Goal: Information Seeking & Learning: Learn about a topic

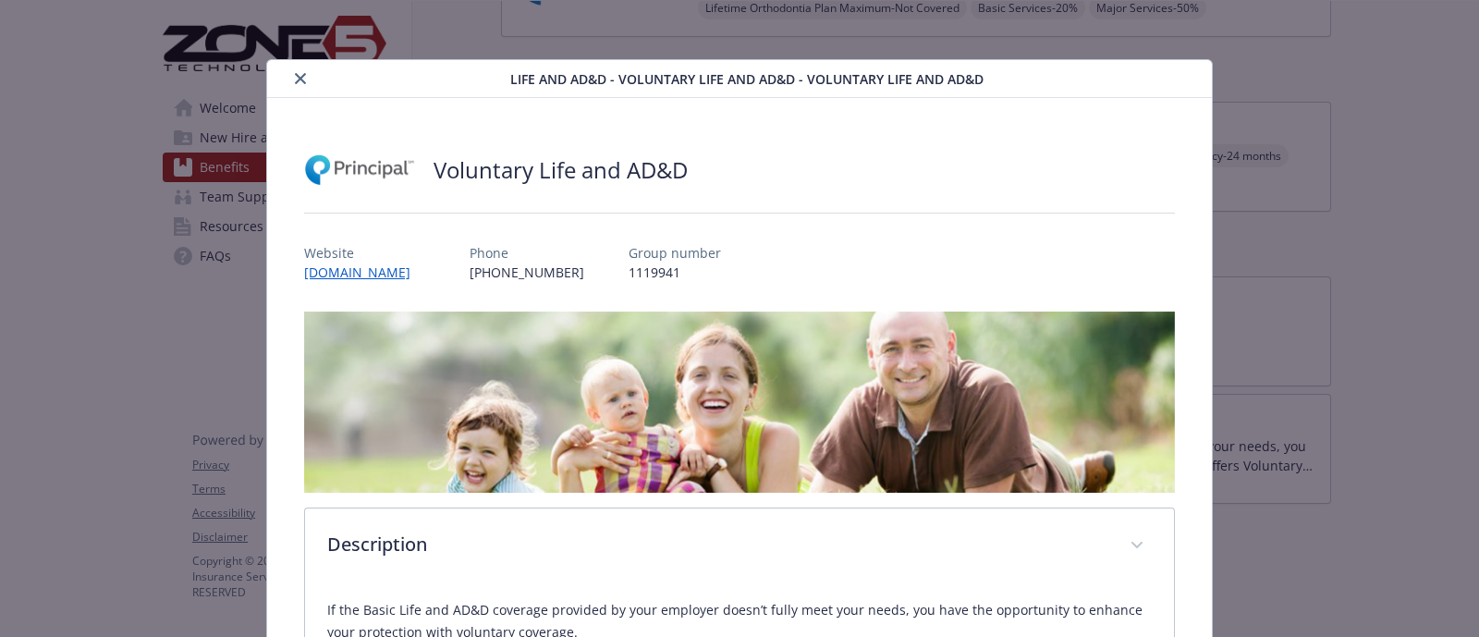
click at [299, 83] on icon "close" at bounding box center [300, 78] width 11 height 11
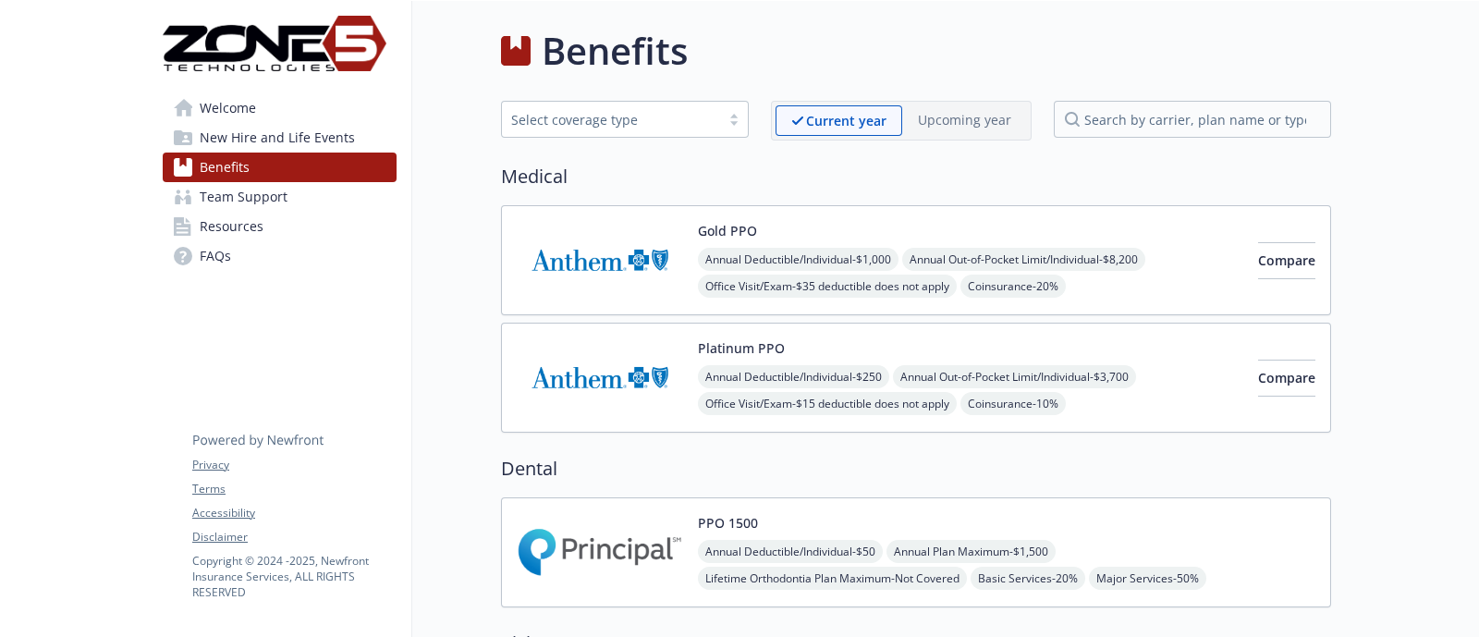
click at [652, 271] on img at bounding box center [600, 260] width 166 height 79
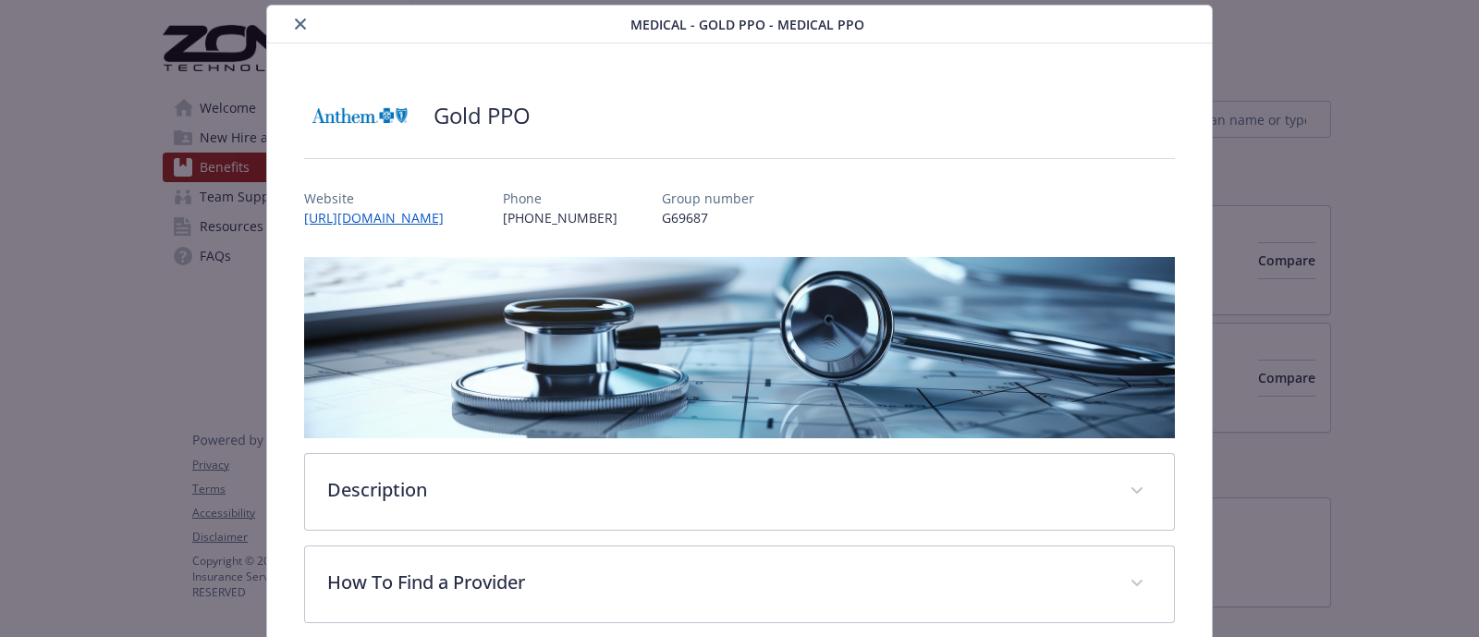
scroll to position [602, 0]
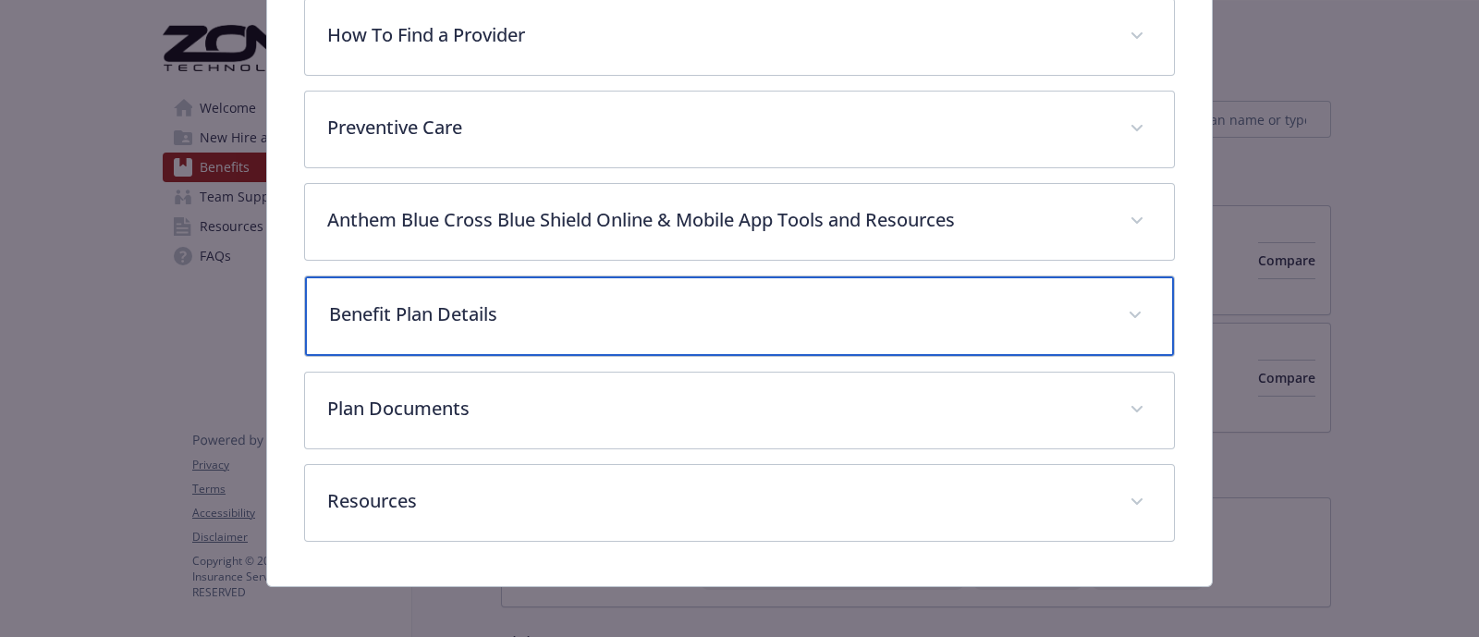
click at [486, 316] on p "Benefit Plan Details" at bounding box center [717, 314] width 776 height 28
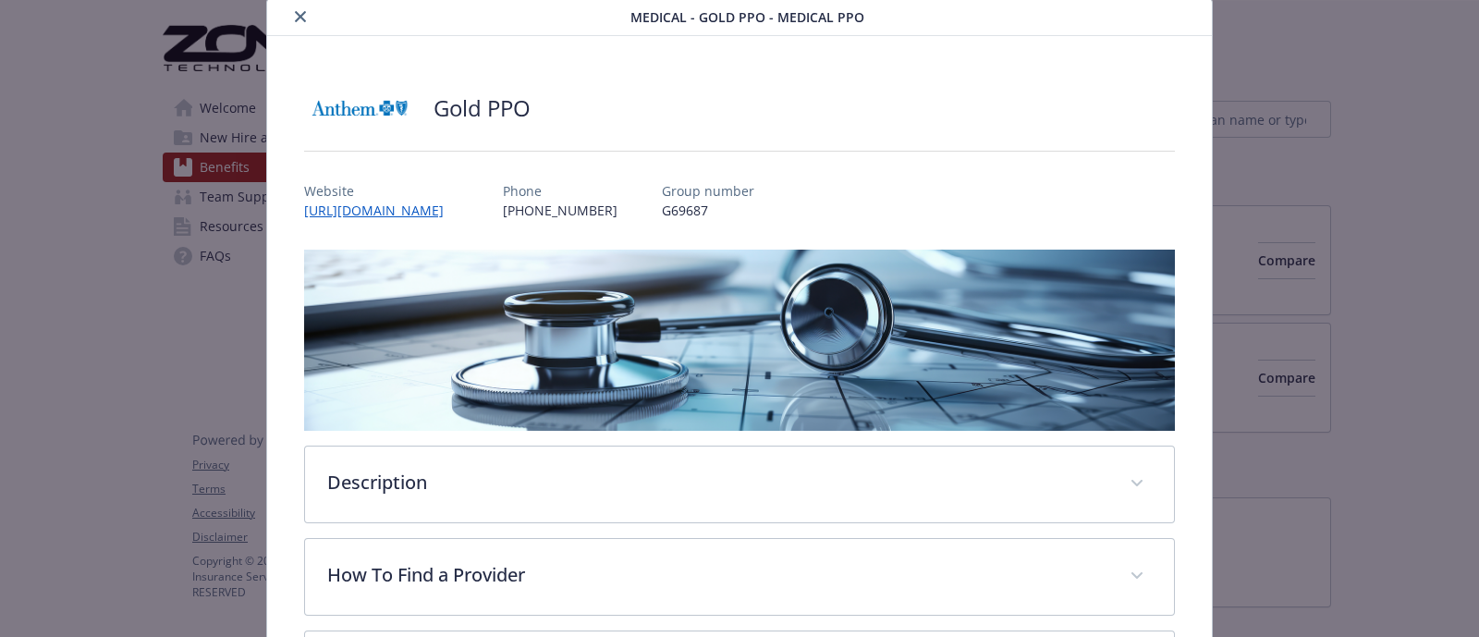
scroll to position [0, 0]
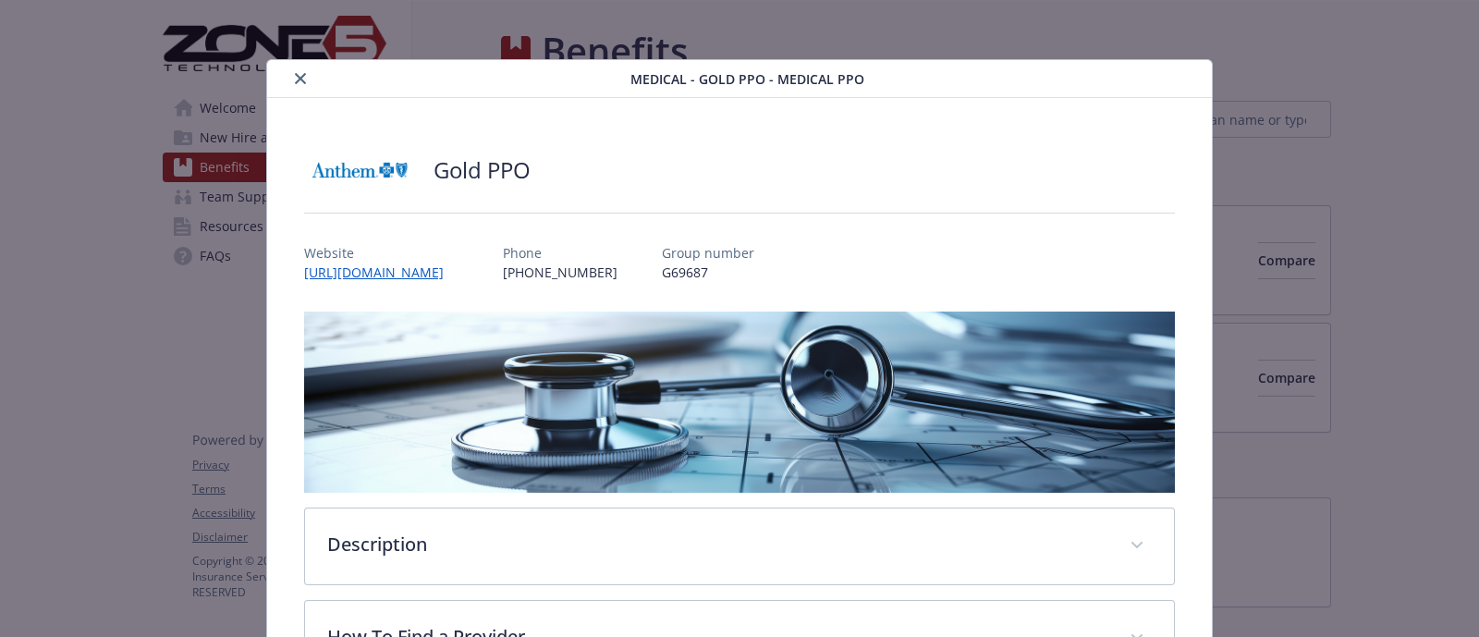
click at [295, 75] on icon "close" at bounding box center [300, 78] width 11 height 11
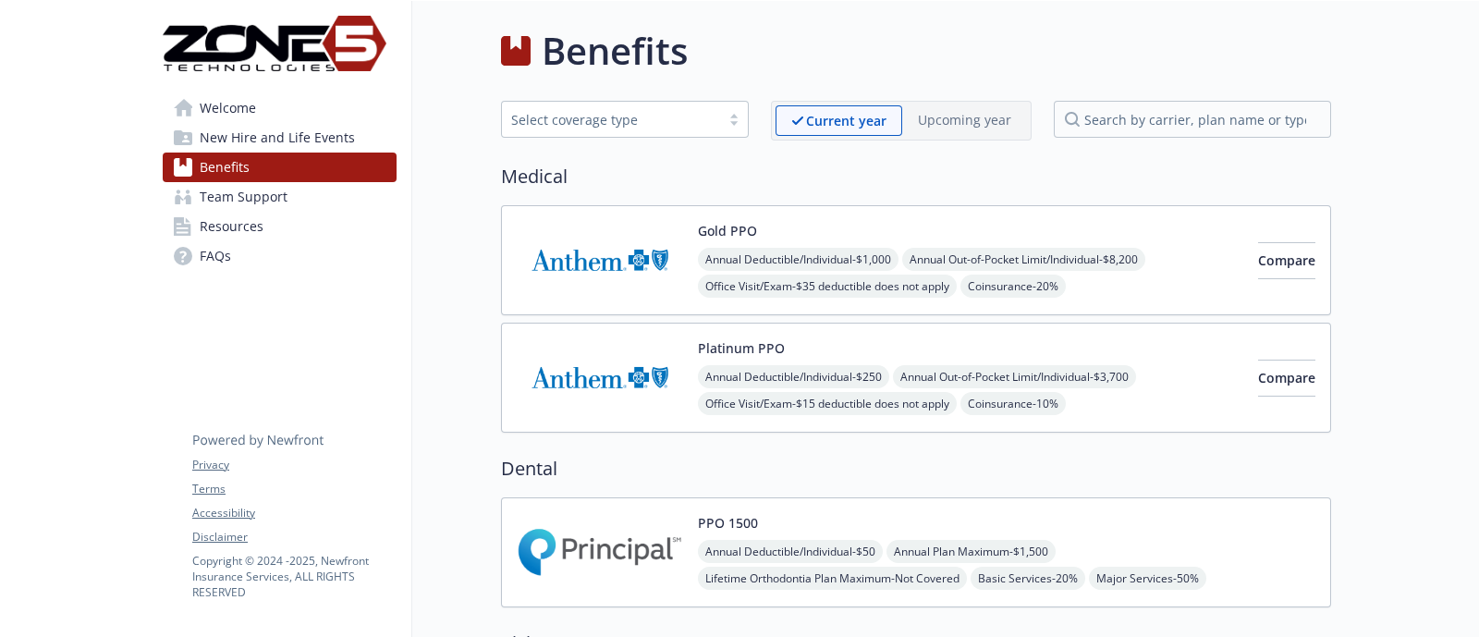
click at [621, 237] on img at bounding box center [600, 260] width 166 height 79
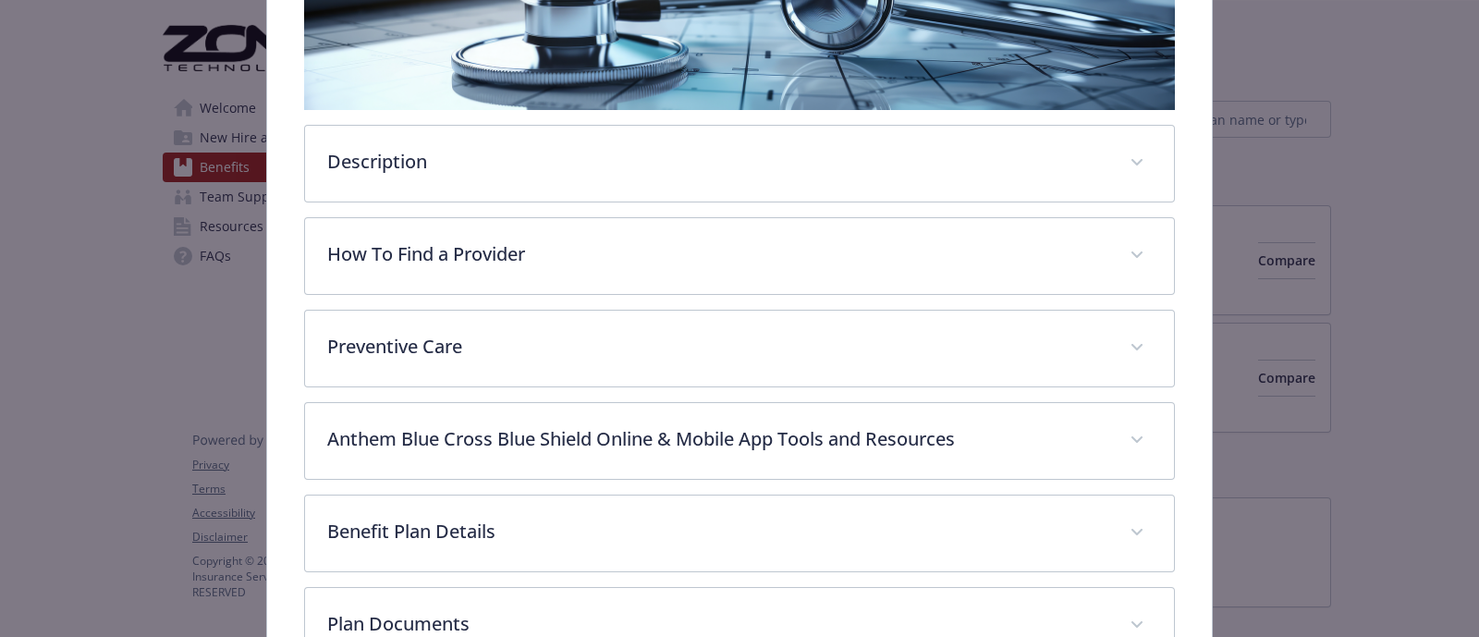
scroll to position [401, 0]
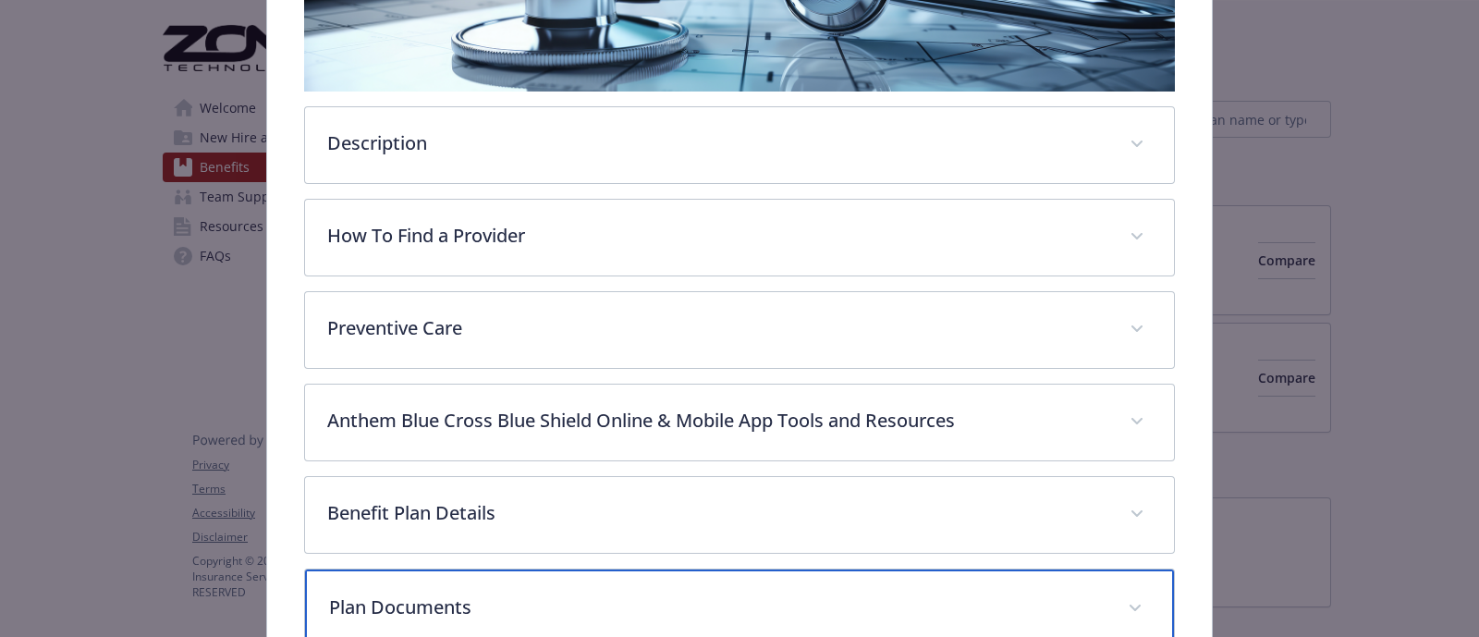
click at [478, 593] on p "Plan Documents" at bounding box center [717, 607] width 776 height 28
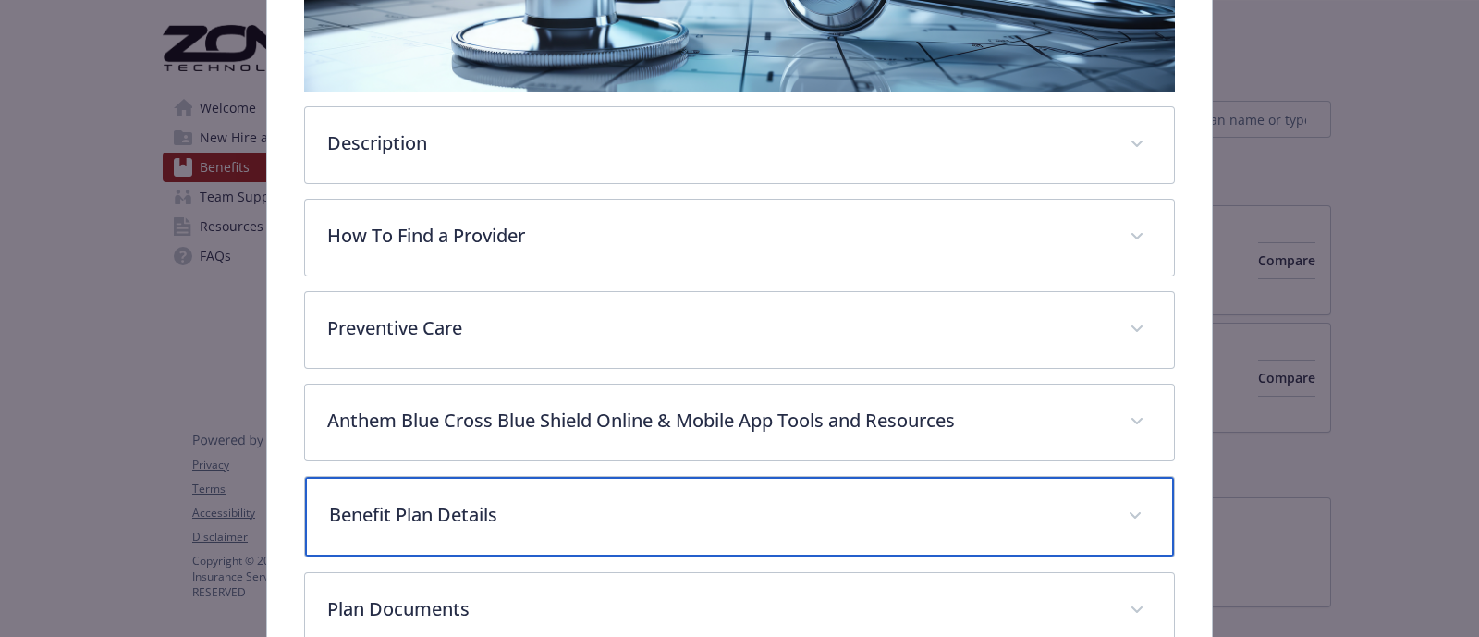
click at [478, 523] on div "Benefit Plan Details" at bounding box center [739, 516] width 869 height 79
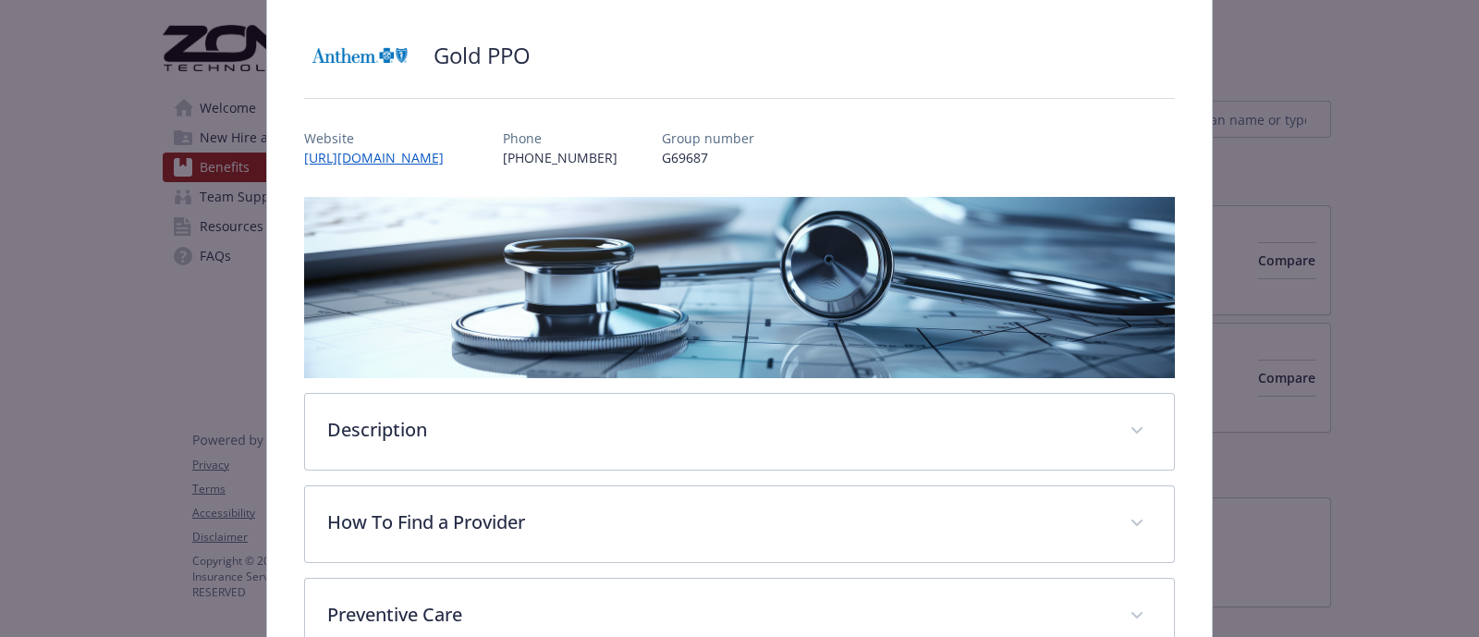
scroll to position [0, 0]
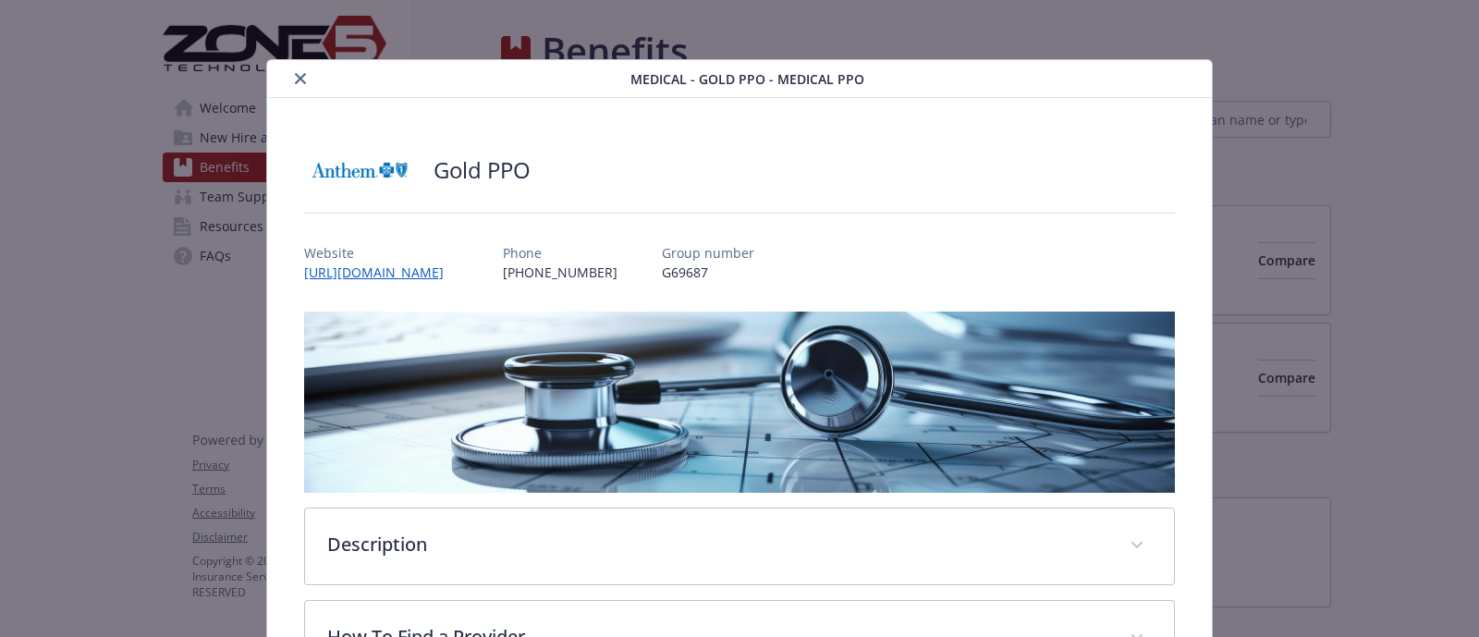
click at [295, 80] on icon "close" at bounding box center [300, 78] width 11 height 11
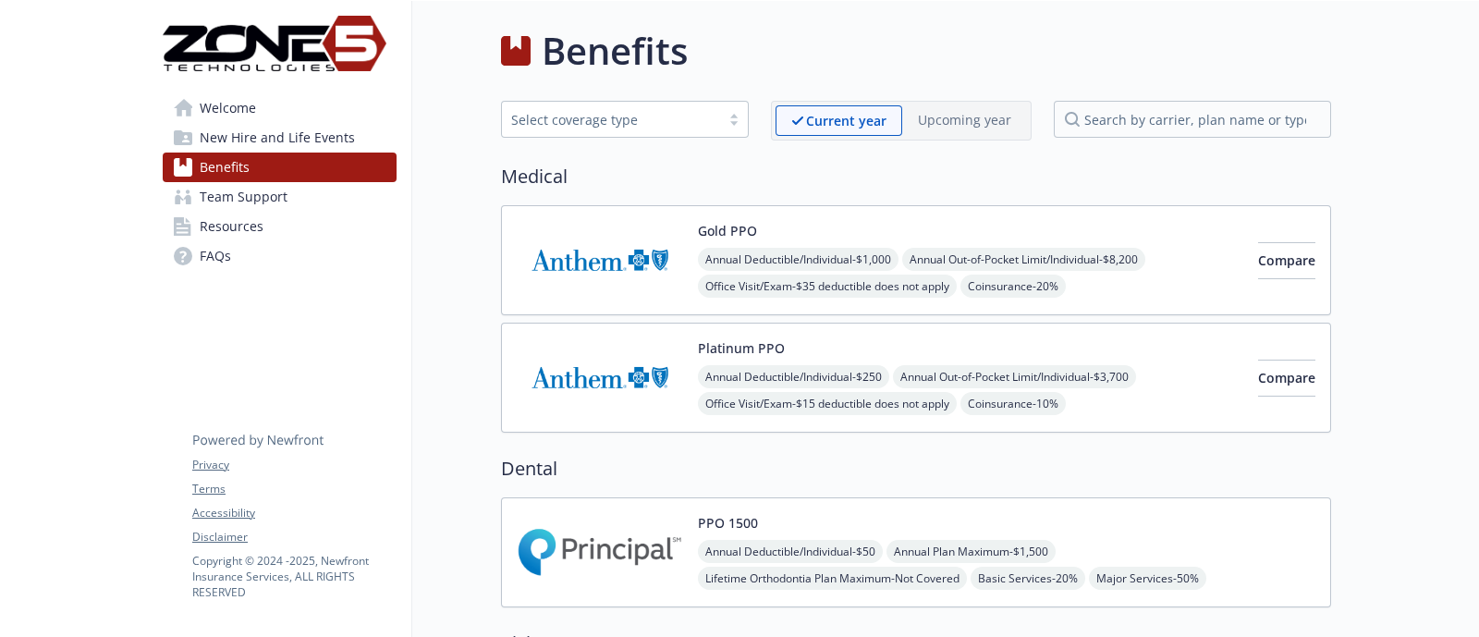
click at [603, 370] on img at bounding box center [600, 377] width 166 height 79
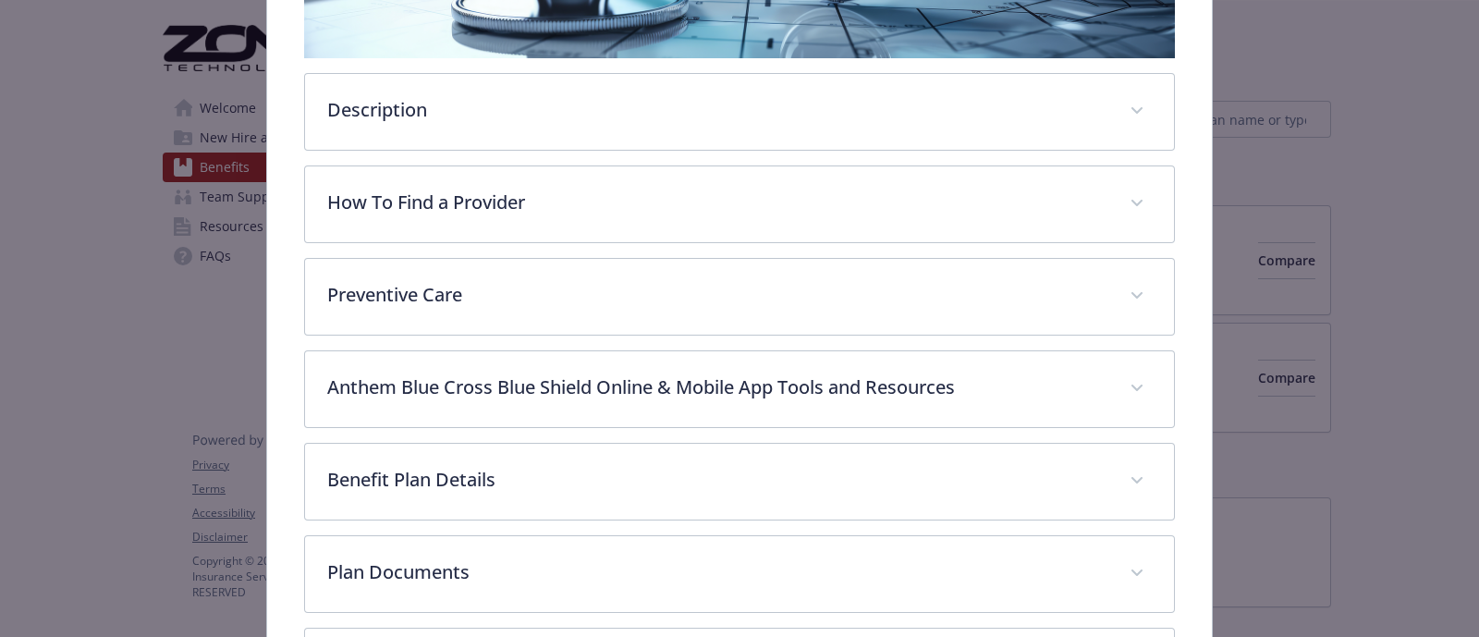
scroll to position [518, 0]
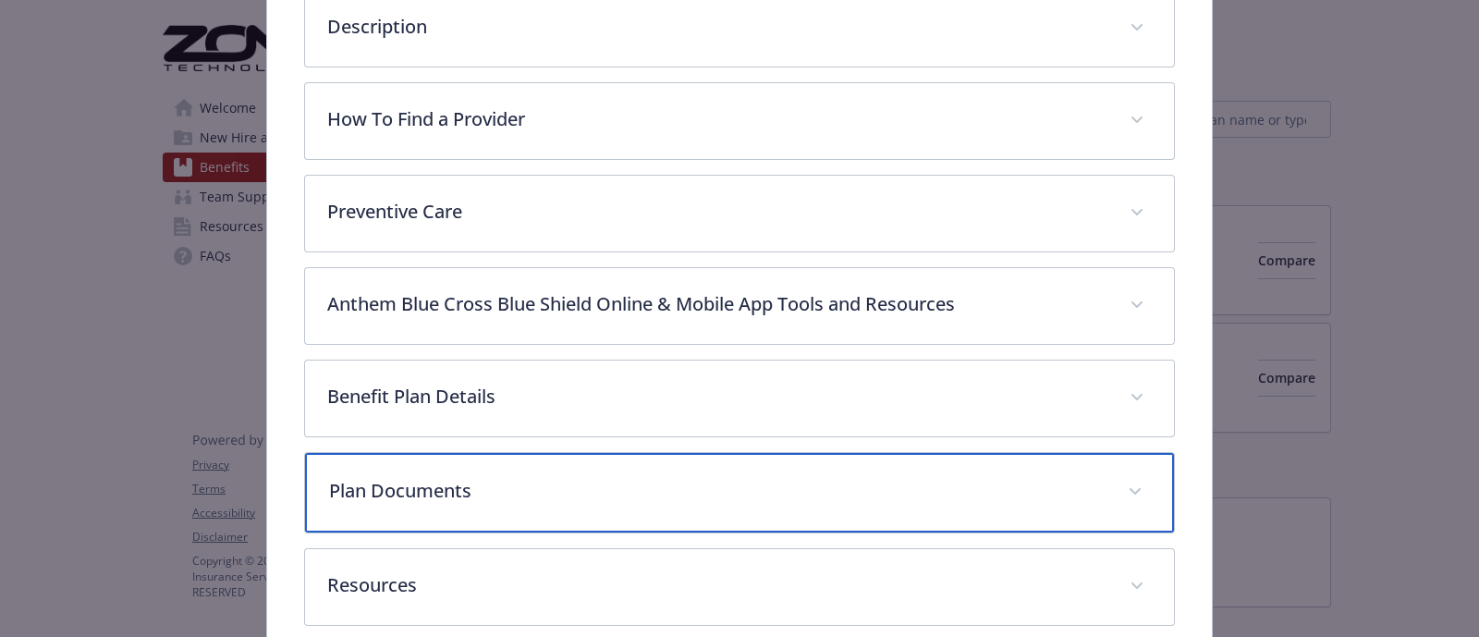
click at [465, 487] on p "Plan Documents" at bounding box center [717, 491] width 776 height 28
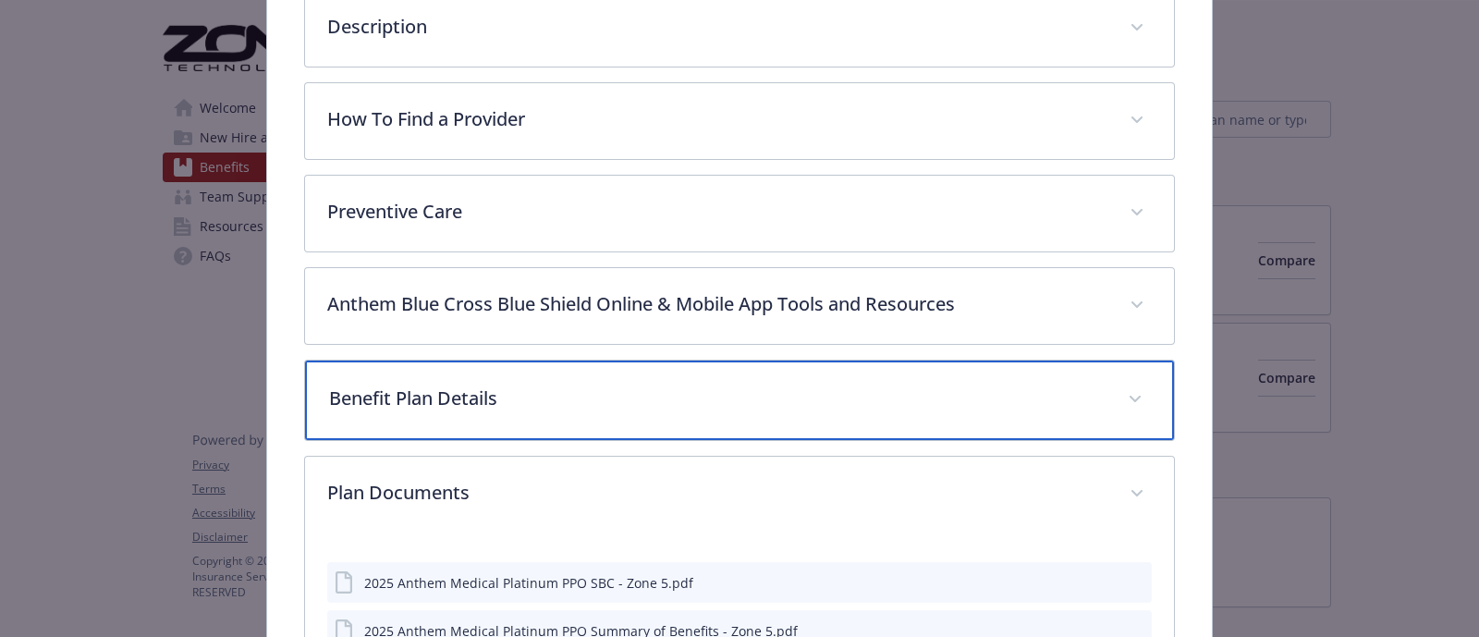
click at [504, 404] on p "Benefit Plan Details" at bounding box center [717, 398] width 776 height 28
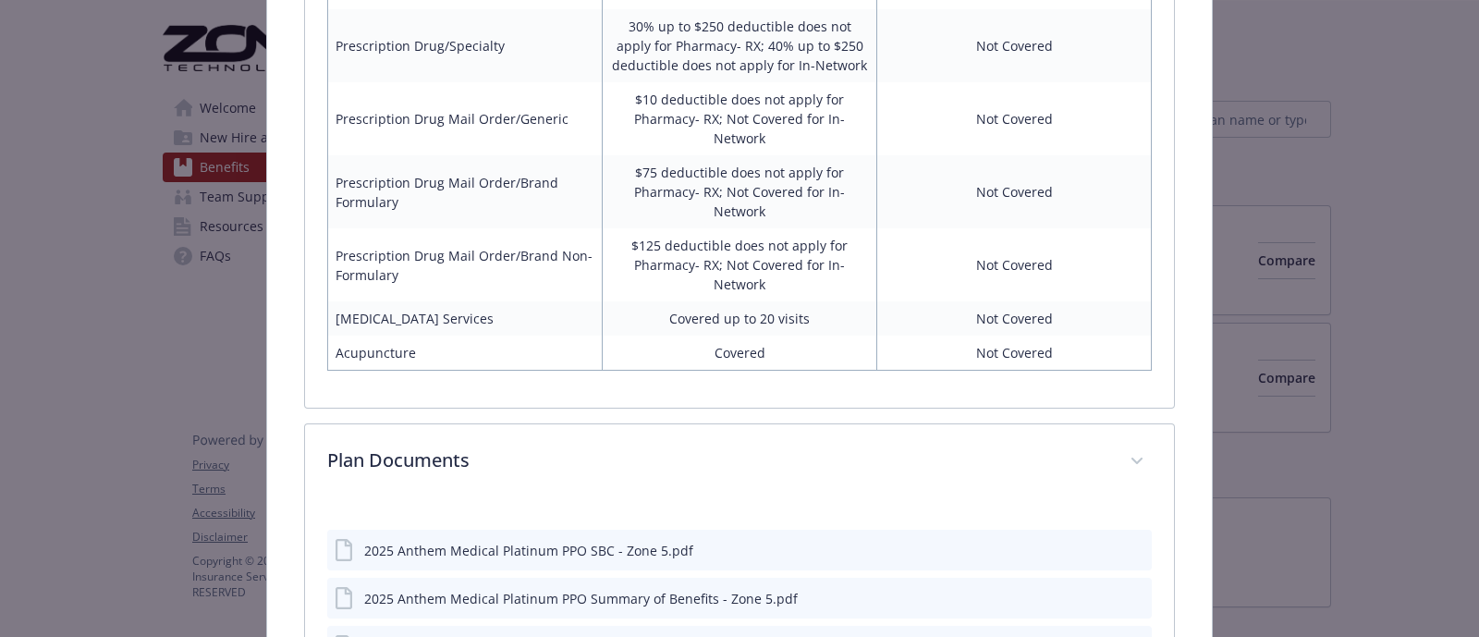
scroll to position [1990, 0]
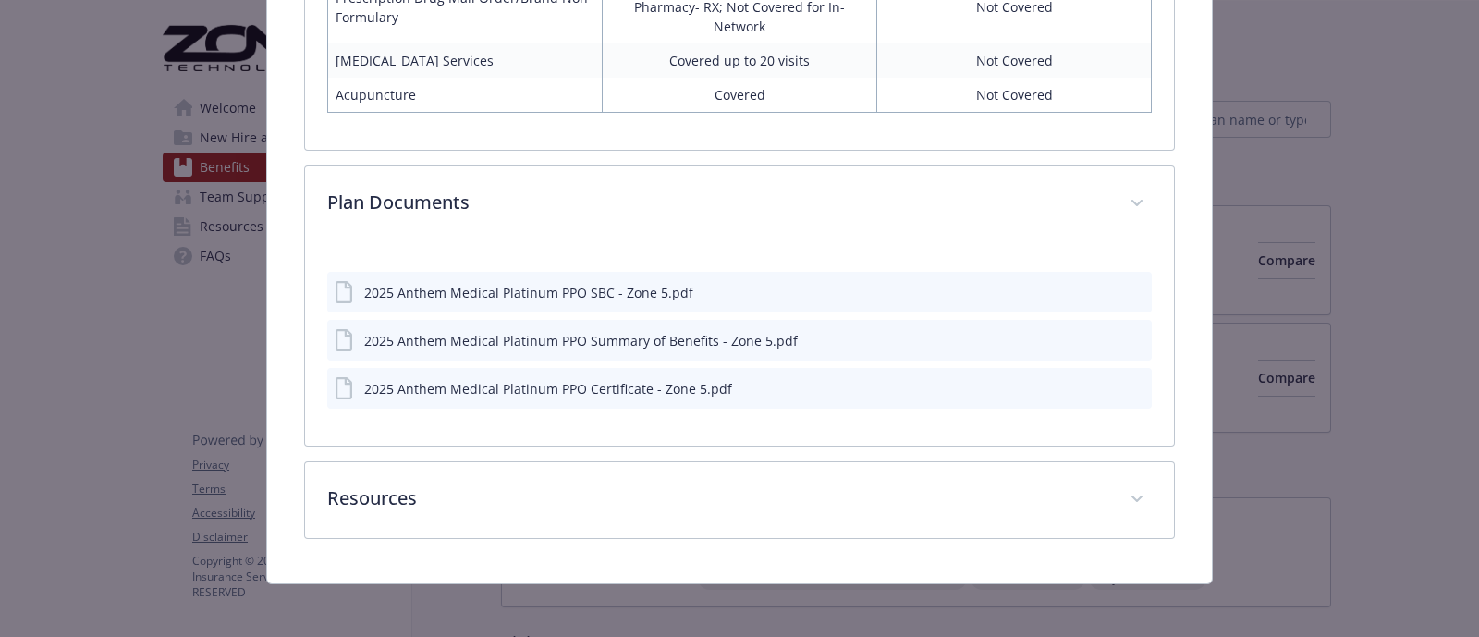
click at [1126, 333] on icon "preview file" at bounding box center [1134, 339] width 17 height 13
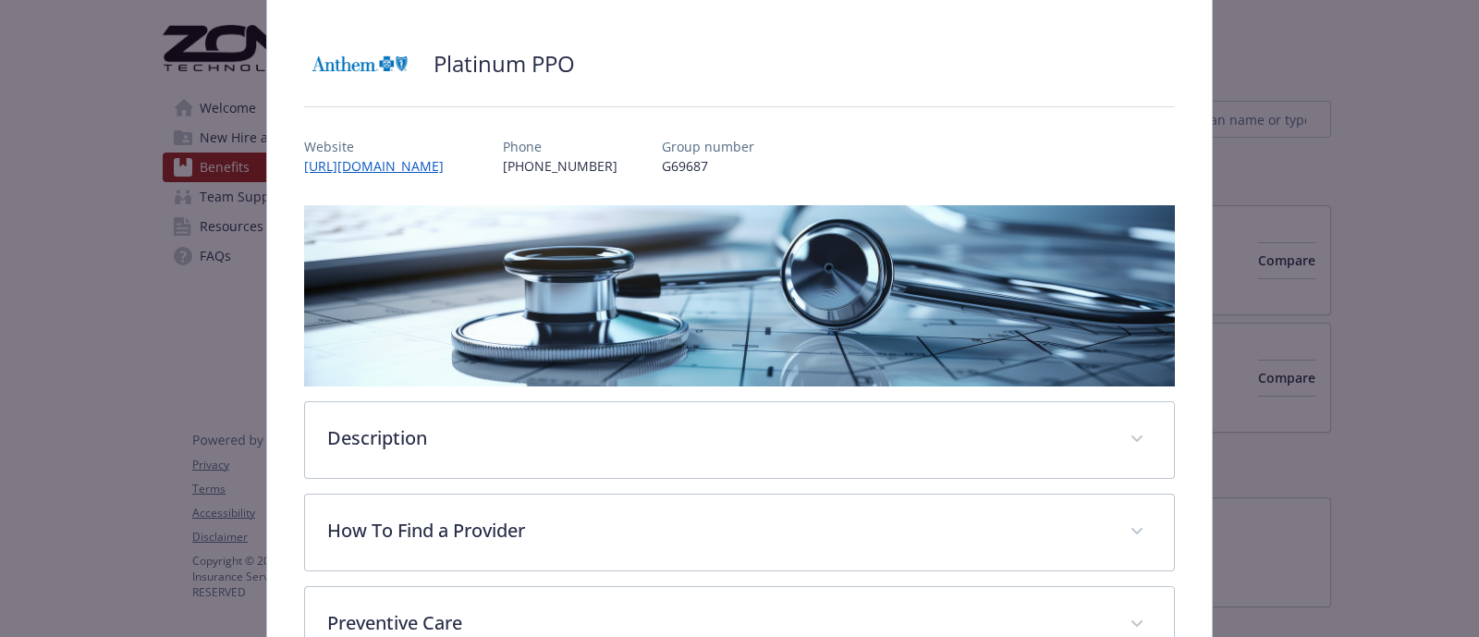
scroll to position [0, 0]
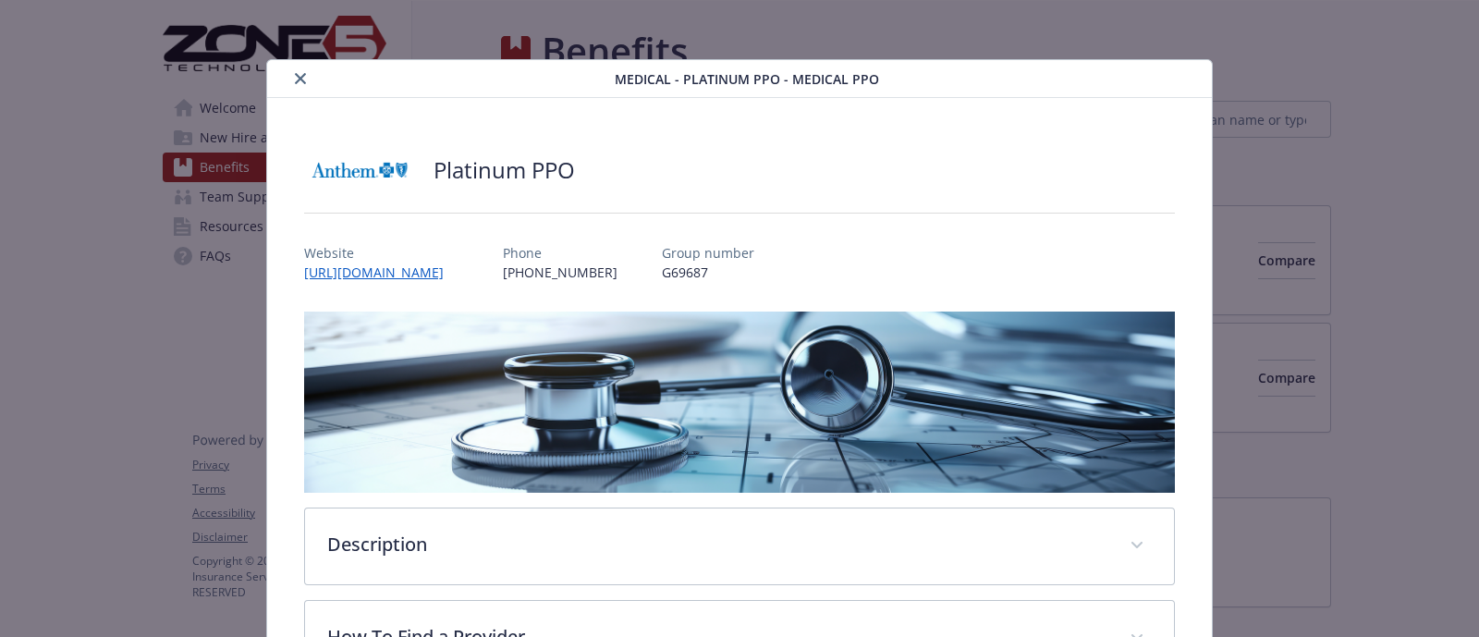
click at [289, 85] on button "close" at bounding box center [300, 78] width 22 height 22
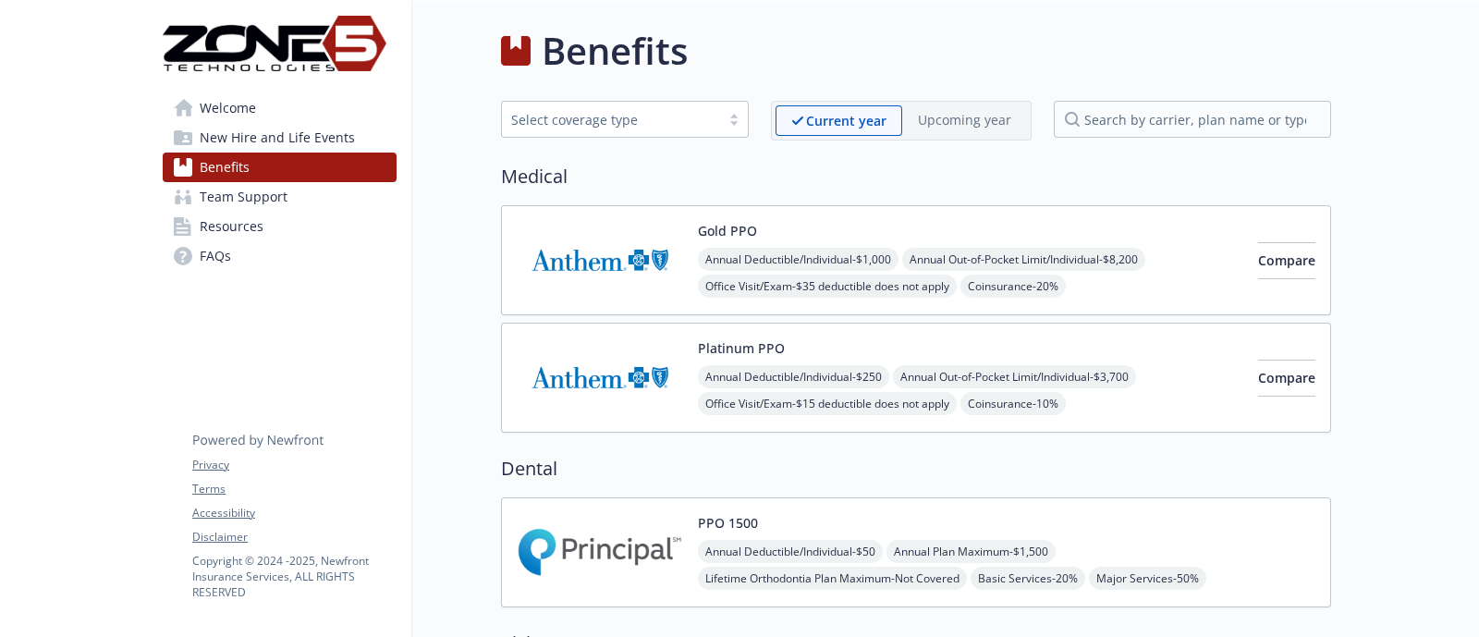
click at [250, 108] on span "Welcome" at bounding box center [228, 108] width 56 height 30
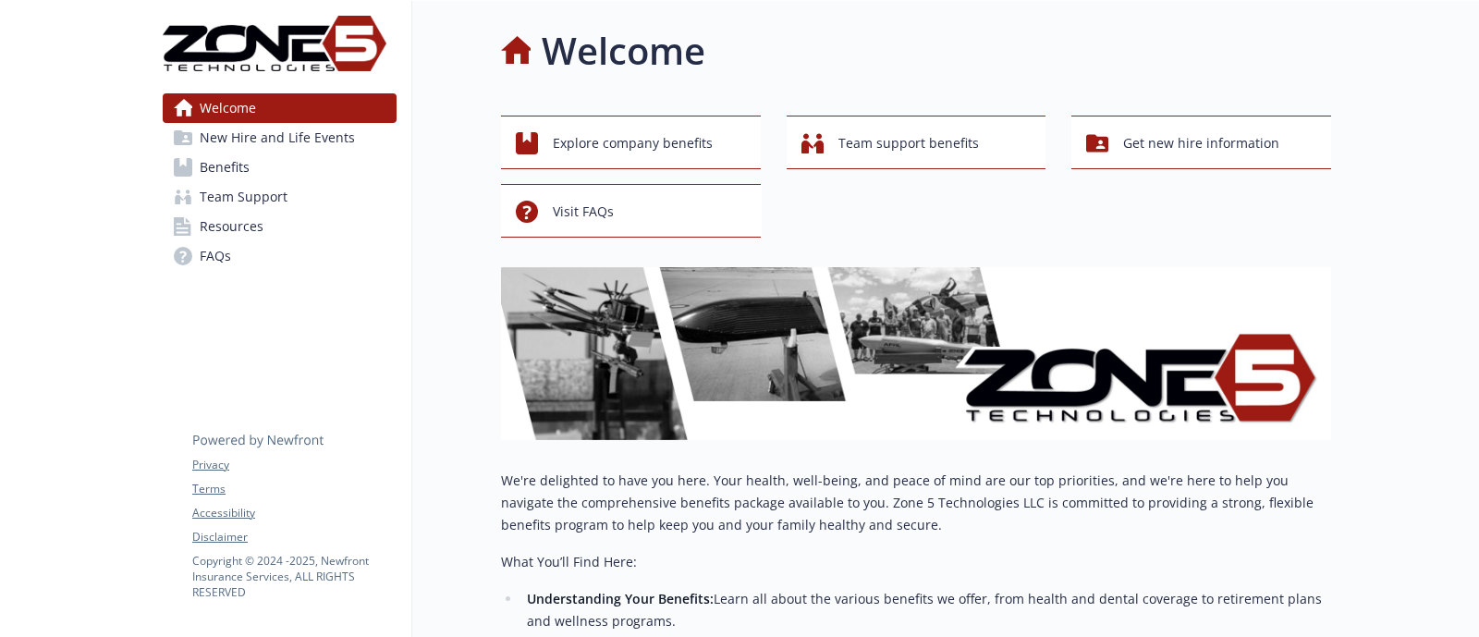
click at [271, 165] on link "Benefits" at bounding box center [280, 168] width 234 height 30
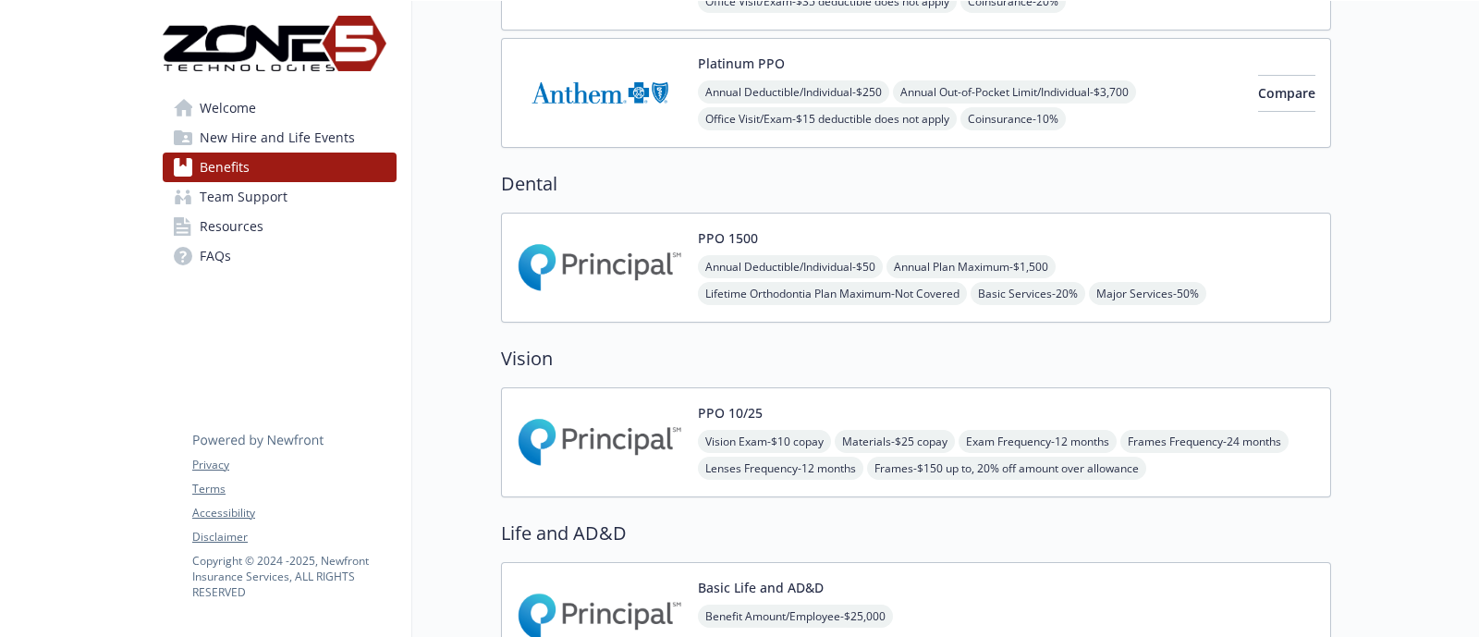
scroll to position [115, 0]
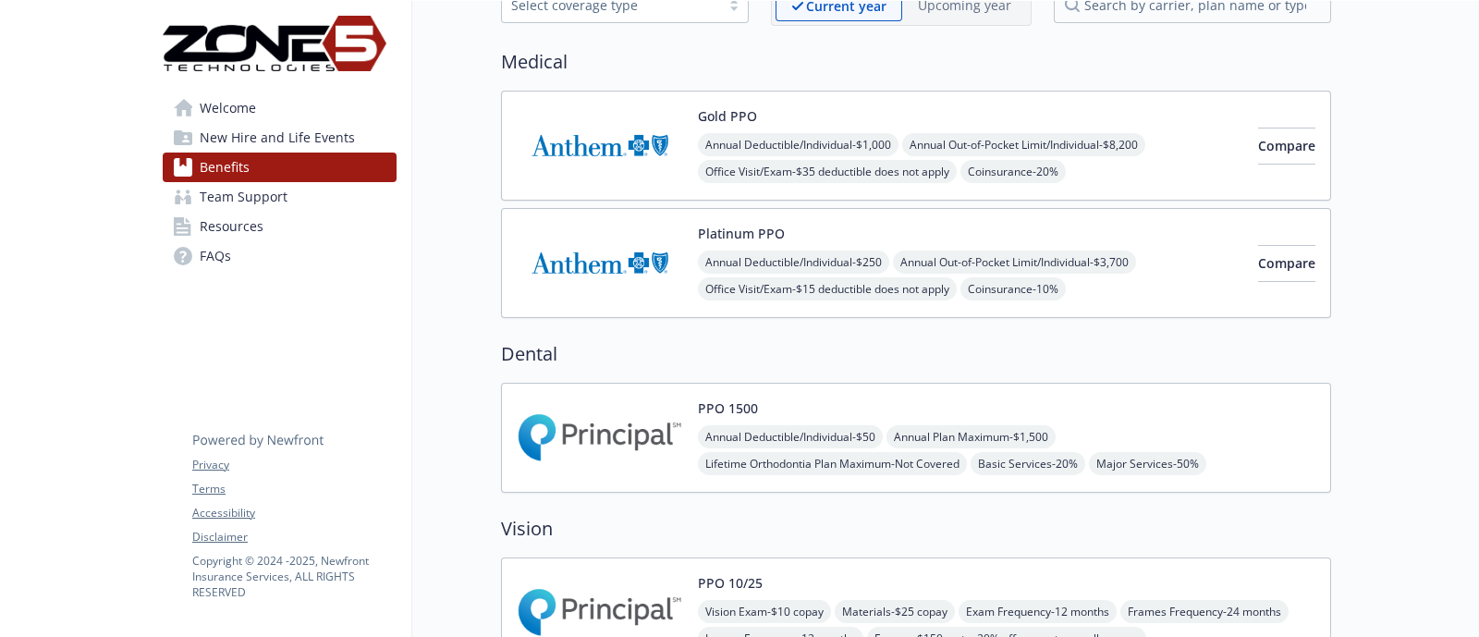
click at [646, 287] on img at bounding box center [600, 263] width 166 height 79
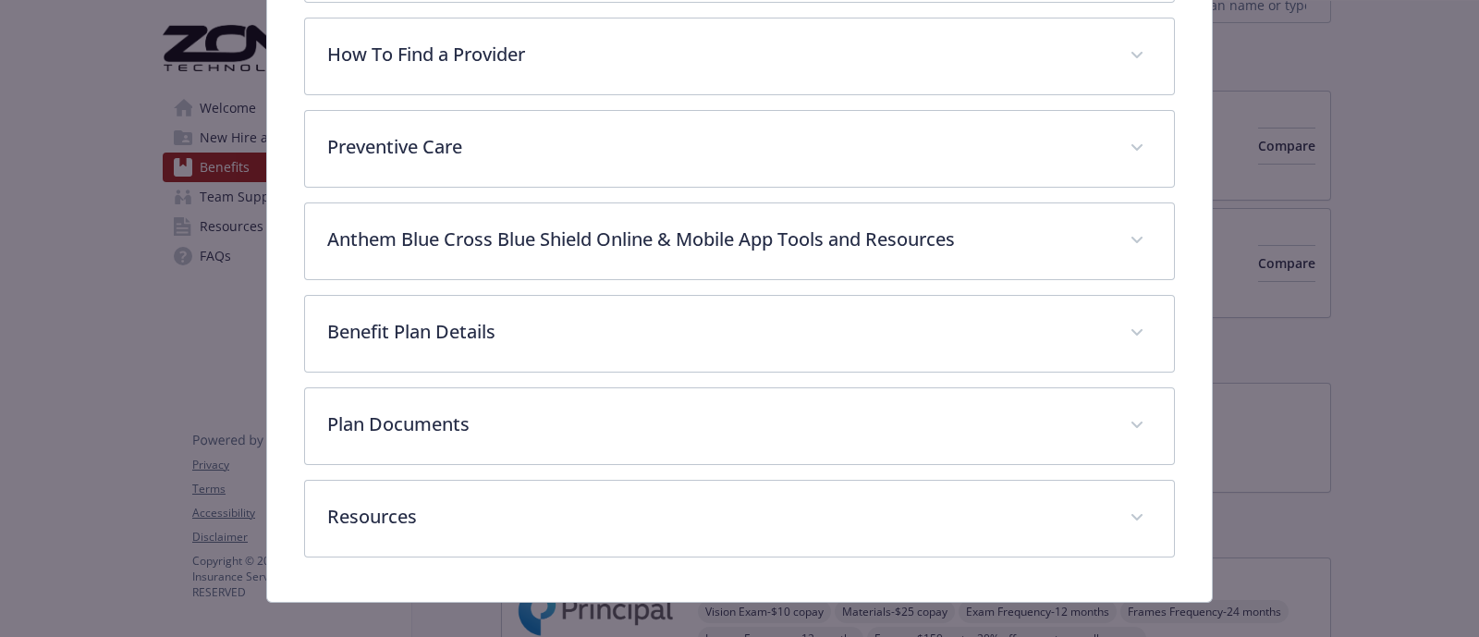
scroll to position [602, 0]
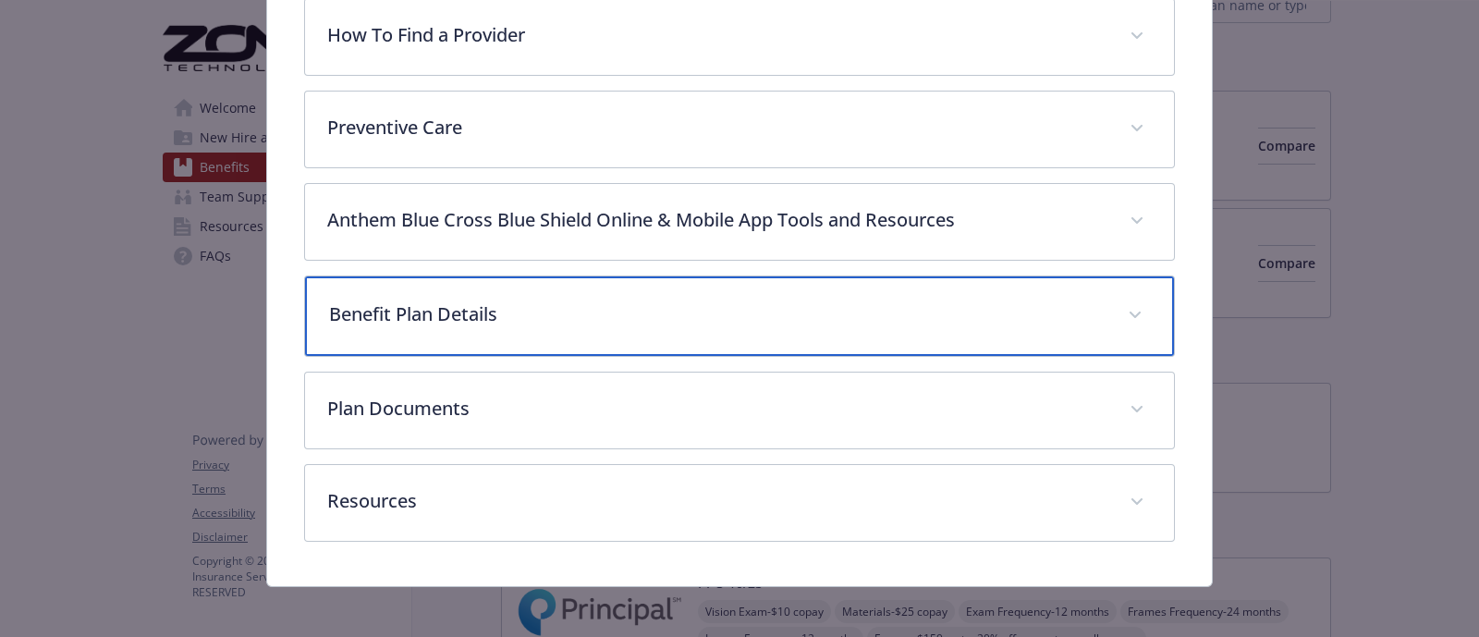
click at [528, 335] on div "Benefit Plan Details" at bounding box center [739, 315] width 869 height 79
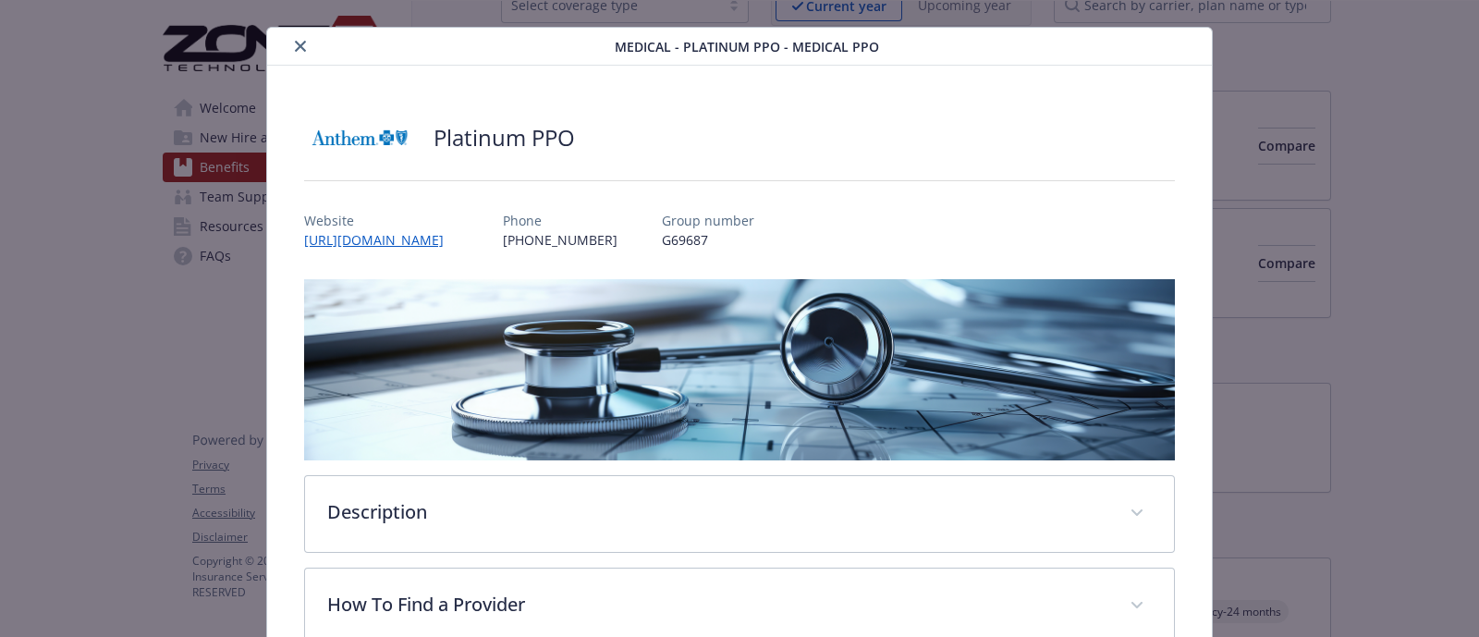
scroll to position [0, 0]
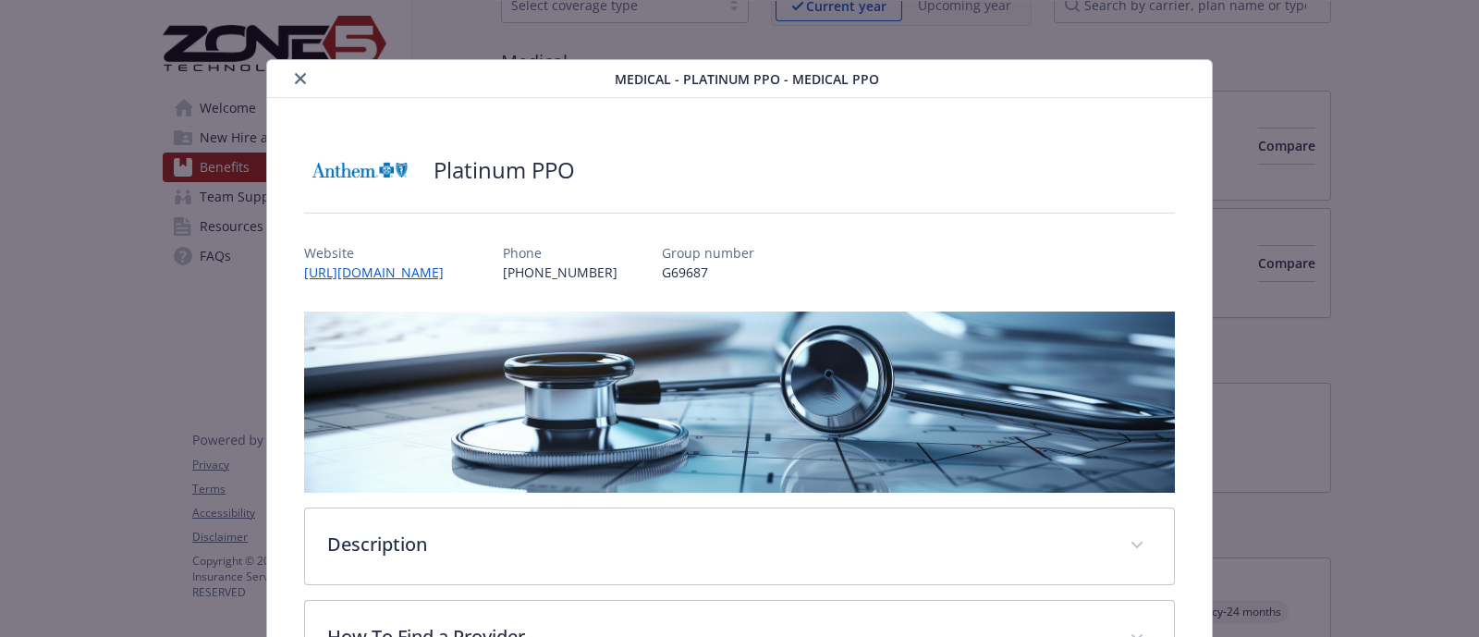
click at [296, 76] on icon "close" at bounding box center [300, 78] width 11 height 11
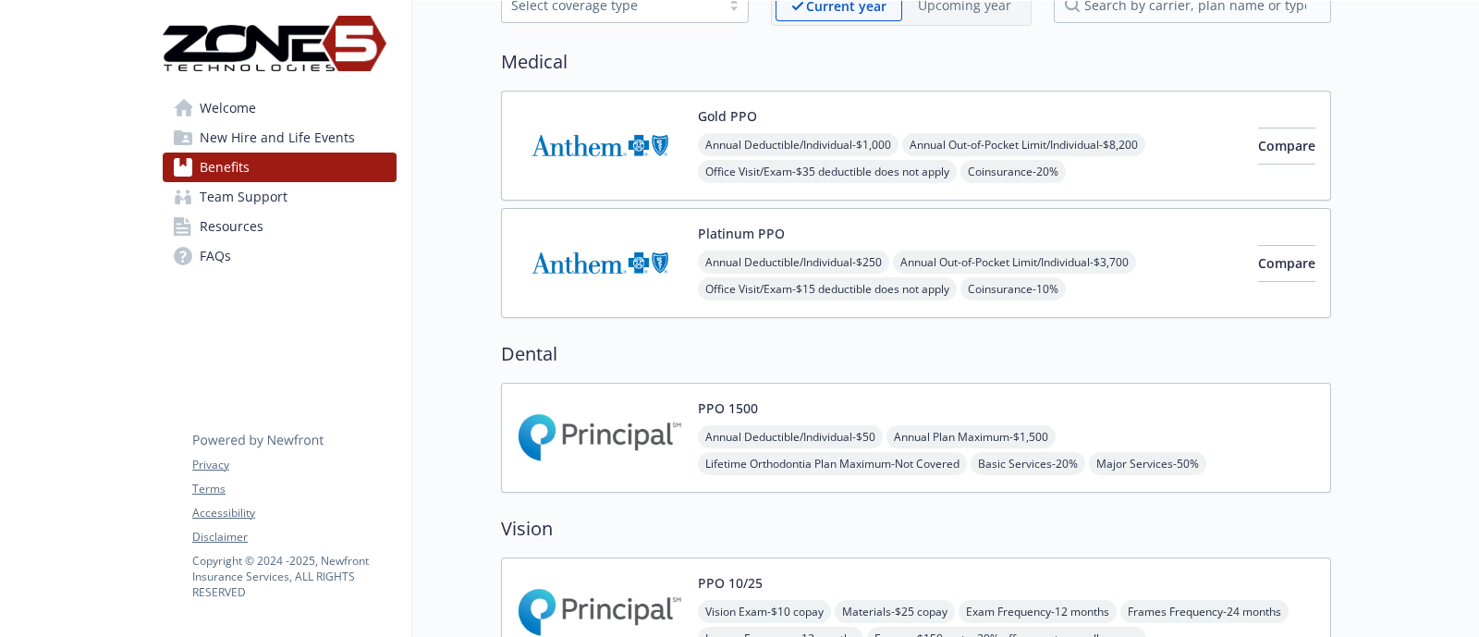
click at [585, 146] on img at bounding box center [600, 145] width 166 height 79
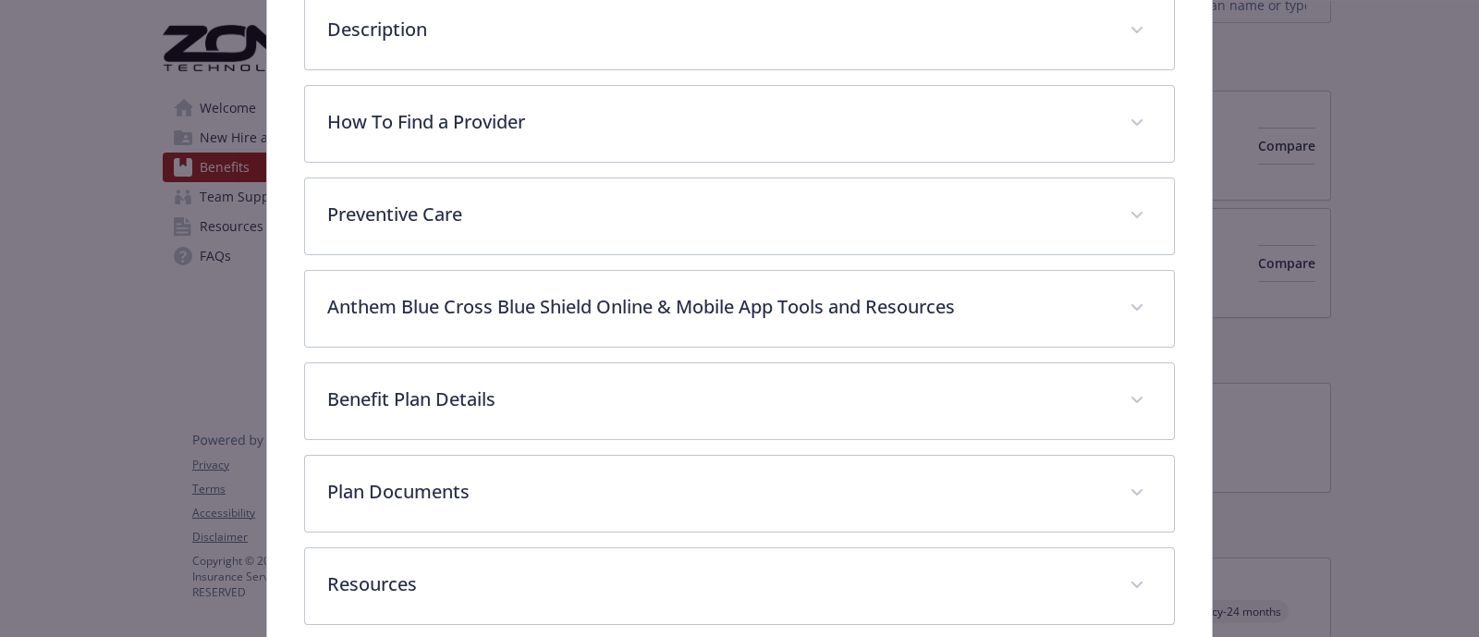
scroll to position [518, 0]
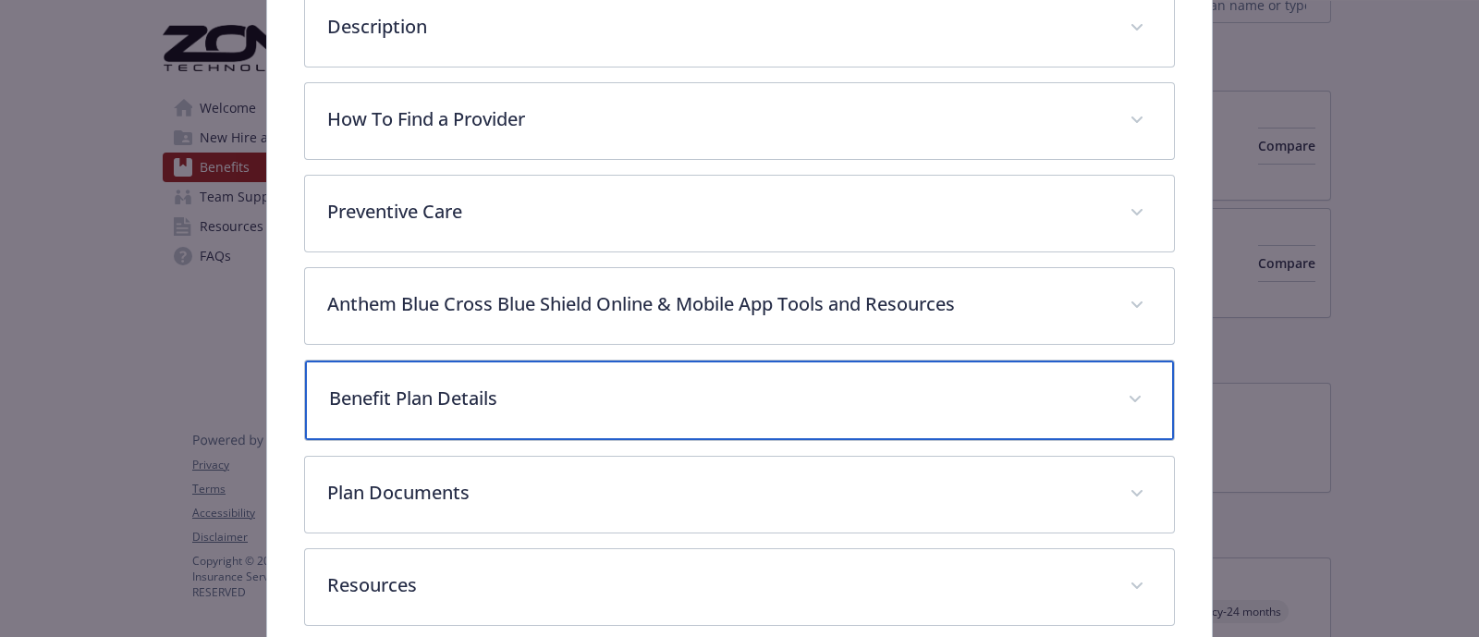
click at [481, 422] on div "Benefit Plan Details" at bounding box center [739, 399] width 869 height 79
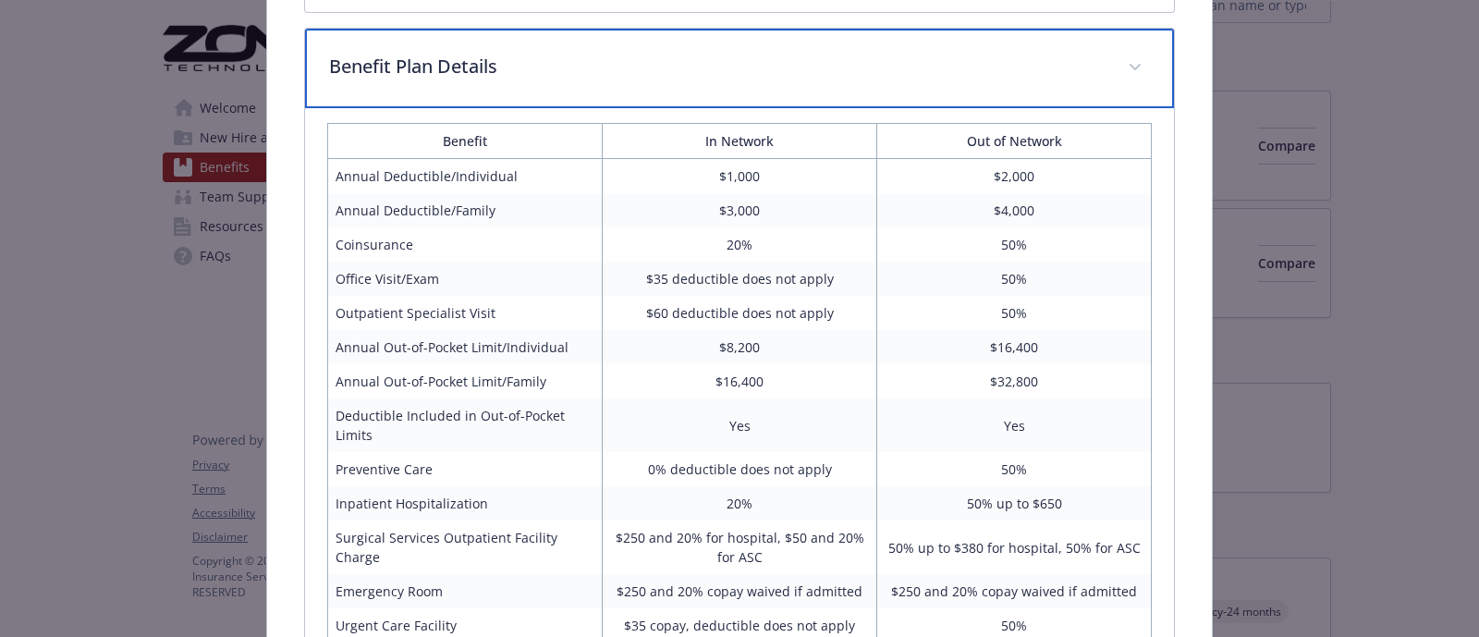
scroll to position [863, 0]
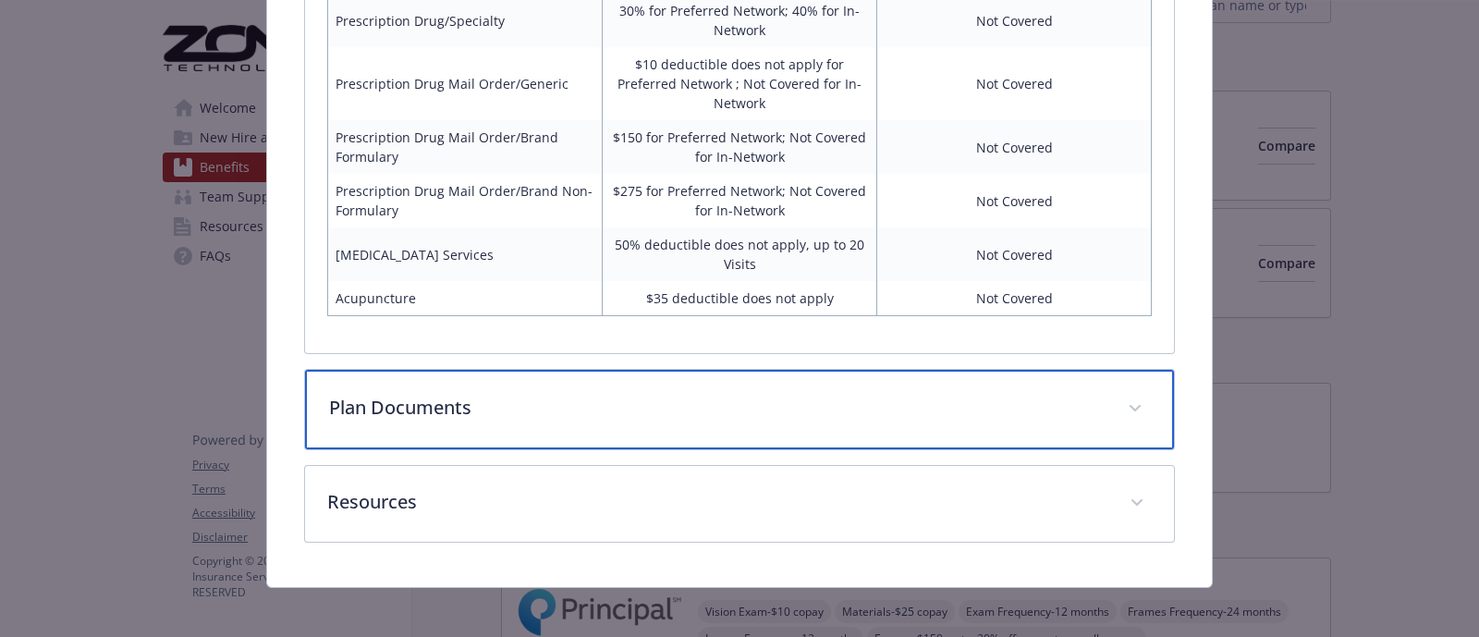
click at [437, 404] on p "Plan Documents" at bounding box center [717, 408] width 776 height 28
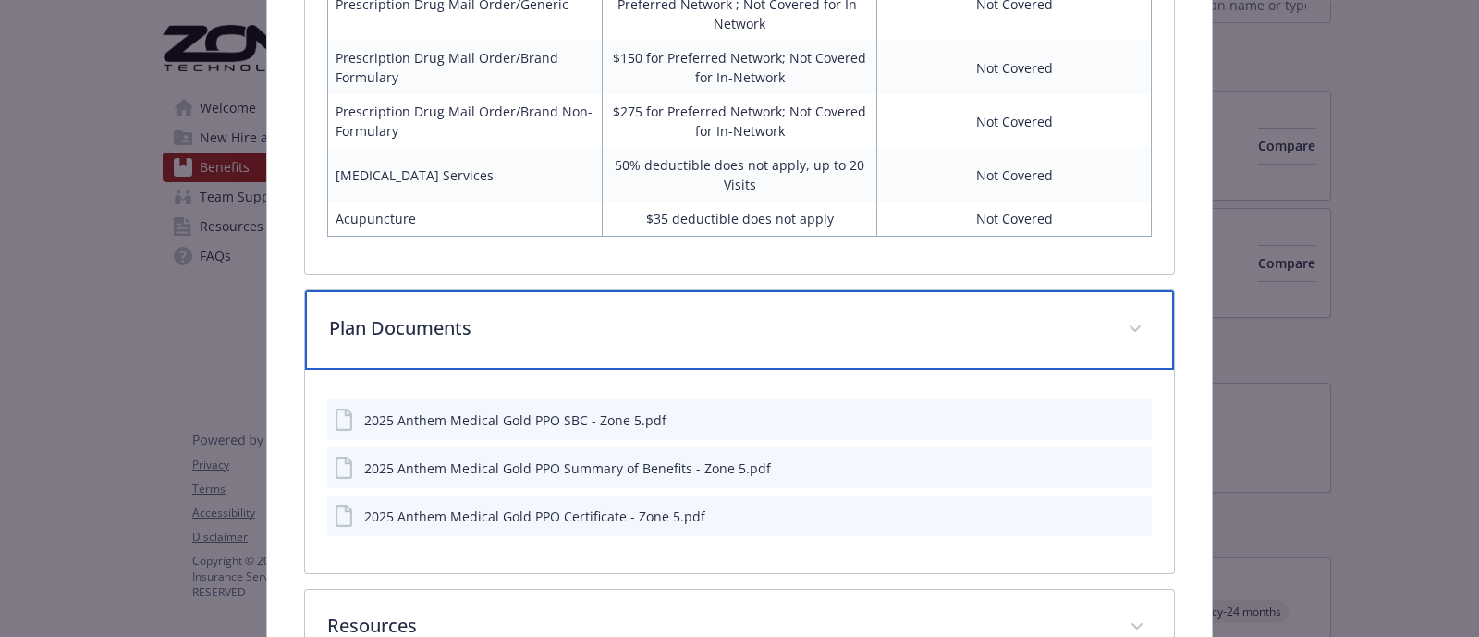
scroll to position [1824, 0]
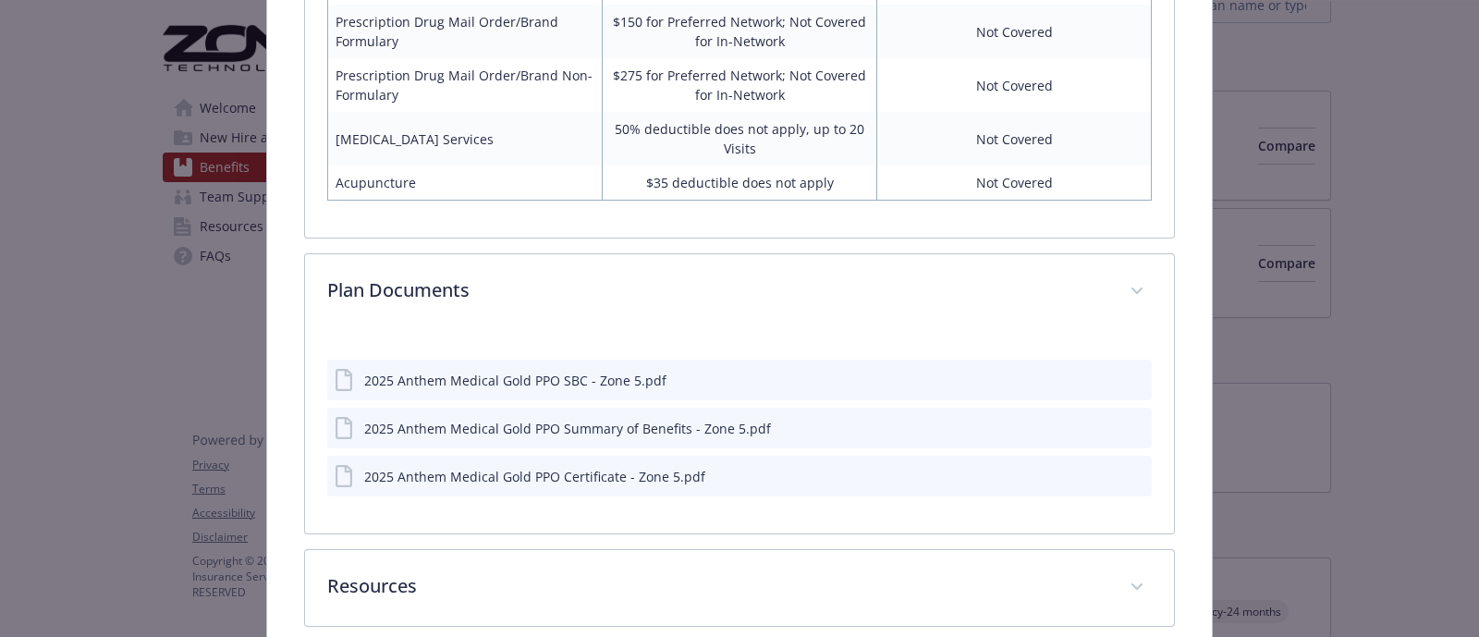
click at [1126, 427] on icon "preview file" at bounding box center [1134, 427] width 17 height 13
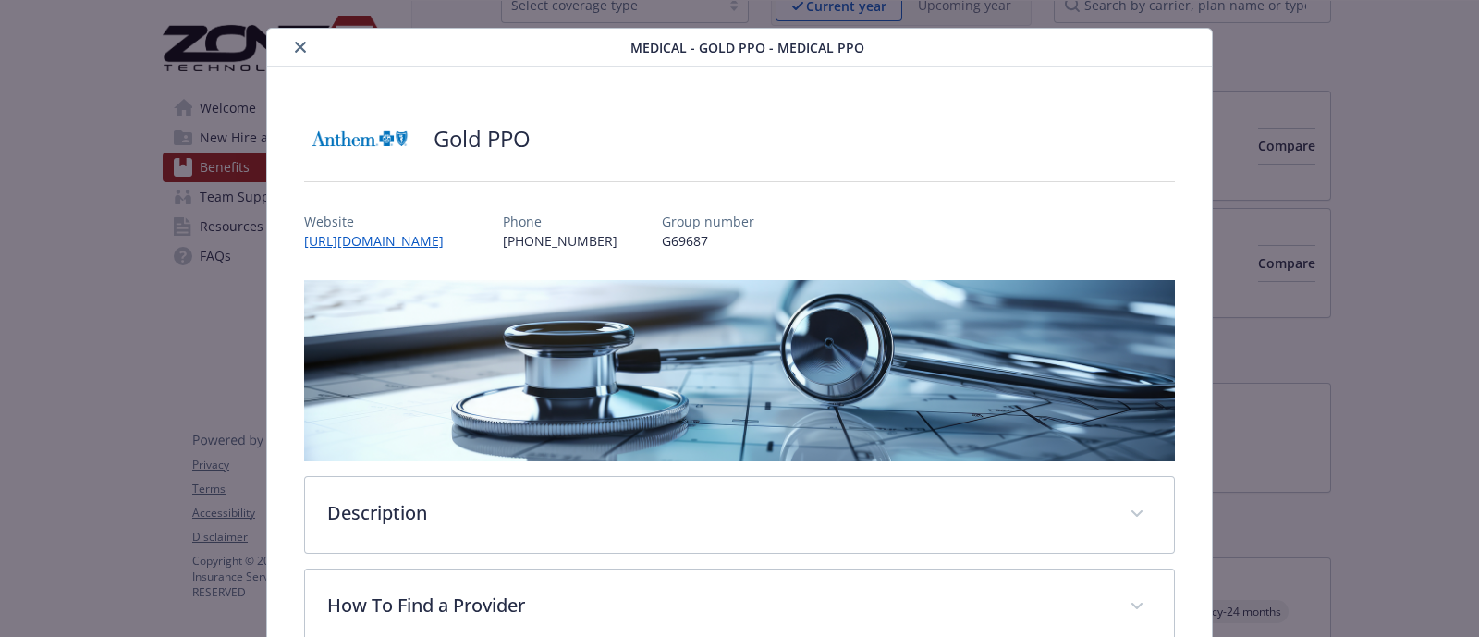
scroll to position [0, 0]
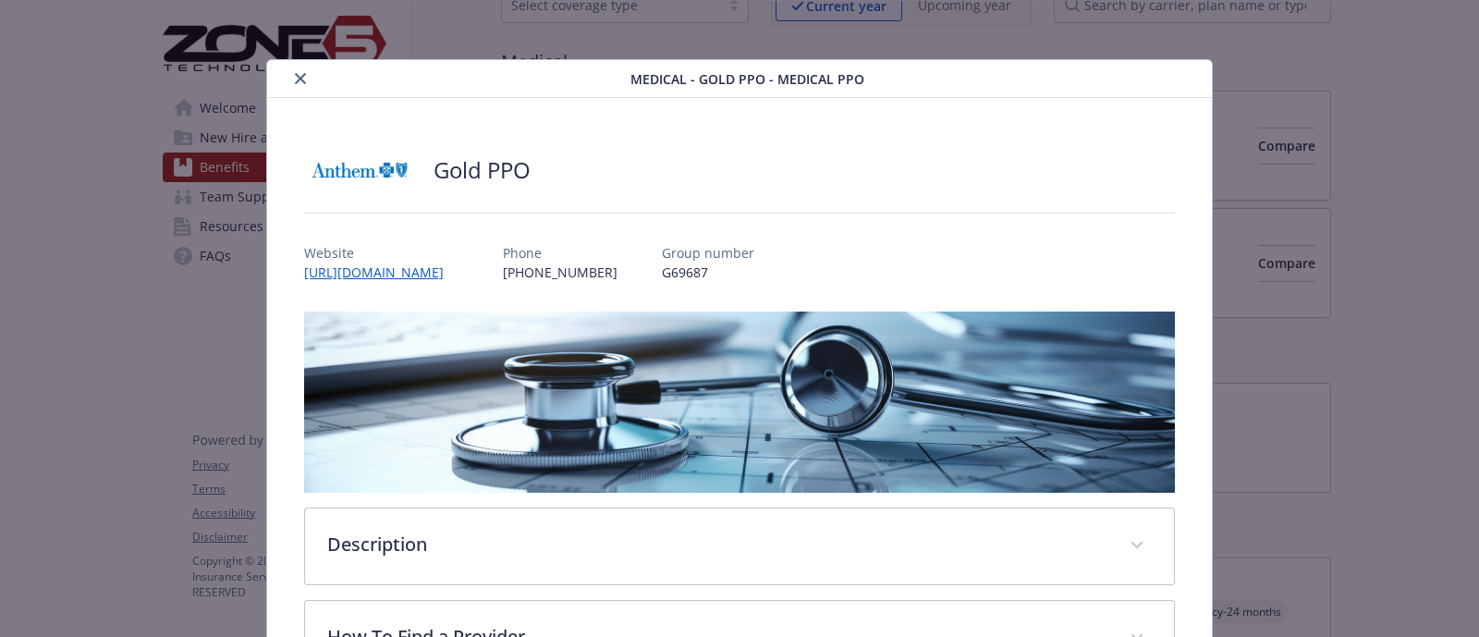
click at [291, 90] on div "Medical - Gold PPO - Medical PPO" at bounding box center [739, 79] width 945 height 38
click at [295, 81] on icon "close" at bounding box center [300, 78] width 11 height 11
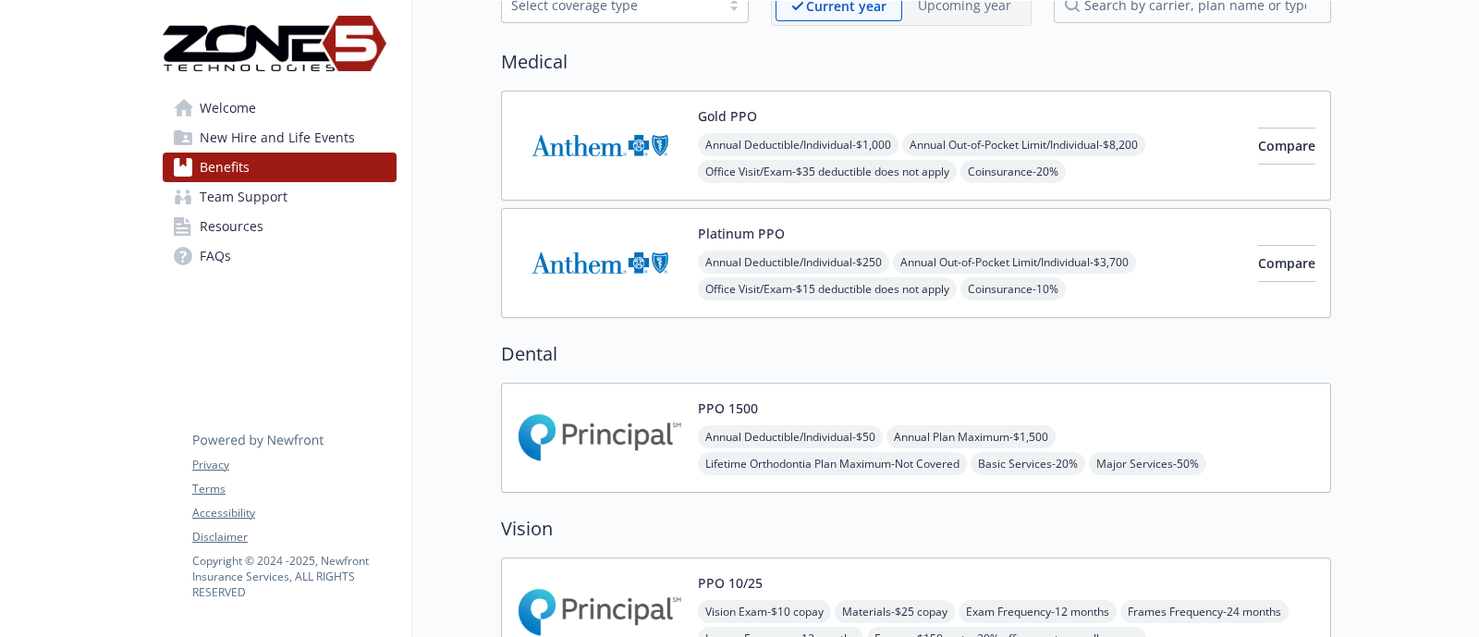
click at [573, 450] on img at bounding box center [600, 437] width 166 height 79
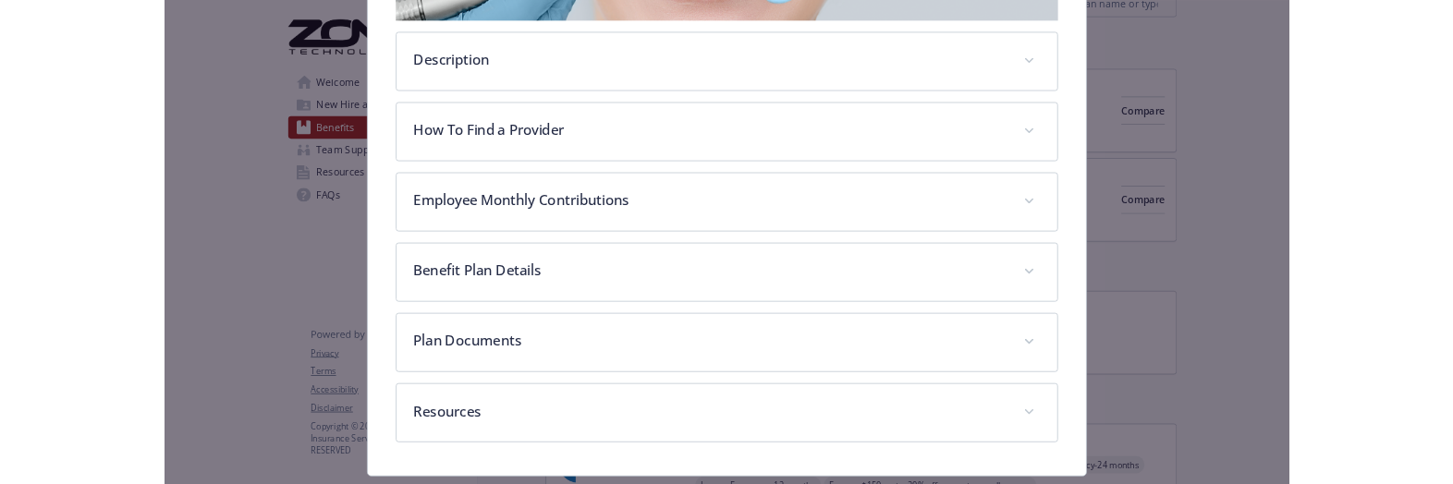
scroll to position [509, 0]
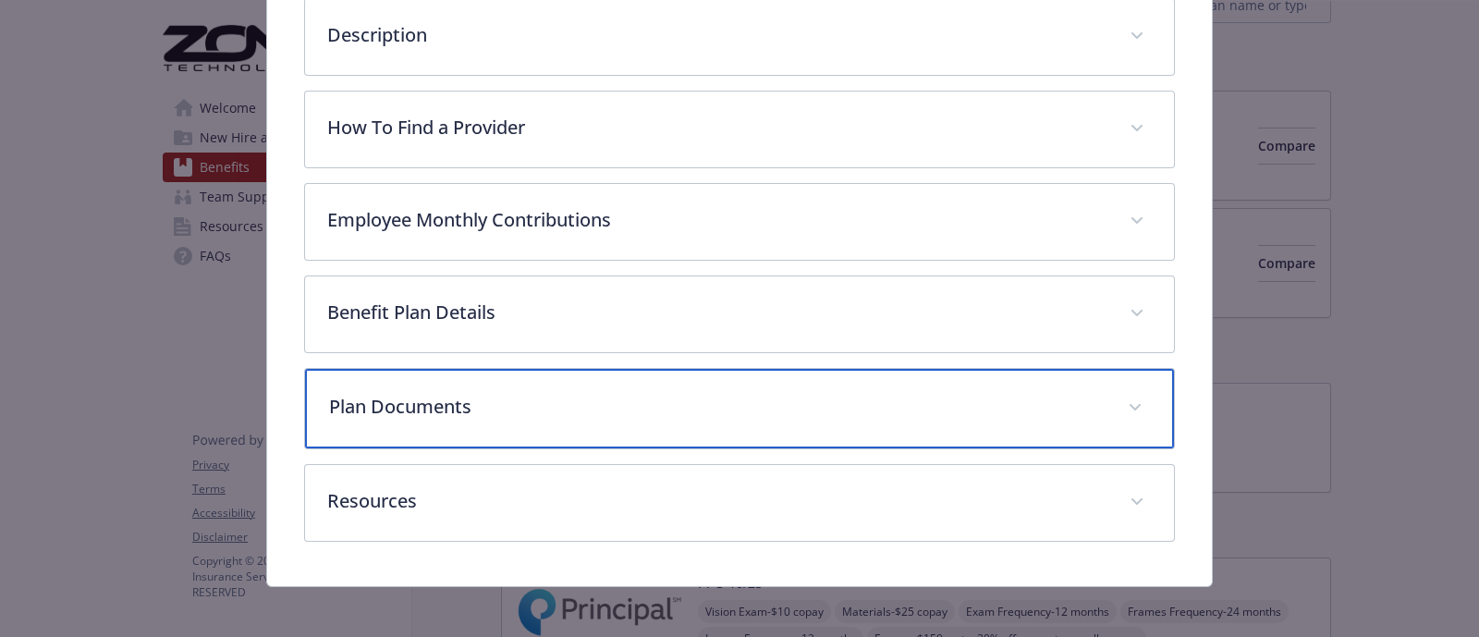
click at [462, 409] on p "Plan Documents" at bounding box center [717, 407] width 776 height 28
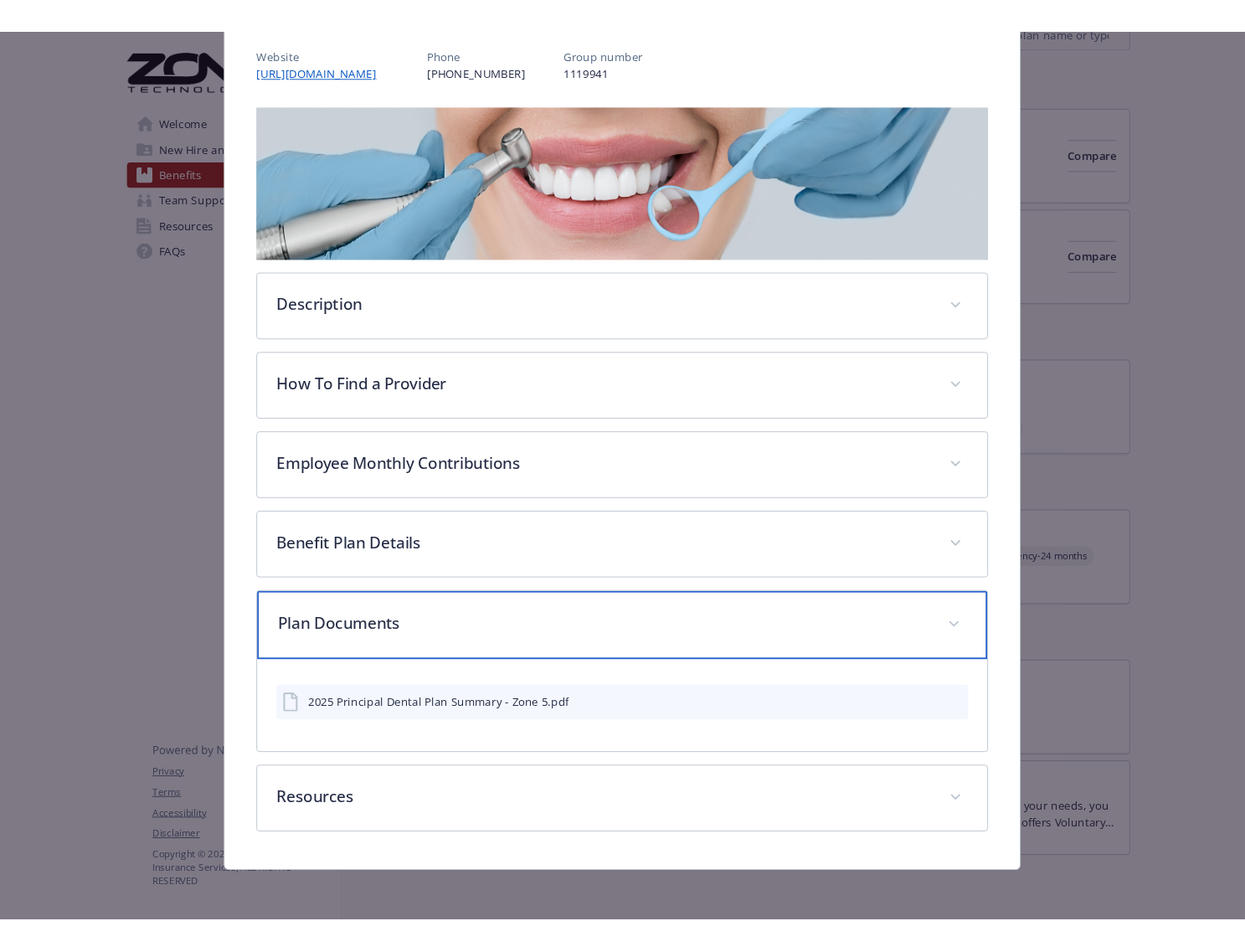
scroll to position [187, 0]
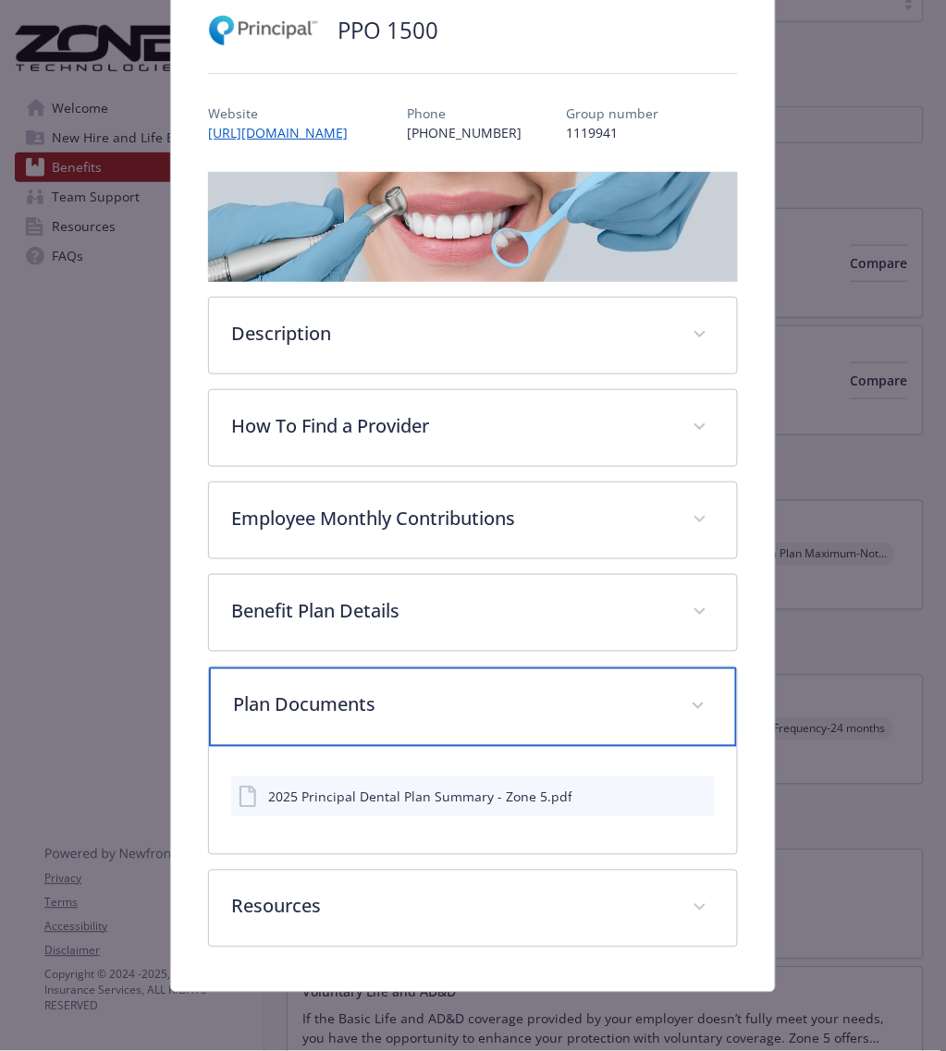
click at [366, 636] on p "Plan Documents" at bounding box center [450, 705] width 435 height 28
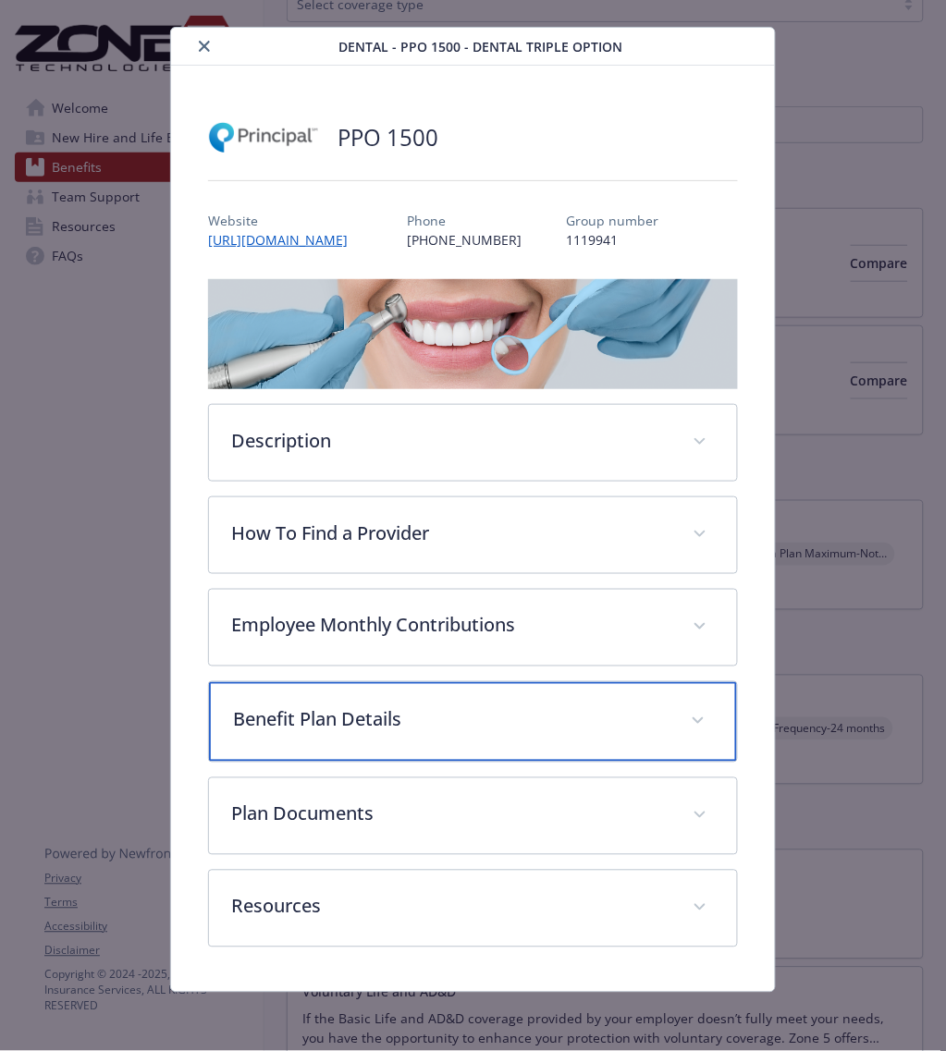
click at [365, 636] on p "Benefit Plan Details" at bounding box center [450, 720] width 435 height 28
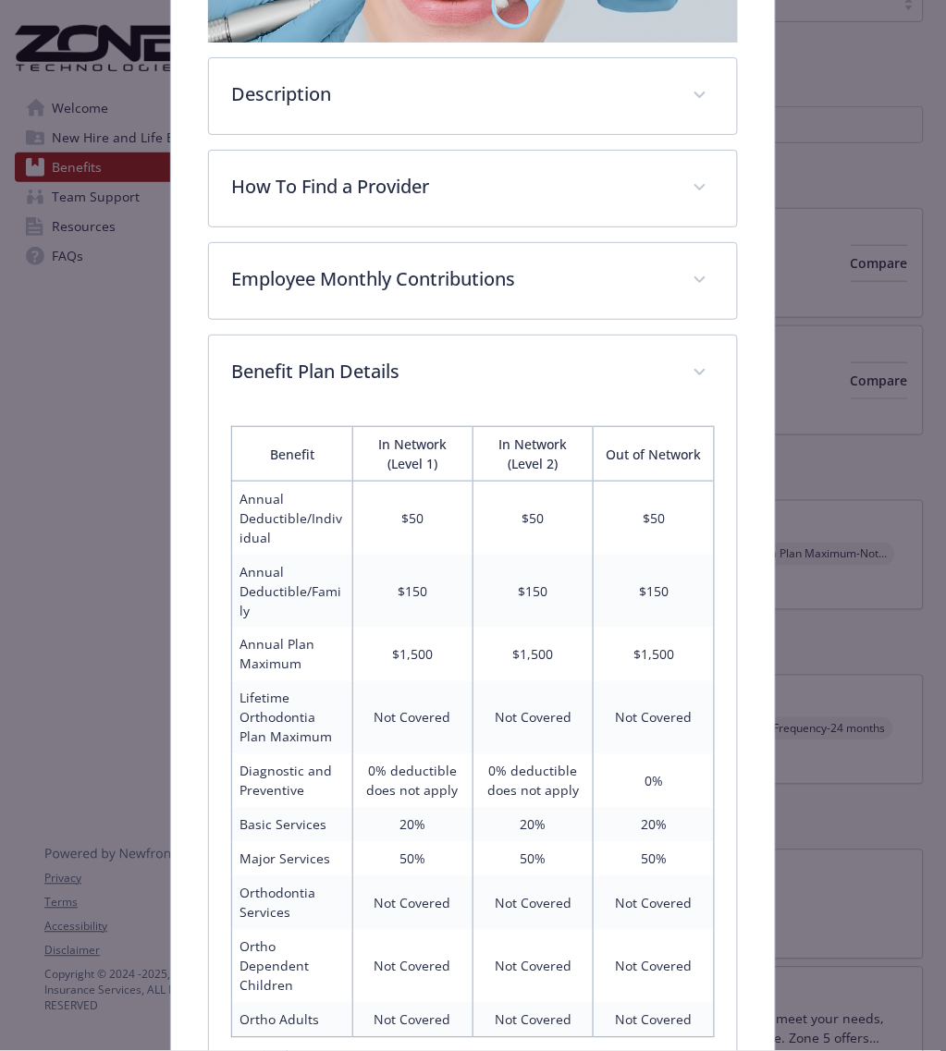
scroll to position [694, 0]
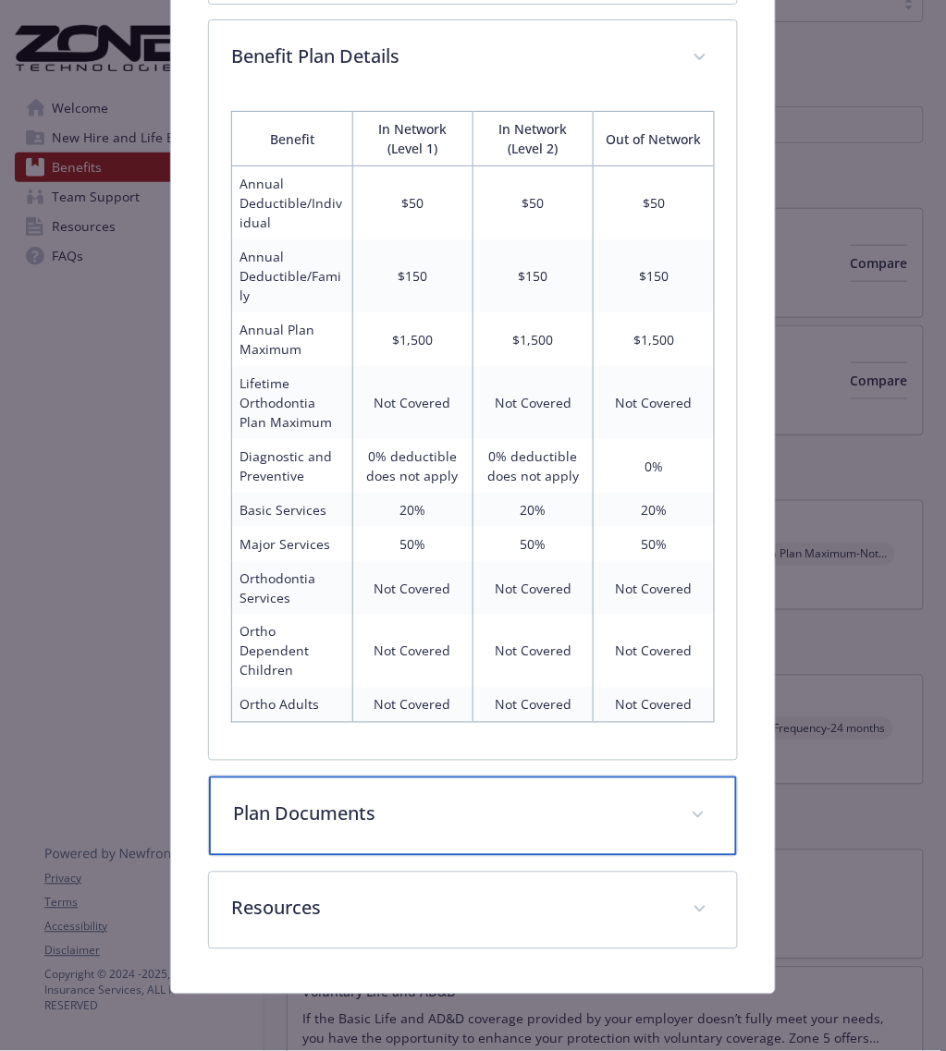
drag, startPoint x: 446, startPoint y: 828, endPoint x: 435, endPoint y: 829, distance: 11.1
click at [446, 636] on div "Plan Documents" at bounding box center [473, 815] width 528 height 79
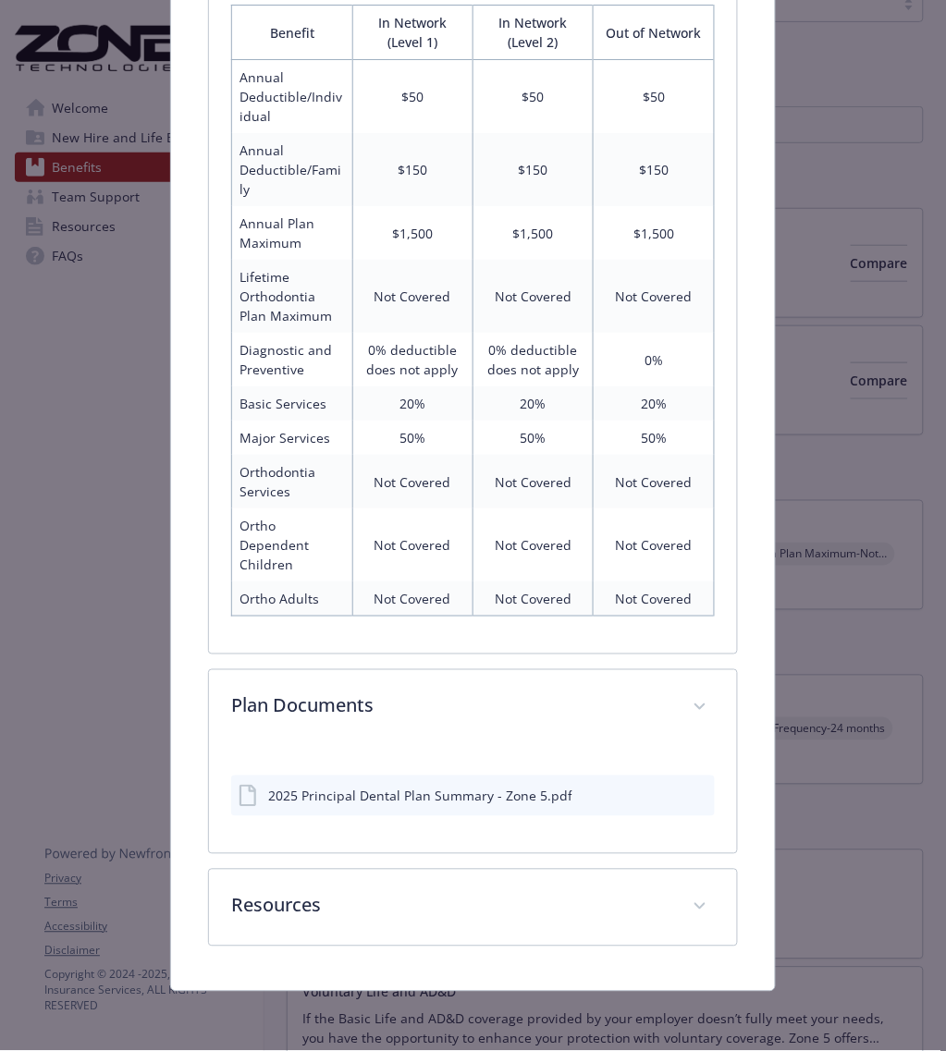
click at [440, 636] on div "2025 Principal Dental Plan Summary - Zone 5.pdf" at bounding box center [420, 796] width 304 height 19
click at [689, 636] on icon "preview file" at bounding box center [697, 794] width 17 height 13
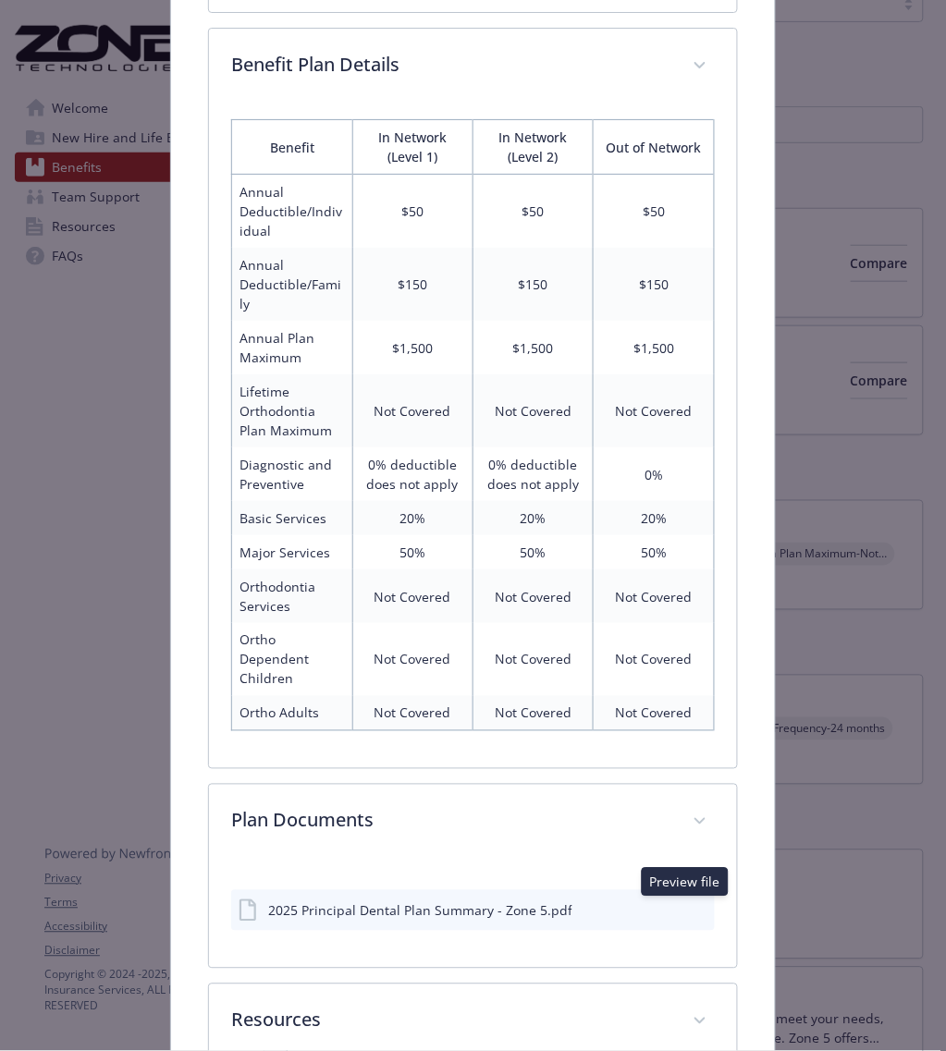
click at [472, 423] on td "Not Covered" at bounding box center [532, 410] width 120 height 73
click at [689, 636] on icon "preview file" at bounding box center [697, 909] width 17 height 13
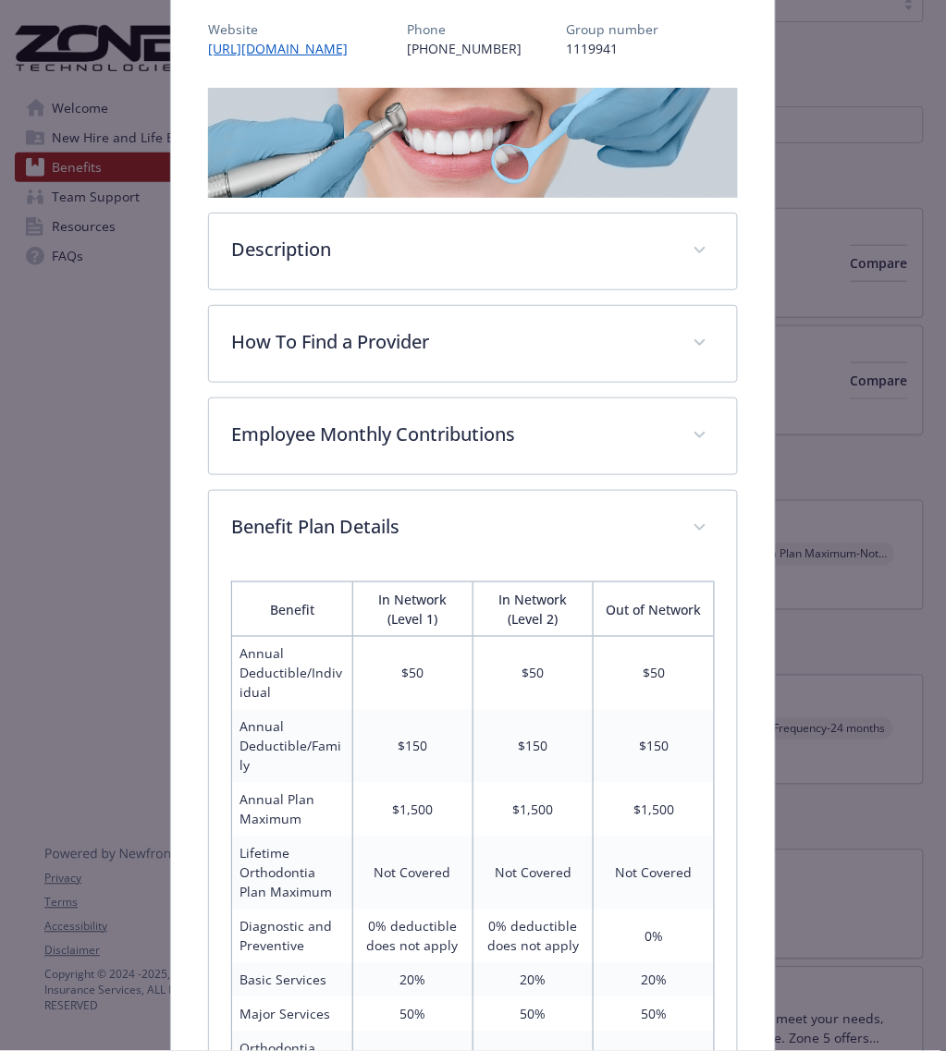
scroll to position [0, 0]
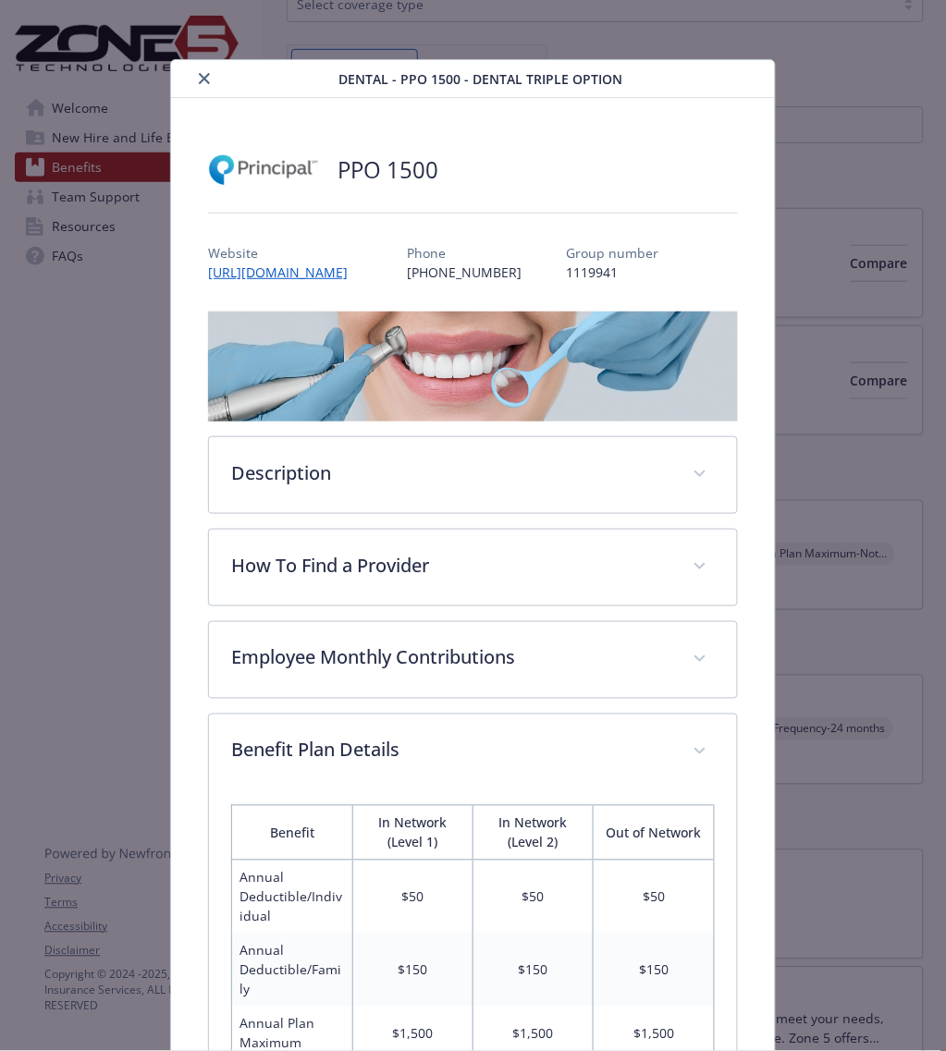
click at [199, 76] on icon "close" at bounding box center [204, 78] width 11 height 11
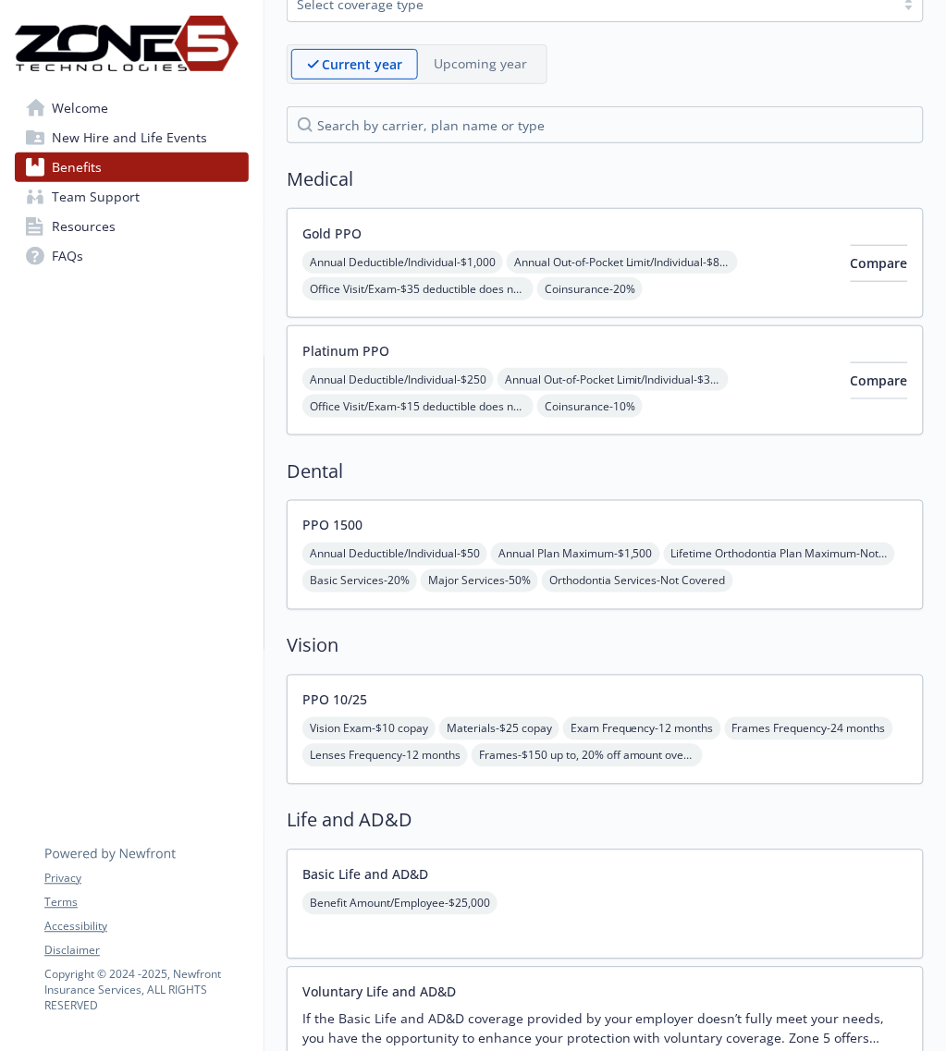
click at [391, 636] on div "PPO 10/25 Vision Exam - $10 copay Materials - $25 copay Exam Frequency - 12 mon…" at bounding box center [605, 730] width 637 height 110
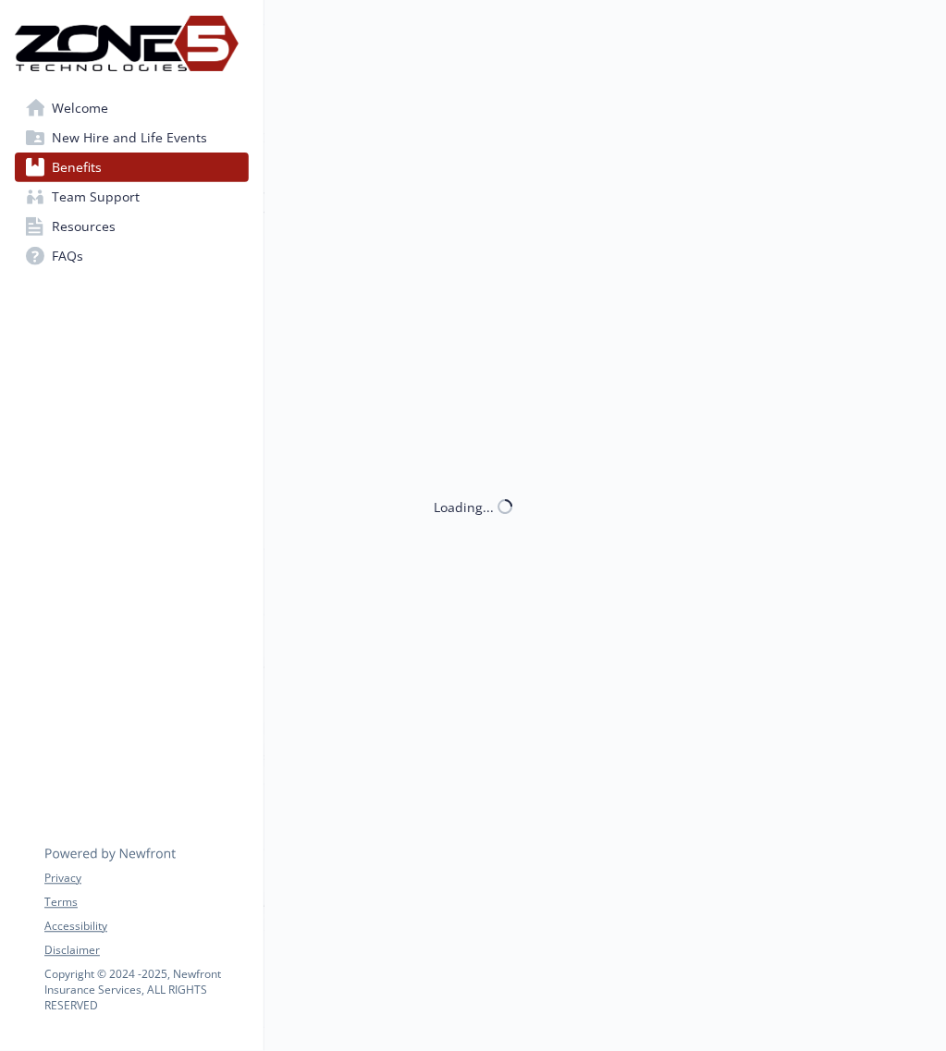
scroll to position [116, 0]
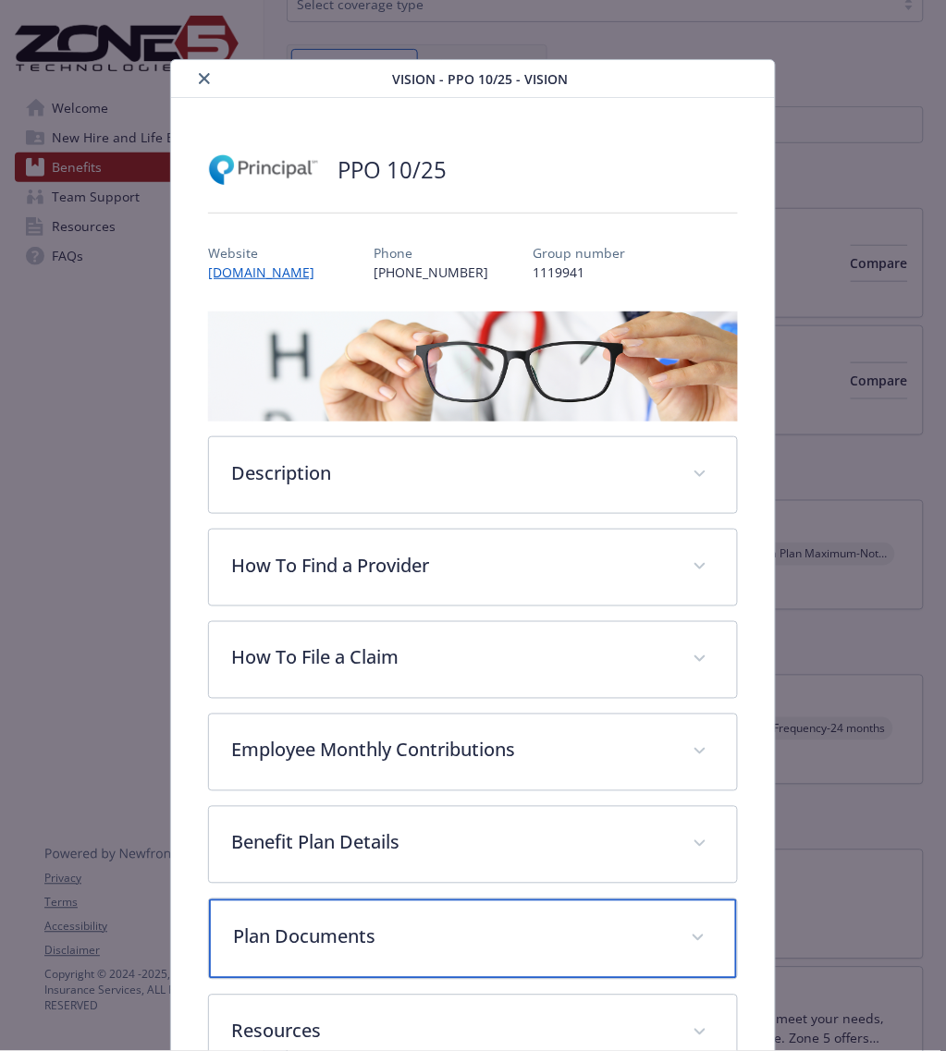
click at [404, 636] on p "Plan Documents" at bounding box center [450, 937] width 435 height 28
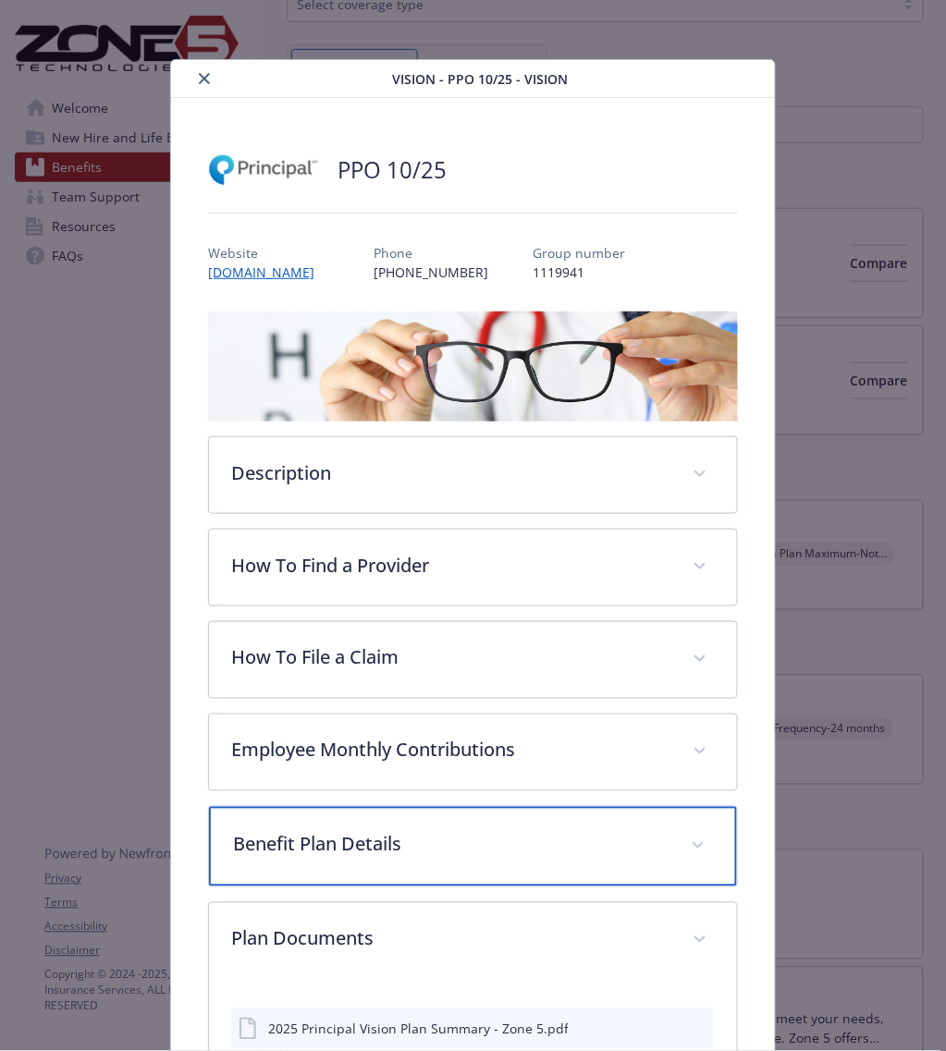
click at [388, 636] on p "Benefit Plan Details" at bounding box center [450, 845] width 435 height 28
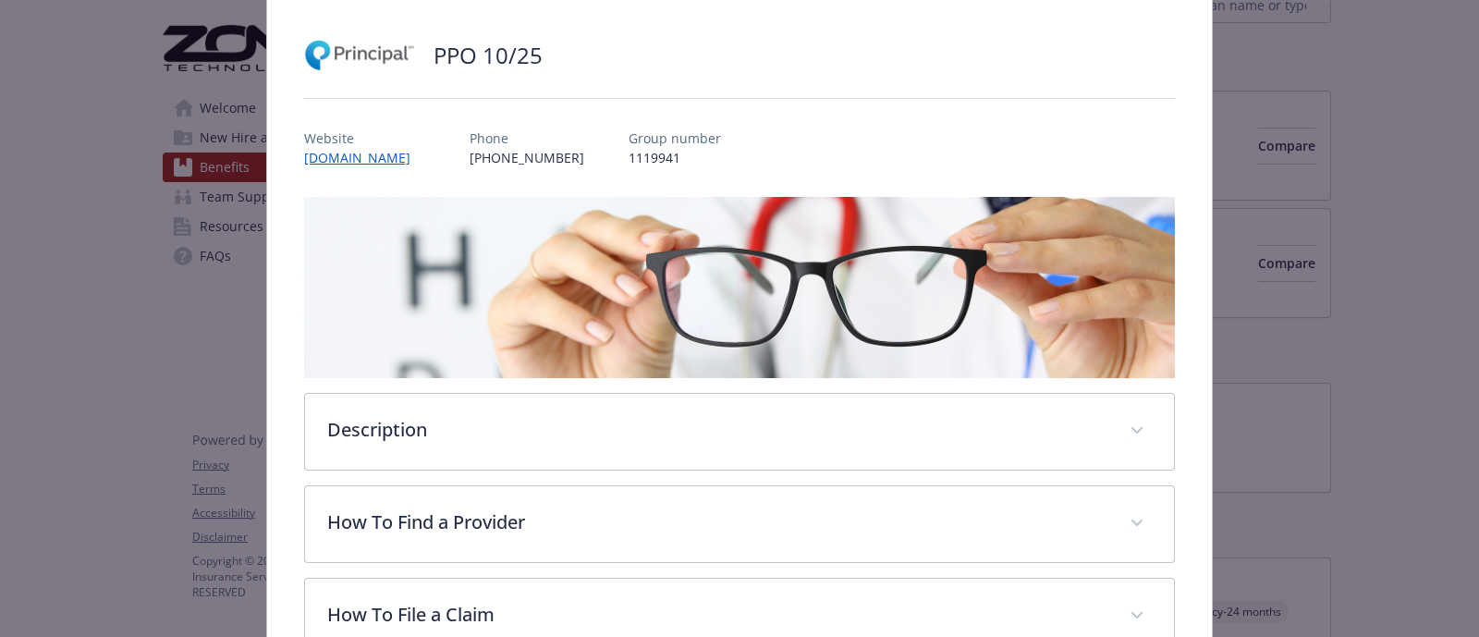
scroll to position [0, 0]
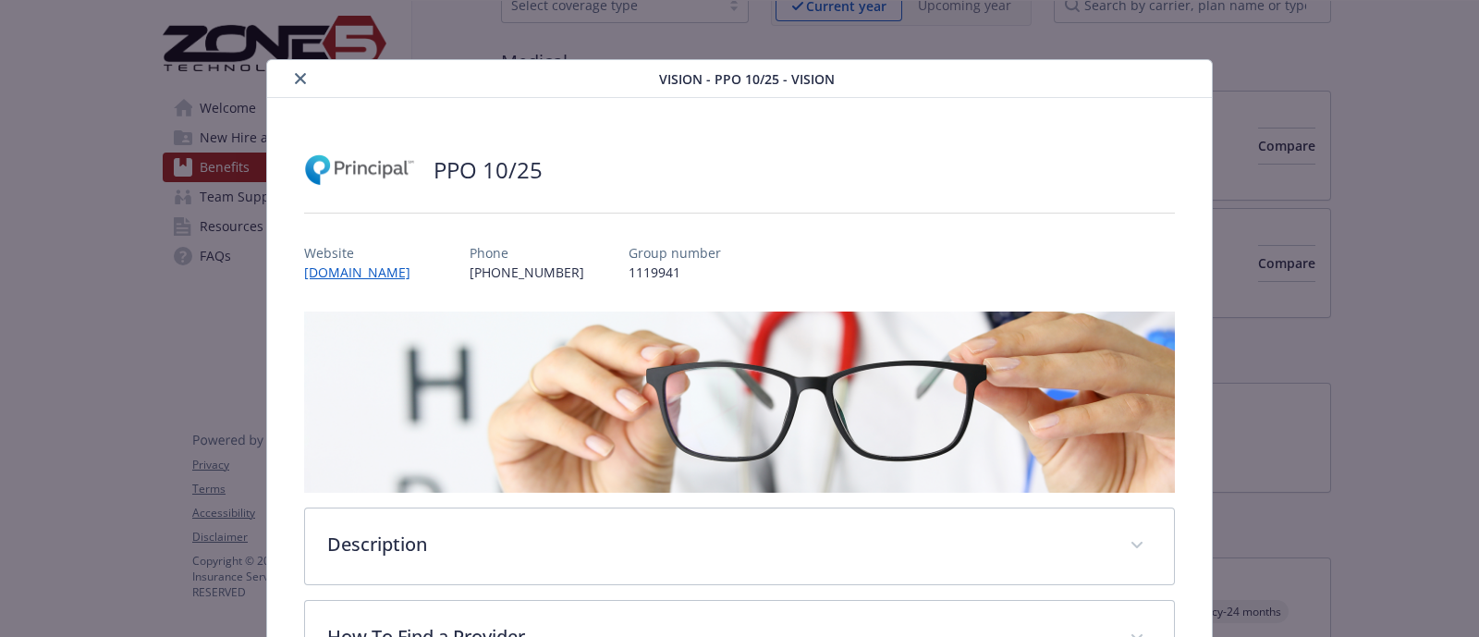
click at [296, 75] on icon "close" at bounding box center [300, 78] width 11 height 11
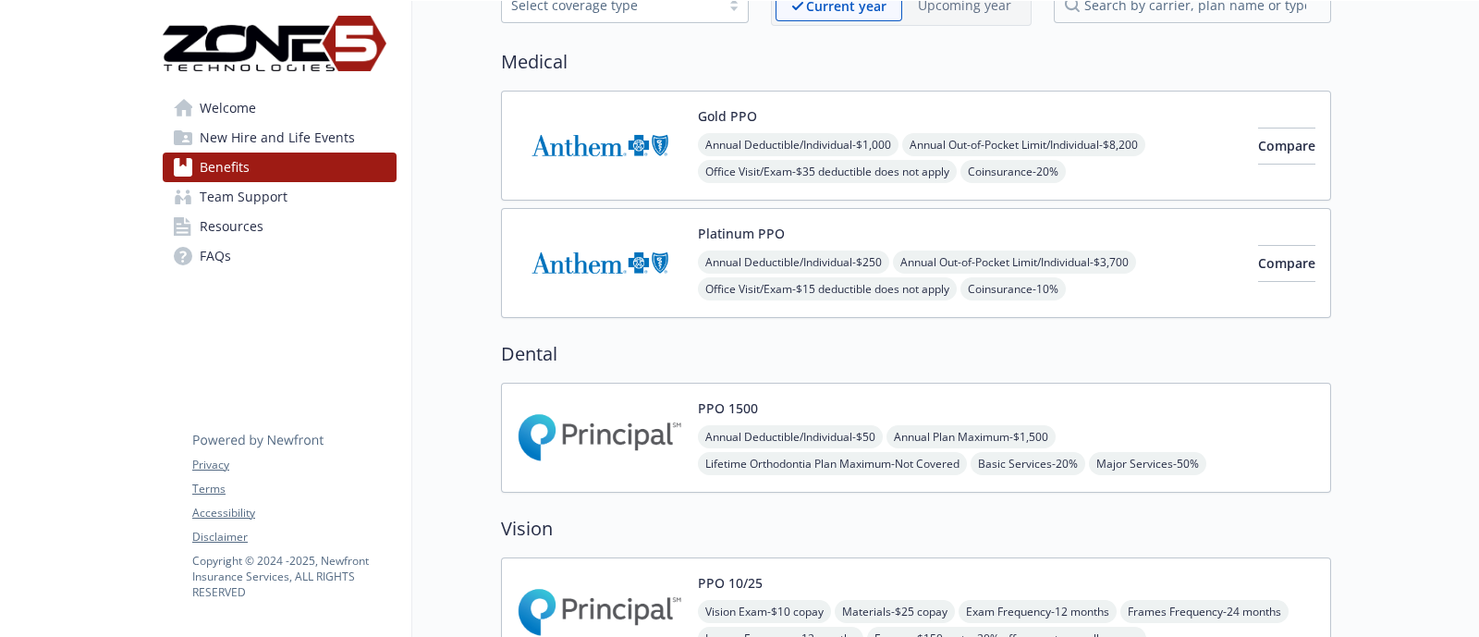
click at [632, 437] on img at bounding box center [600, 437] width 166 height 79
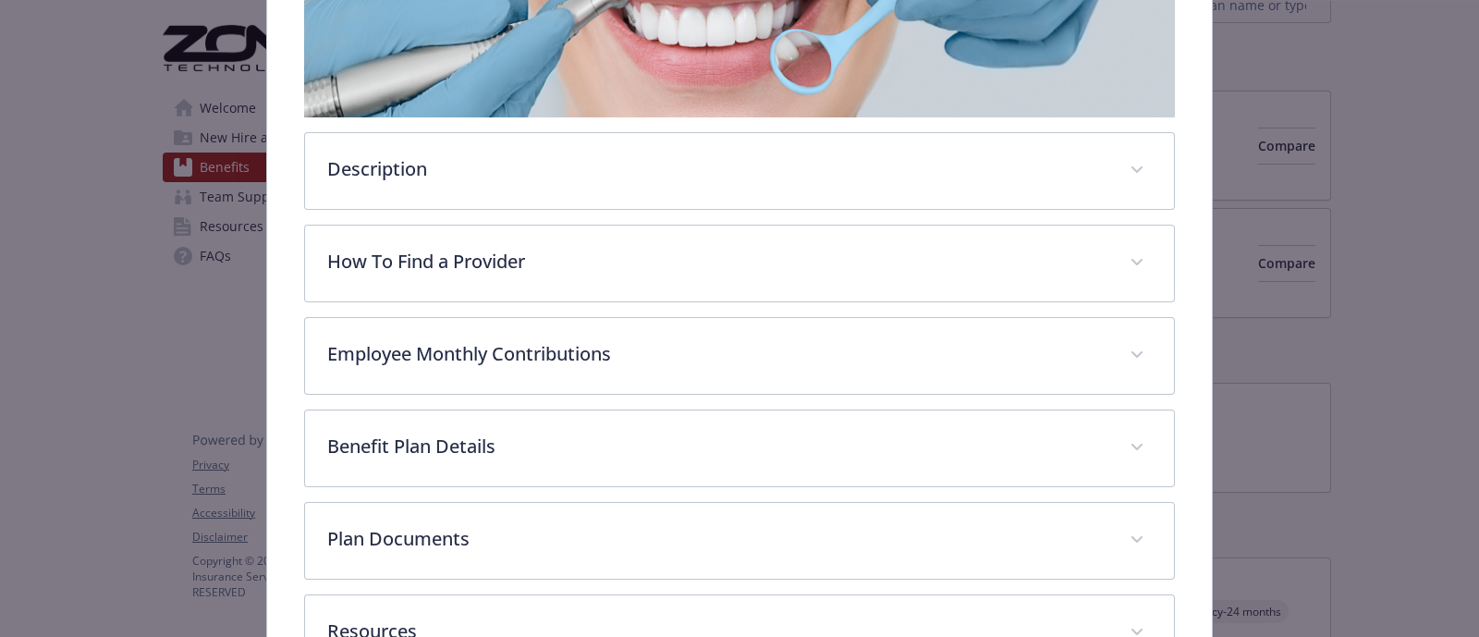
scroll to position [509, 0]
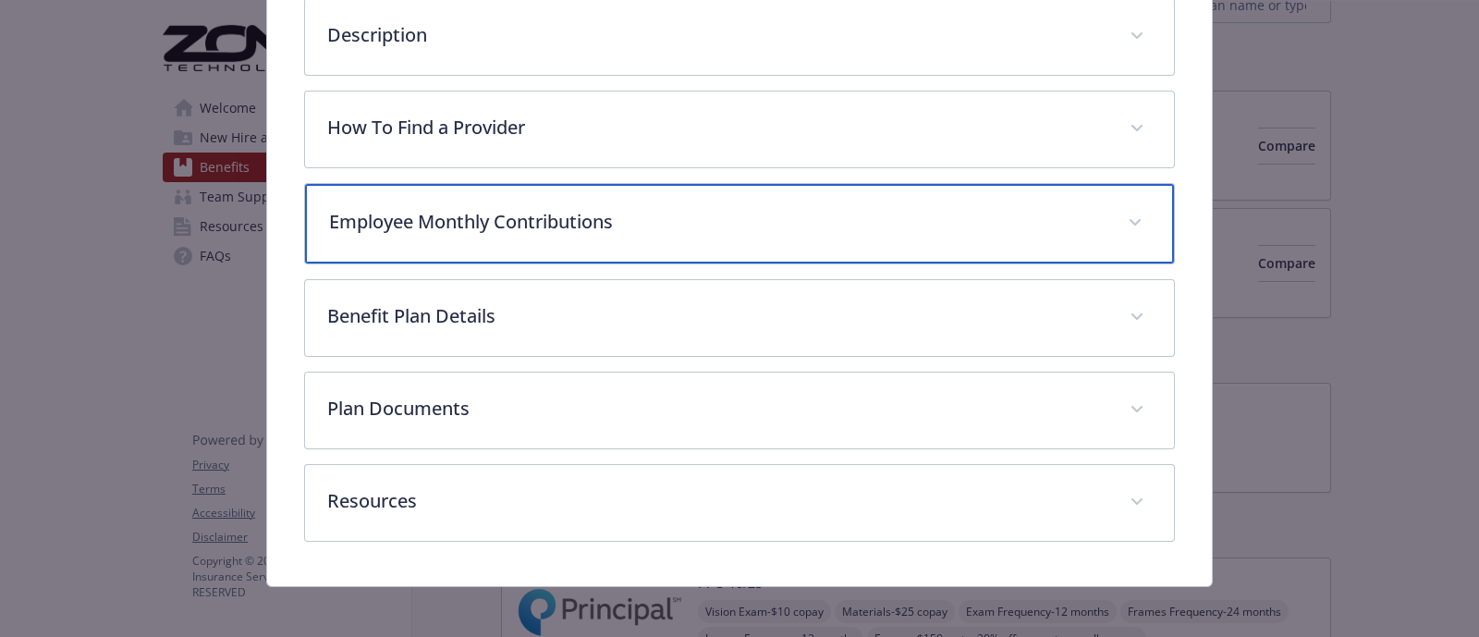
click at [491, 229] on div "Employee Monthly Contributions" at bounding box center [739, 223] width 869 height 79
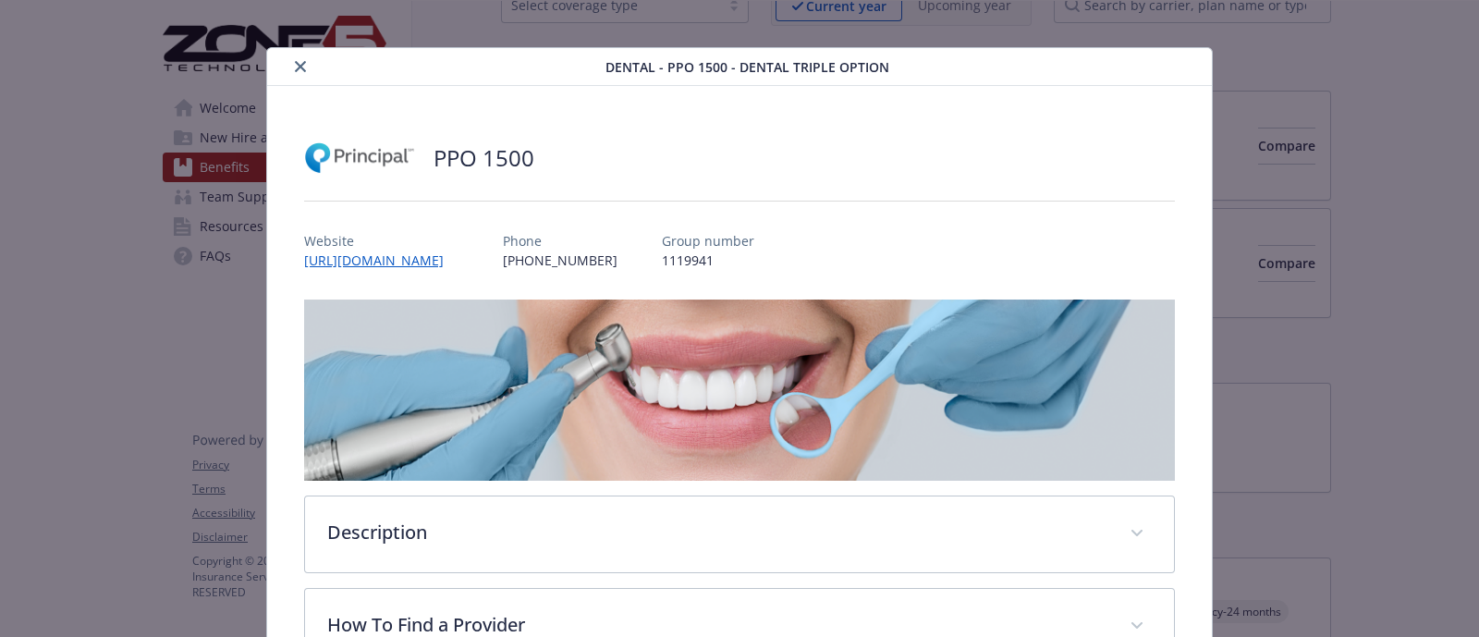
scroll to position [0, 0]
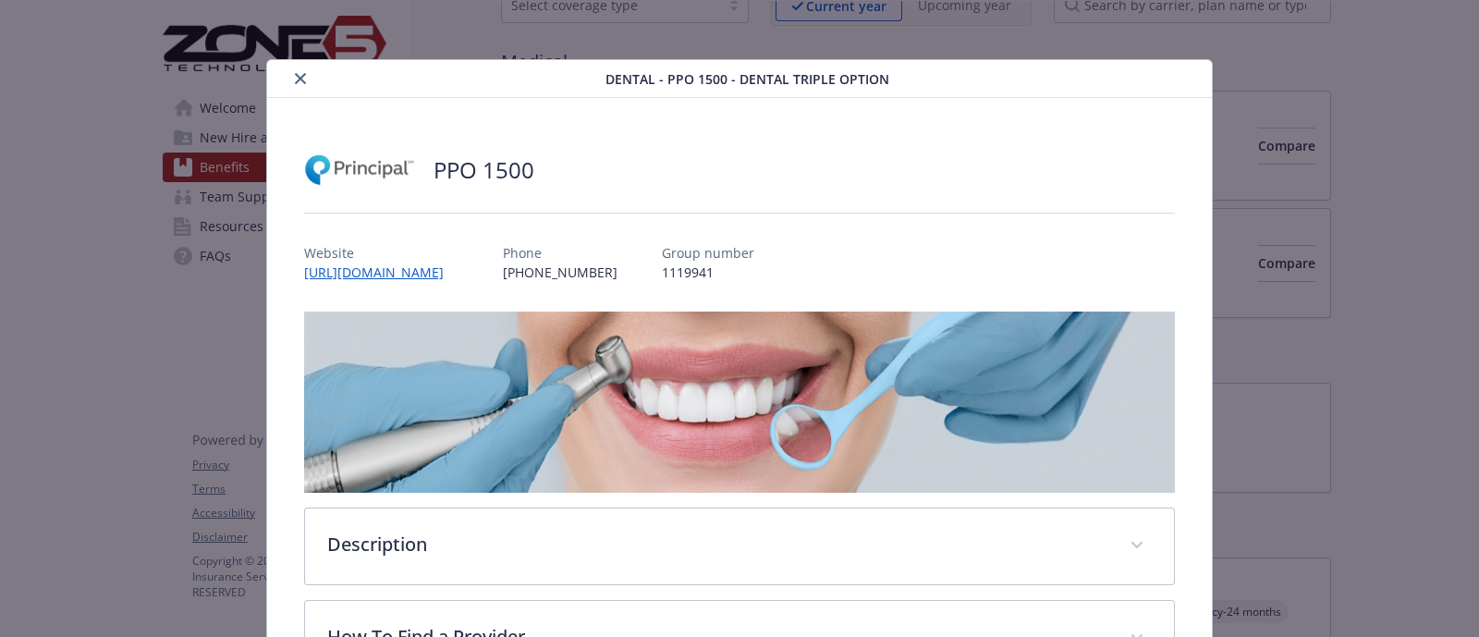
click at [298, 79] on icon "close" at bounding box center [300, 78] width 11 height 11
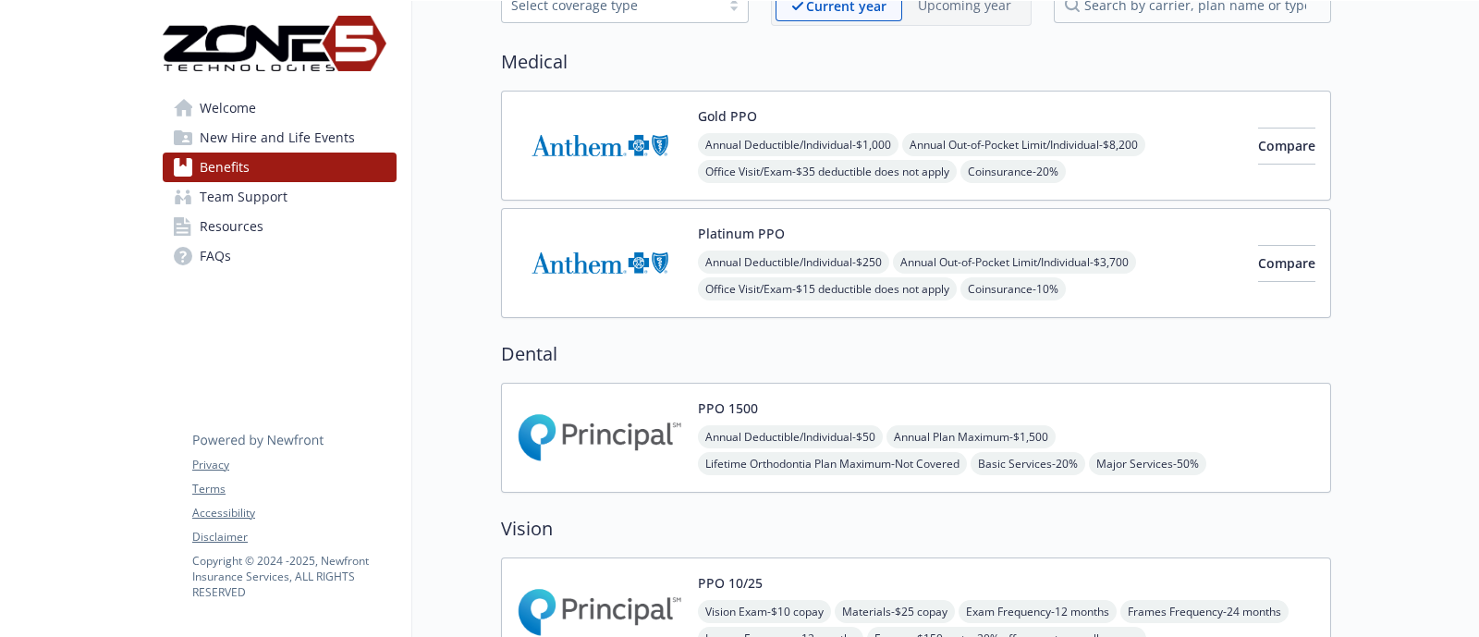
click at [1012, 110] on div "Gold PPO Annual Deductible/Individual - $1,000 Annual Out-of-Pocket Limit/Indiv…" at bounding box center [970, 145] width 545 height 79
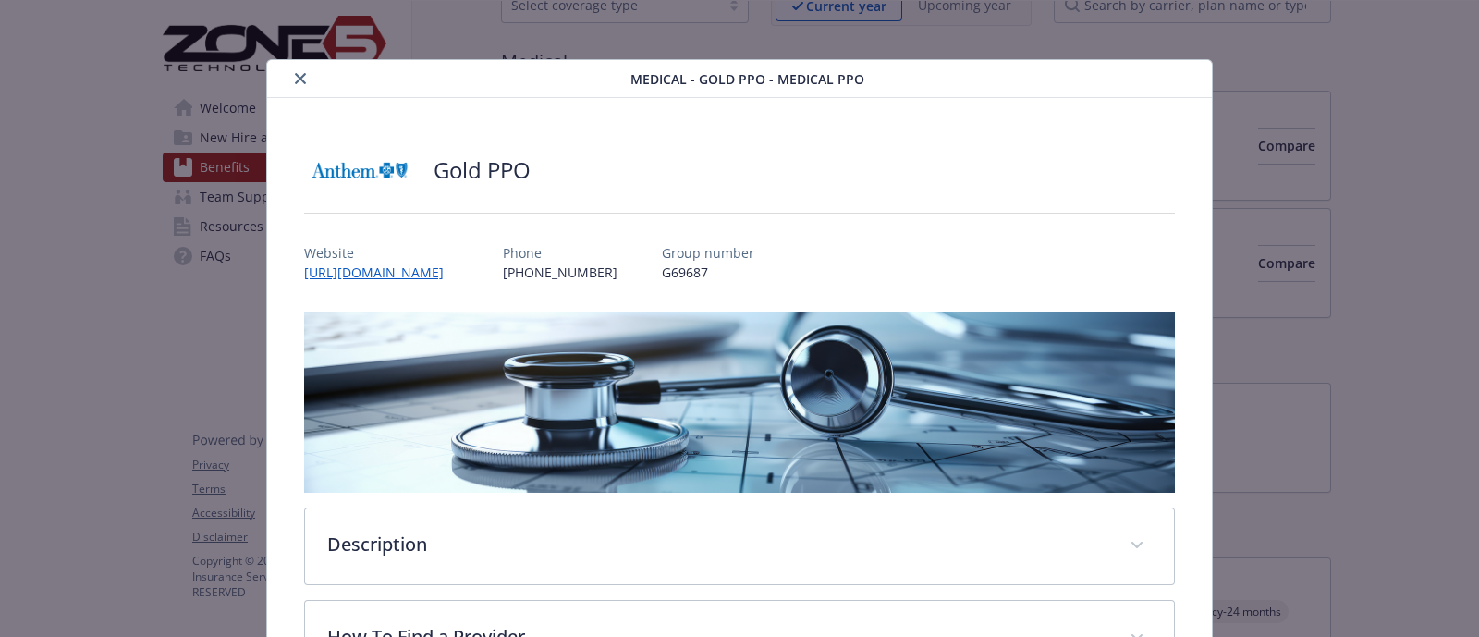
click at [298, 81] on icon "close" at bounding box center [300, 78] width 11 height 11
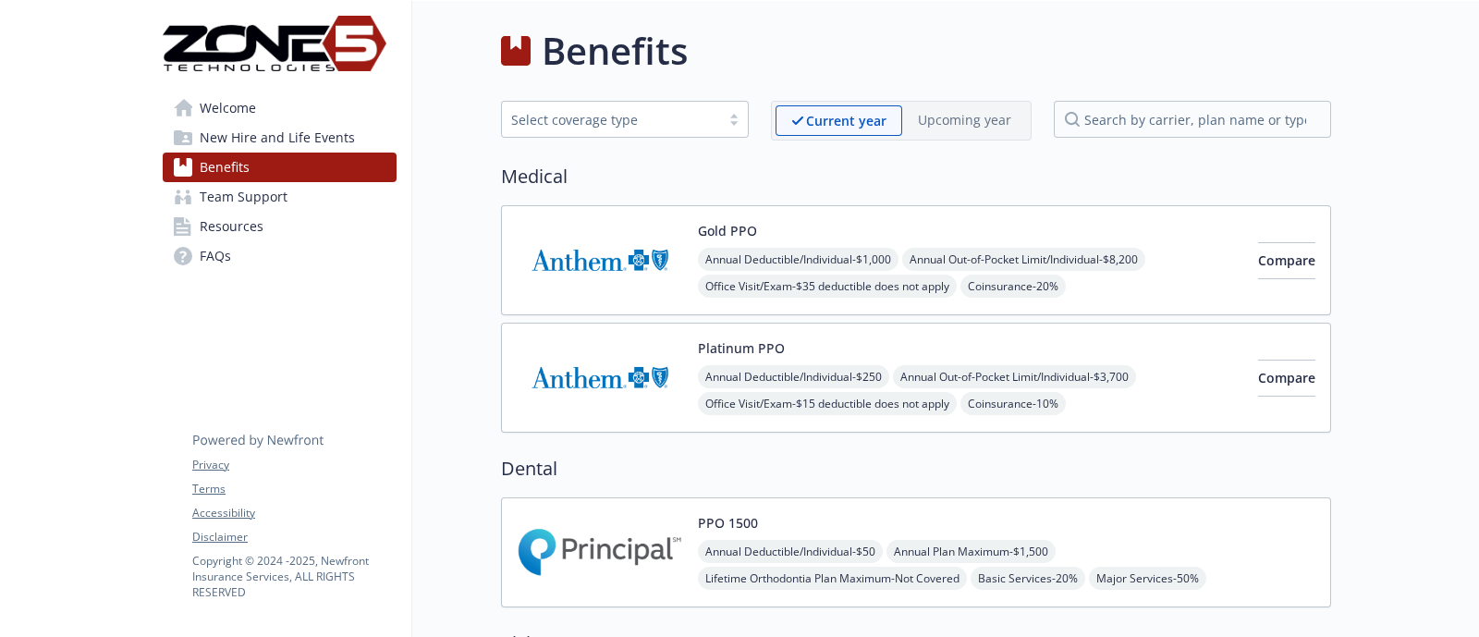
click at [571, 255] on img at bounding box center [600, 260] width 166 height 79
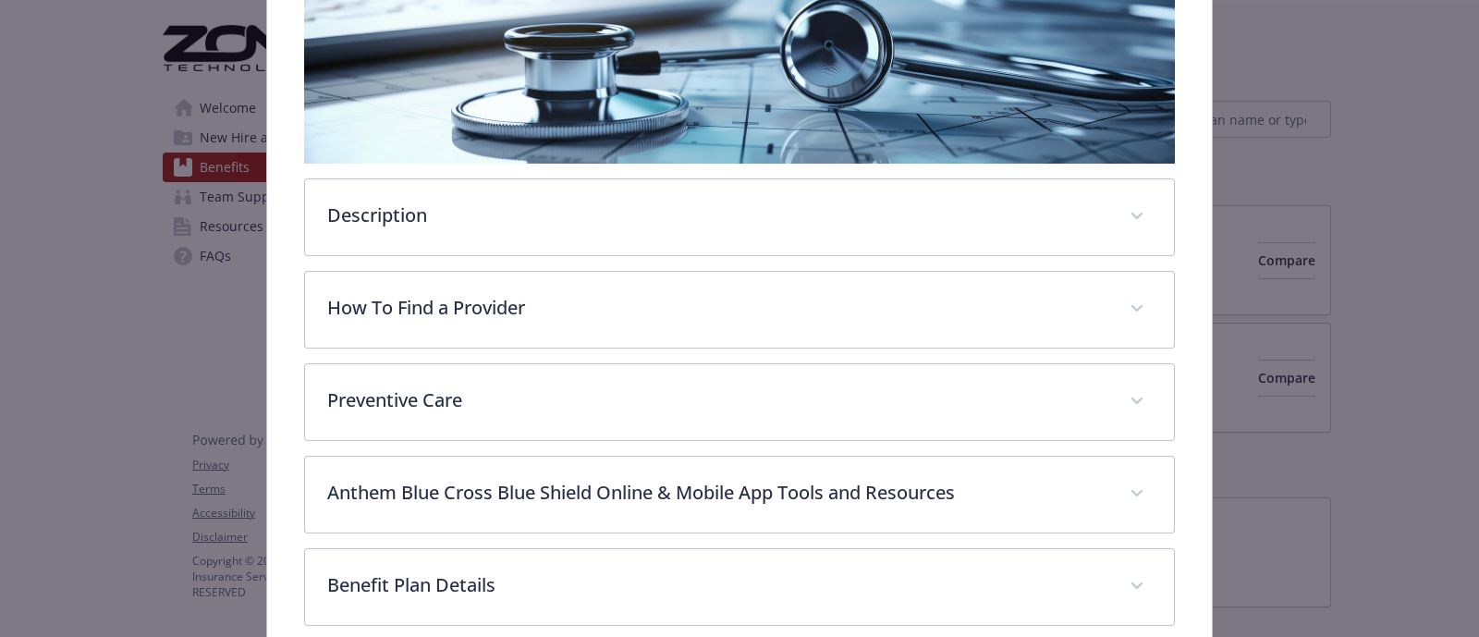
scroll to position [401, 0]
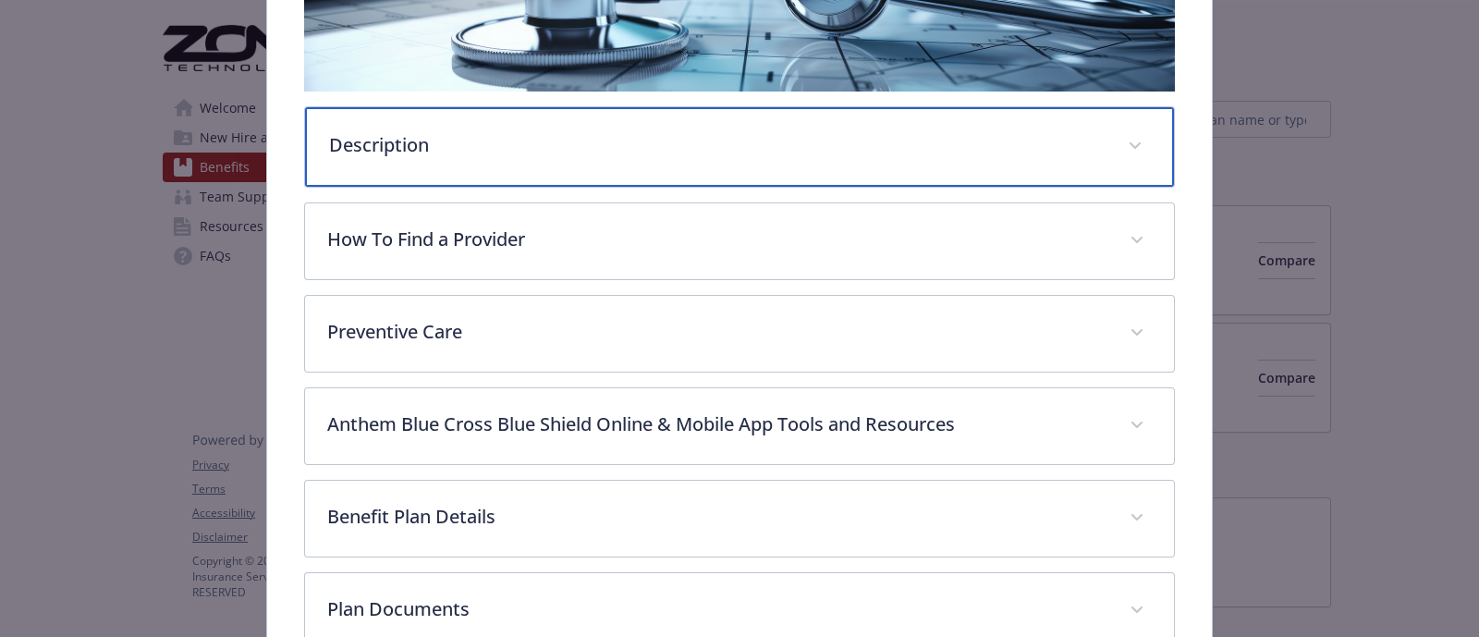
click at [425, 145] on p "Description" at bounding box center [717, 145] width 776 height 28
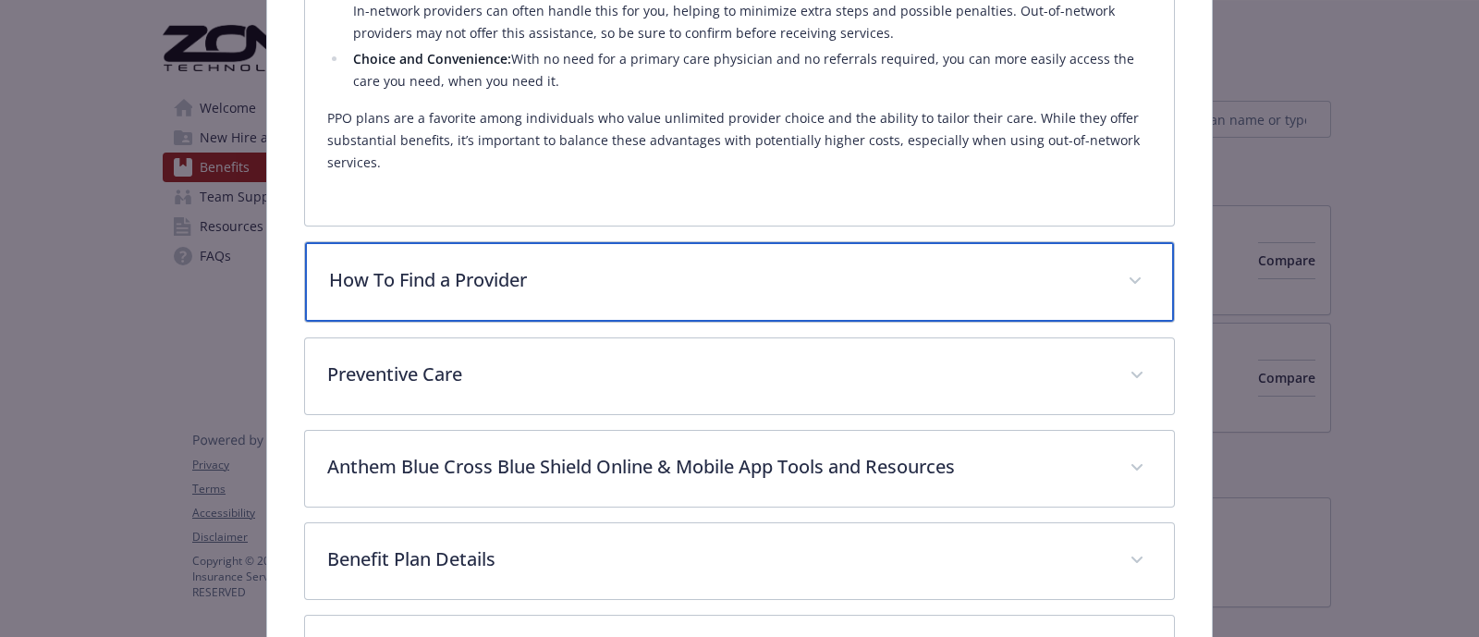
click at [488, 281] on p "How To Find a Provider" at bounding box center [717, 280] width 776 height 28
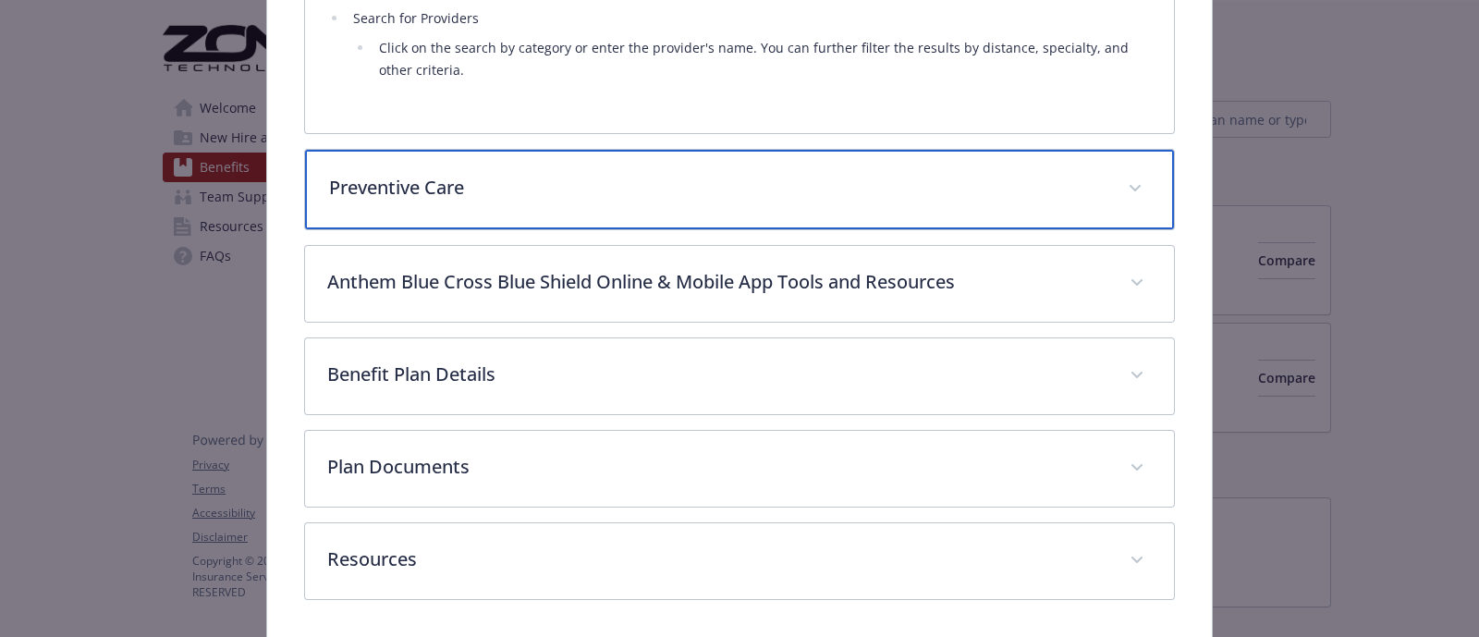
click at [476, 210] on div "Preventive Care" at bounding box center [739, 189] width 869 height 79
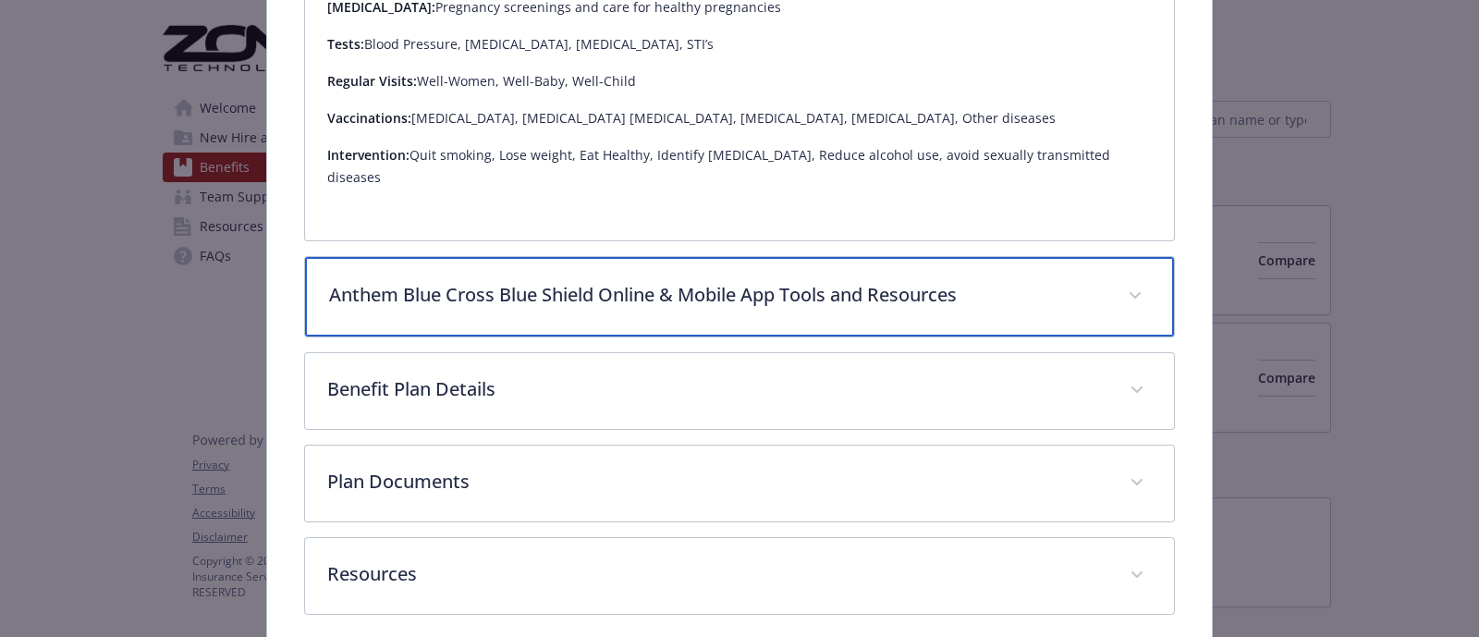
click at [481, 281] on p "Anthem Blue Cross Blue Shield Online & Mobile App Tools and Resources" at bounding box center [717, 295] width 776 height 28
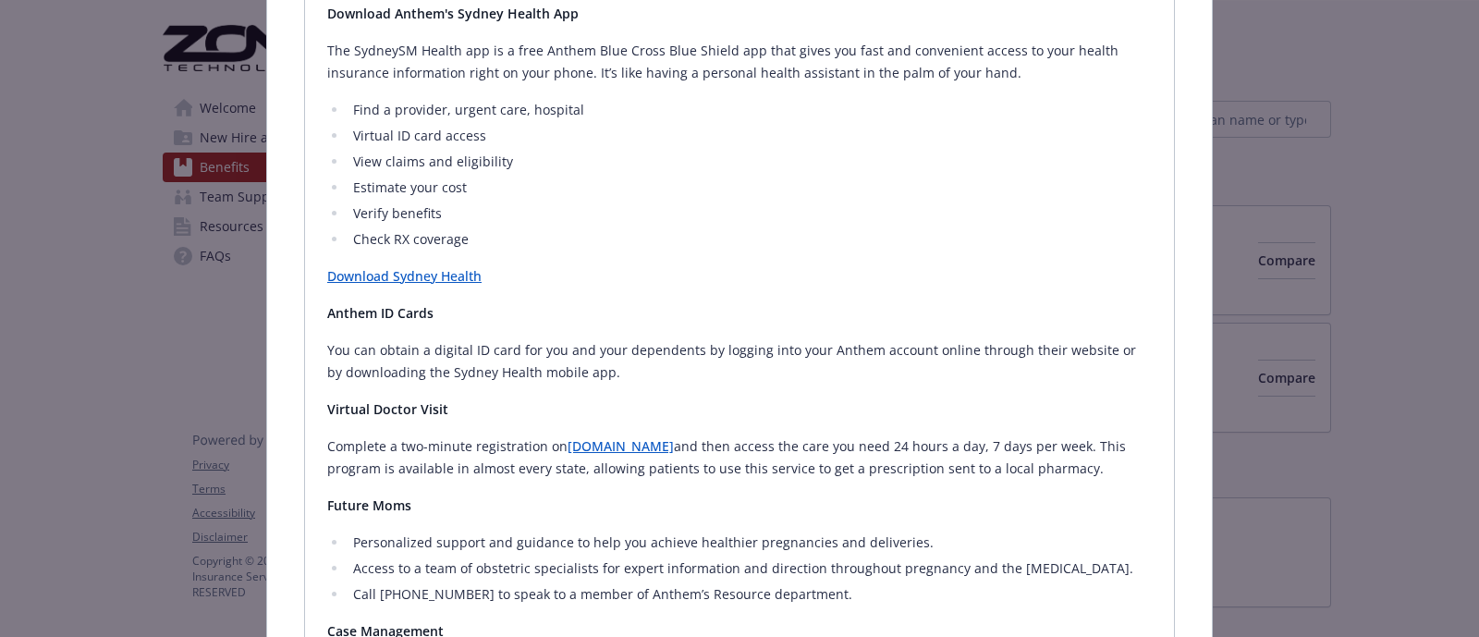
click at [467, 354] on p "You can obtain a digital ID card for you and your dependents by logging into yo…" at bounding box center [739, 361] width 824 height 44
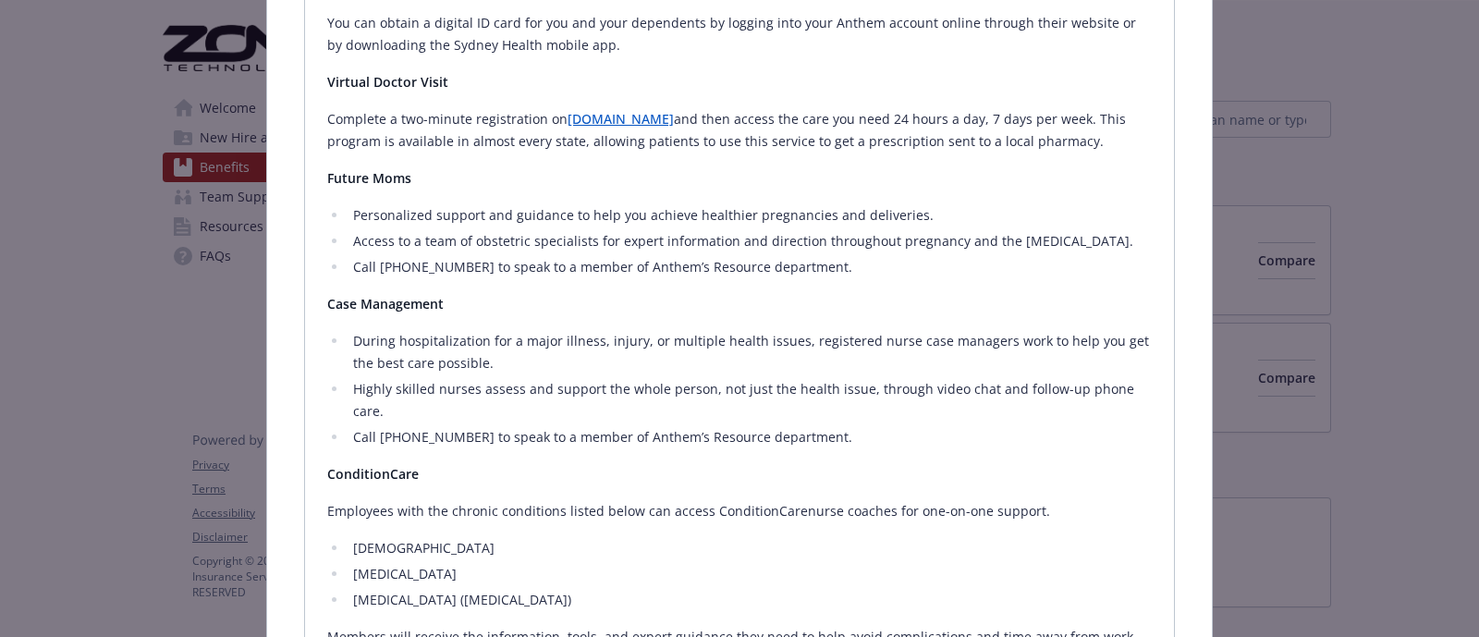
scroll to position [2815, 0]
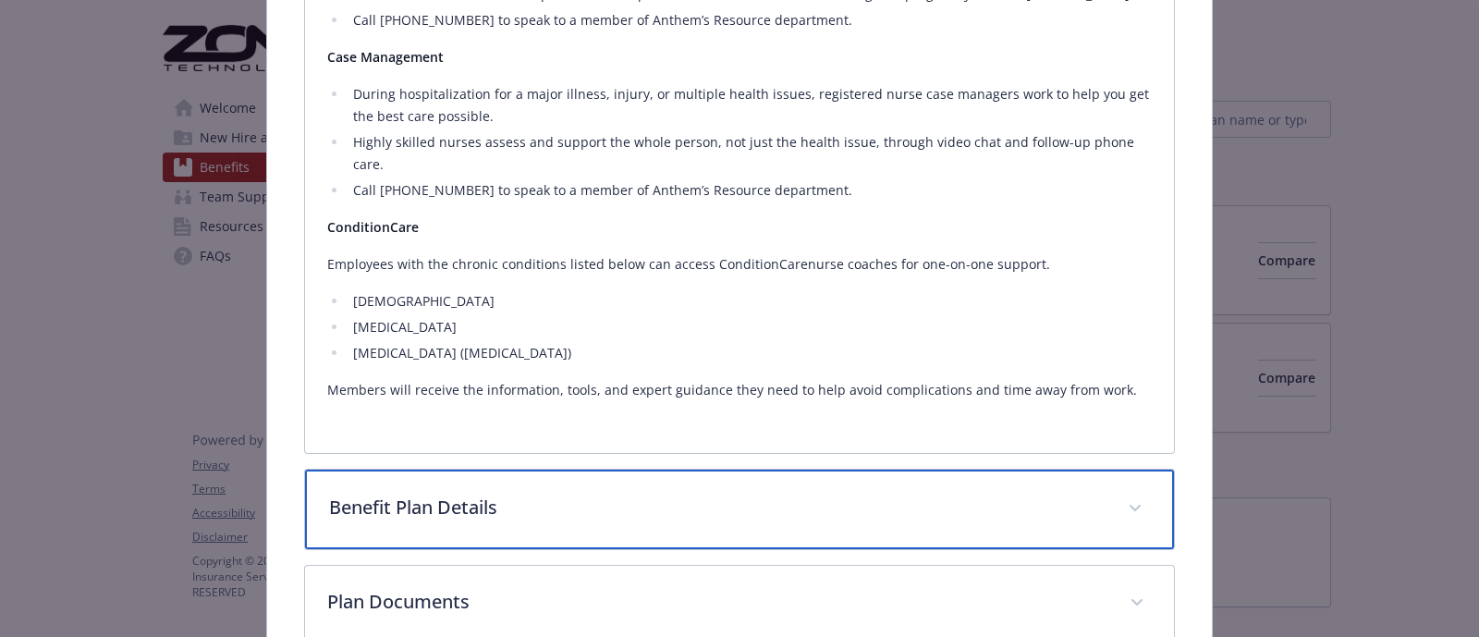
click at [531, 494] on p "Benefit Plan Details" at bounding box center [717, 508] width 776 height 28
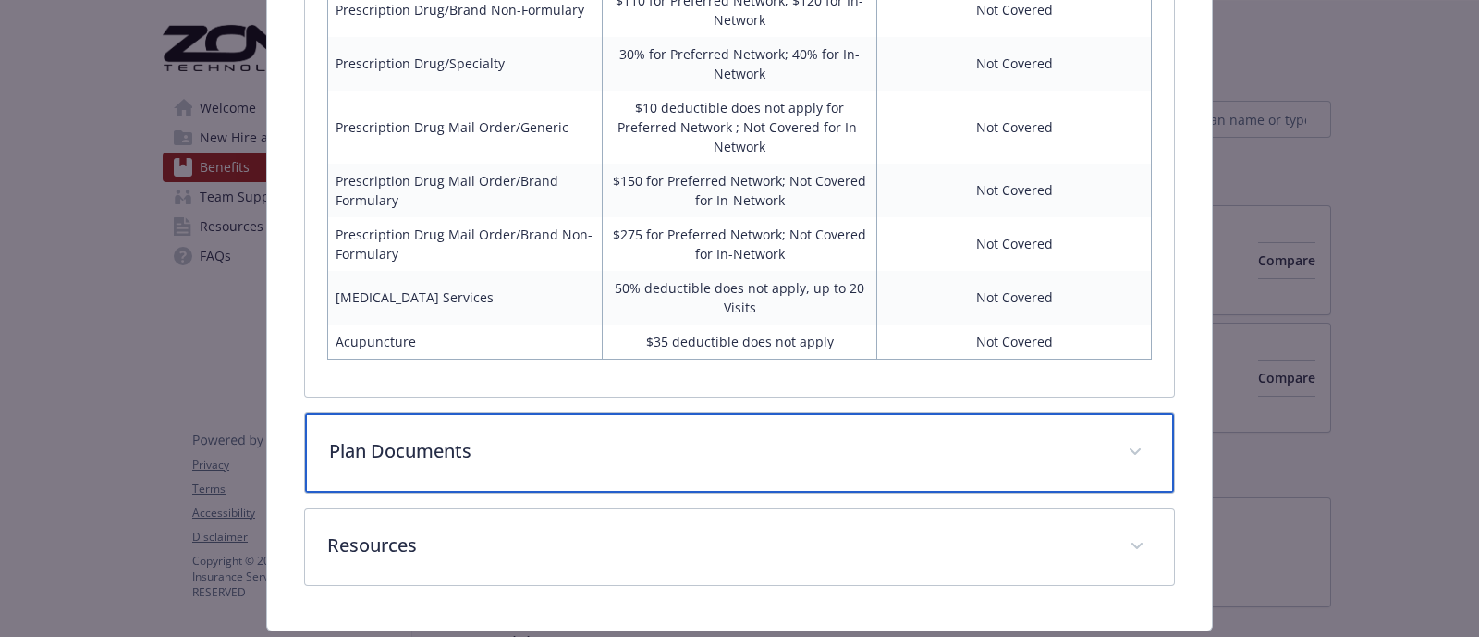
click at [455, 413] on div "Plan Documents" at bounding box center [739, 452] width 869 height 79
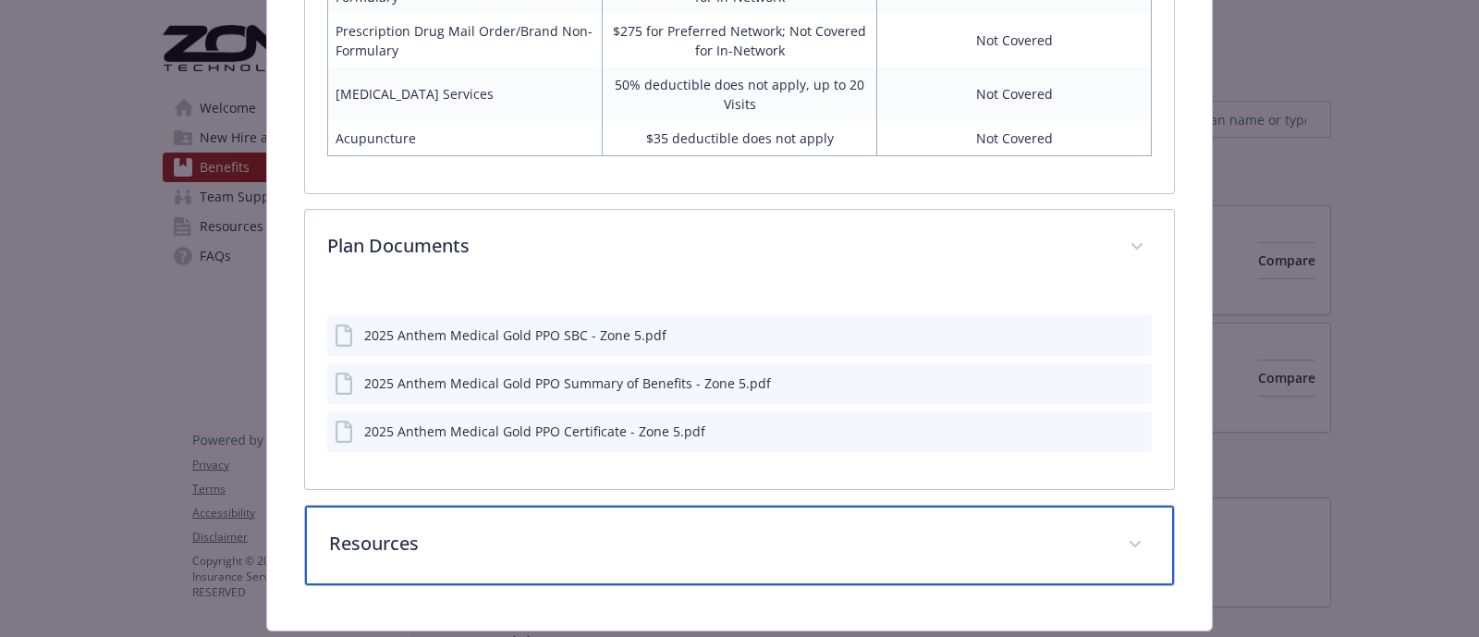
click at [553, 506] on div "Resources" at bounding box center [739, 545] width 869 height 79
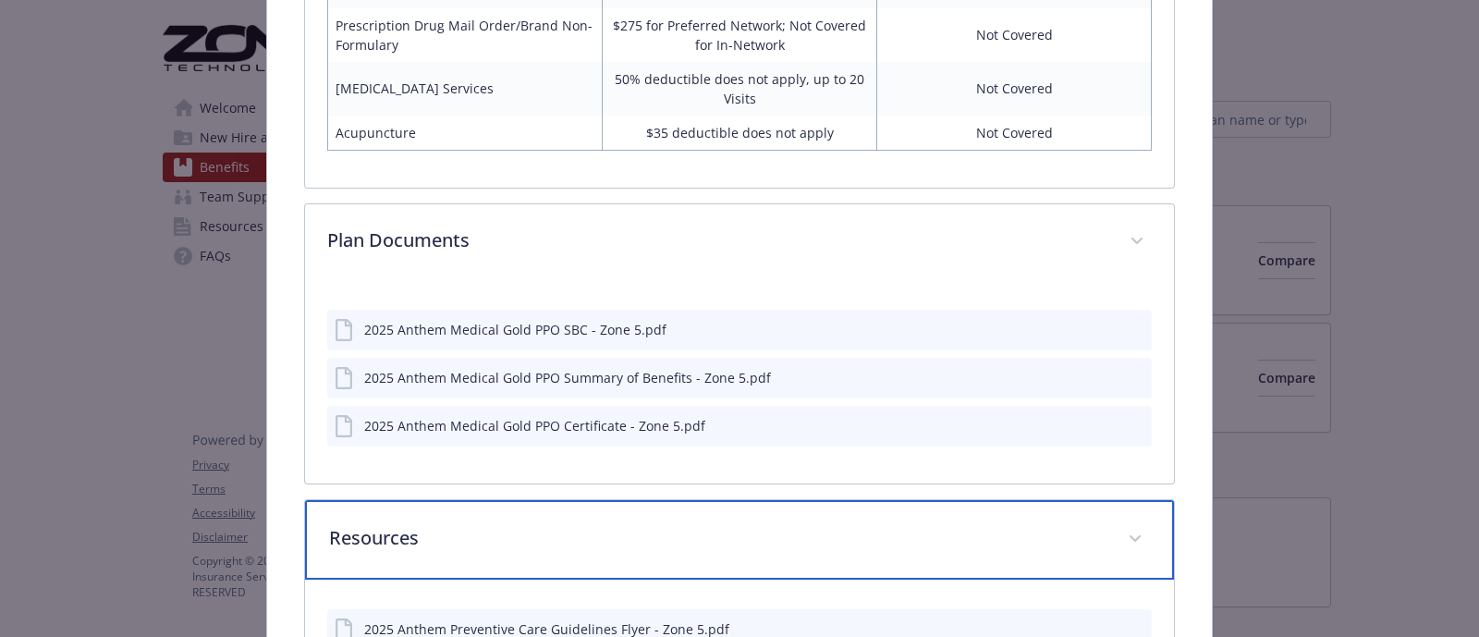
scroll to position [4276, 0]
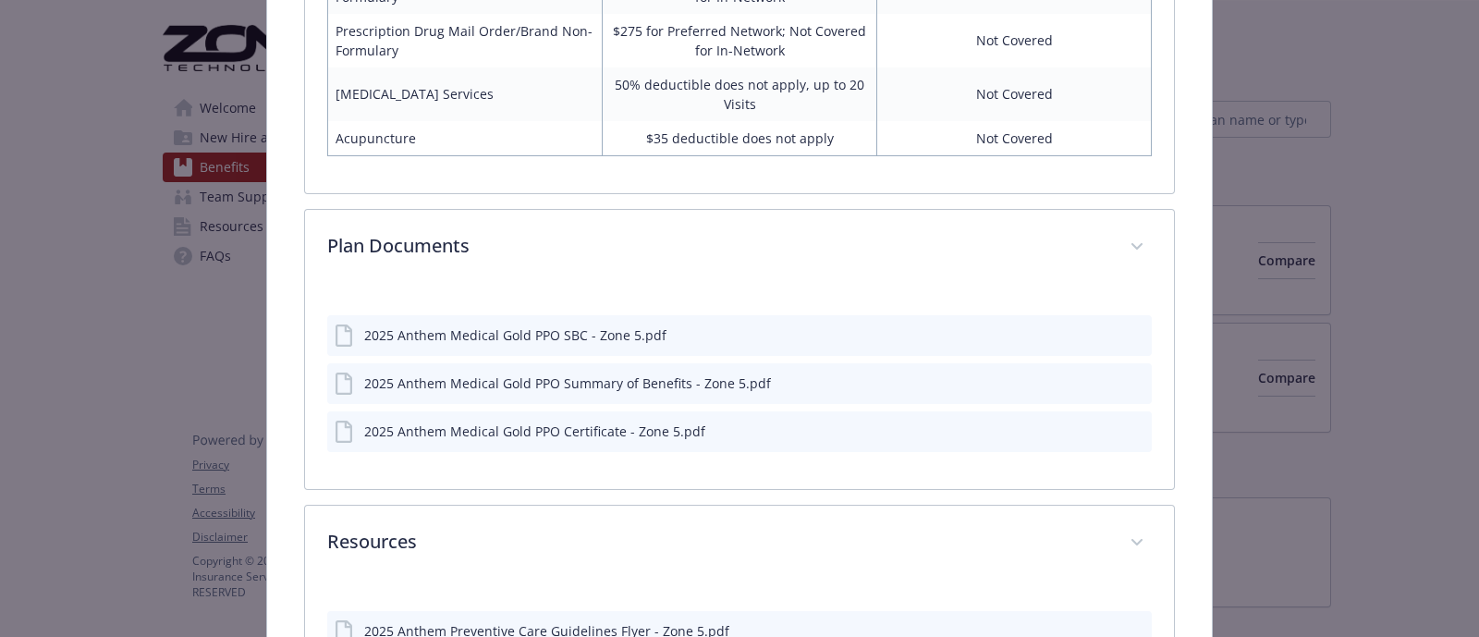
click at [1126, 328] on icon "preview file" at bounding box center [1134, 334] width 17 height 13
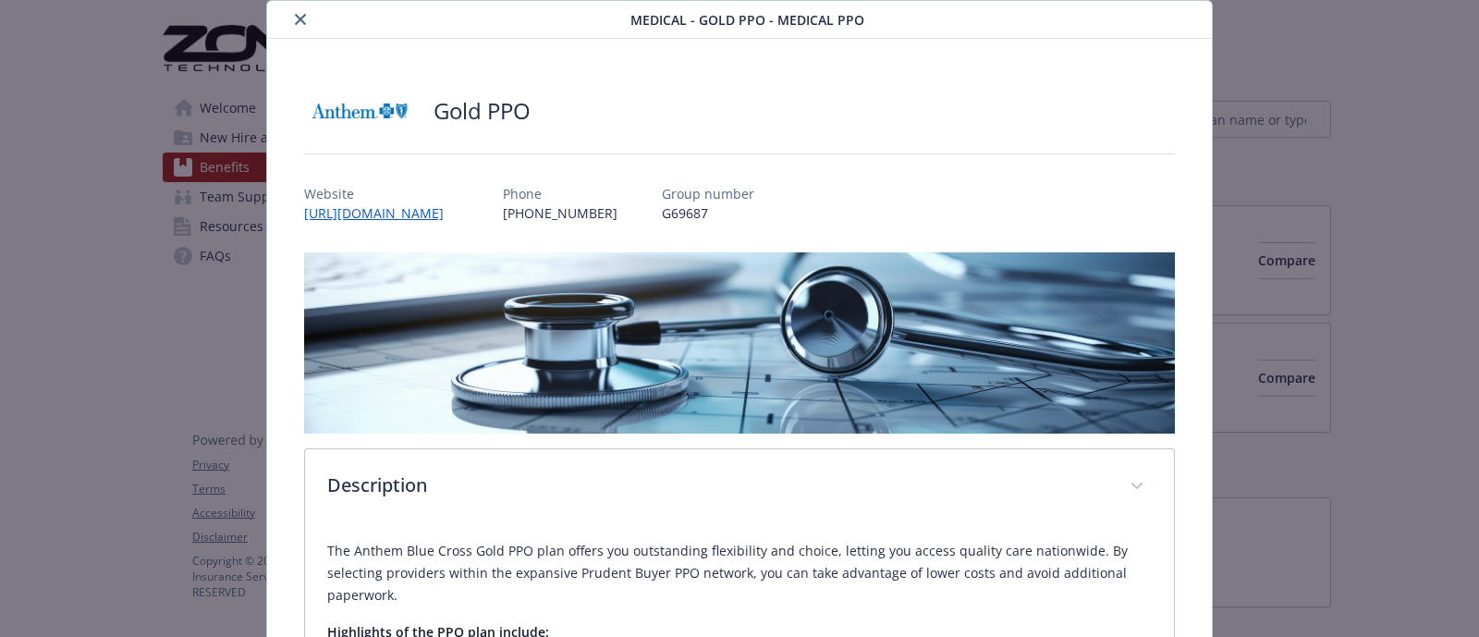
scroll to position [0, 0]
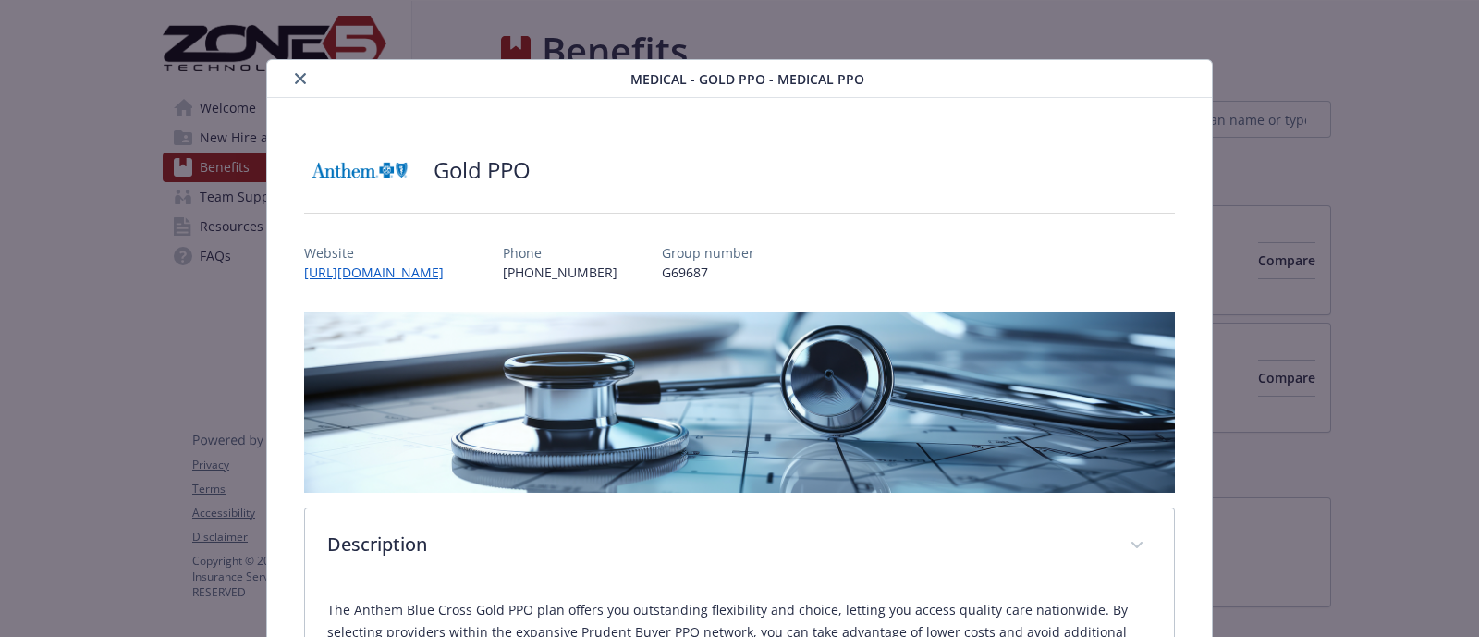
click at [295, 77] on icon "close" at bounding box center [300, 78] width 11 height 11
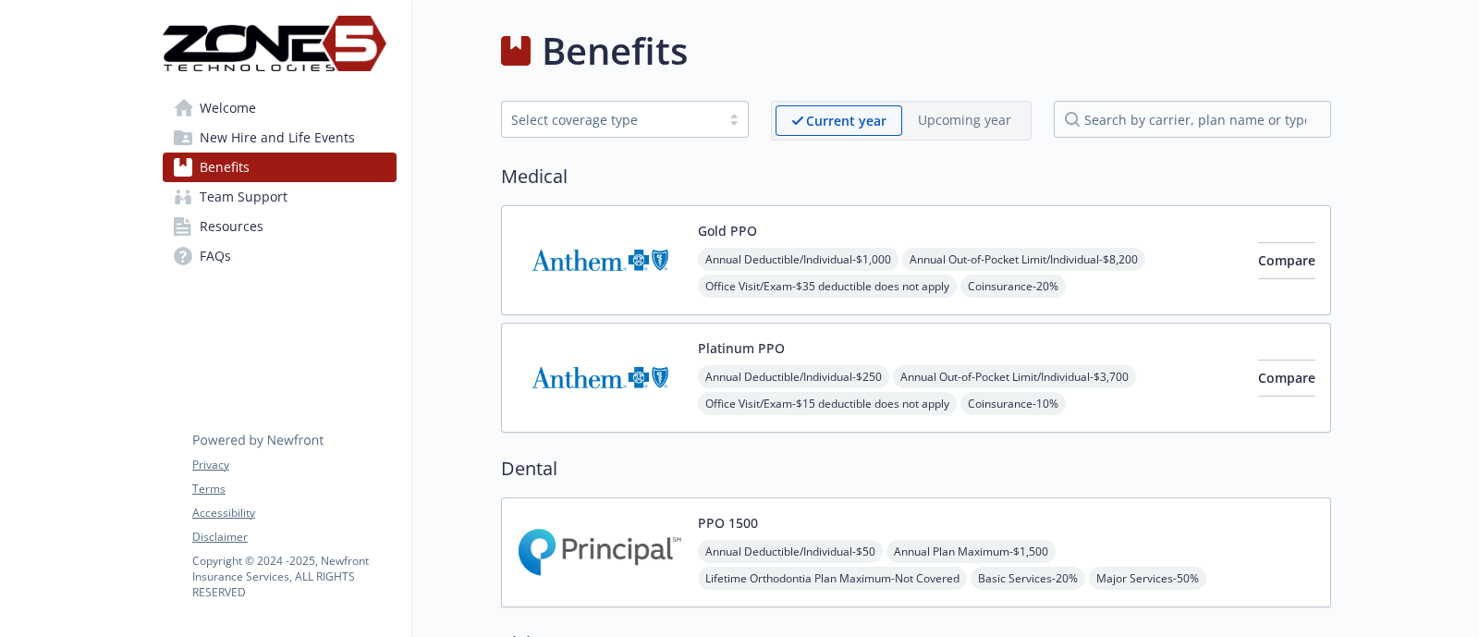
click at [565, 527] on img at bounding box center [600, 552] width 166 height 79
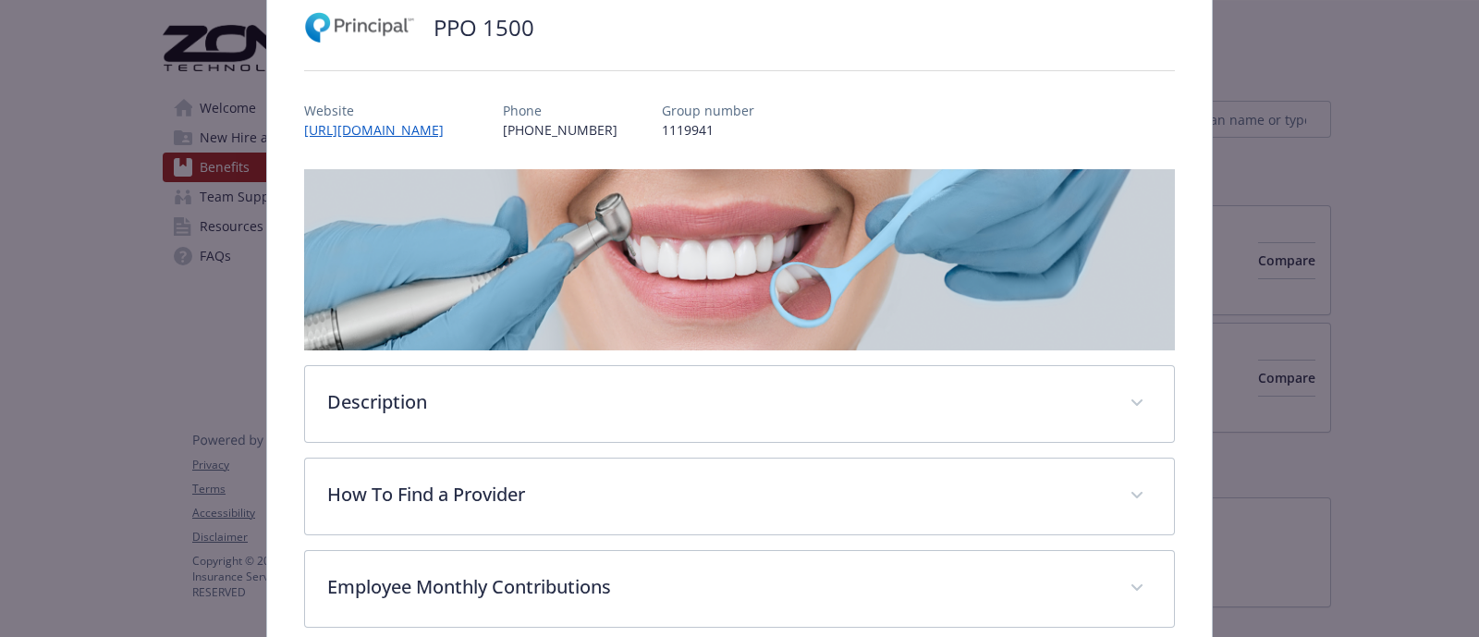
scroll to position [509, 0]
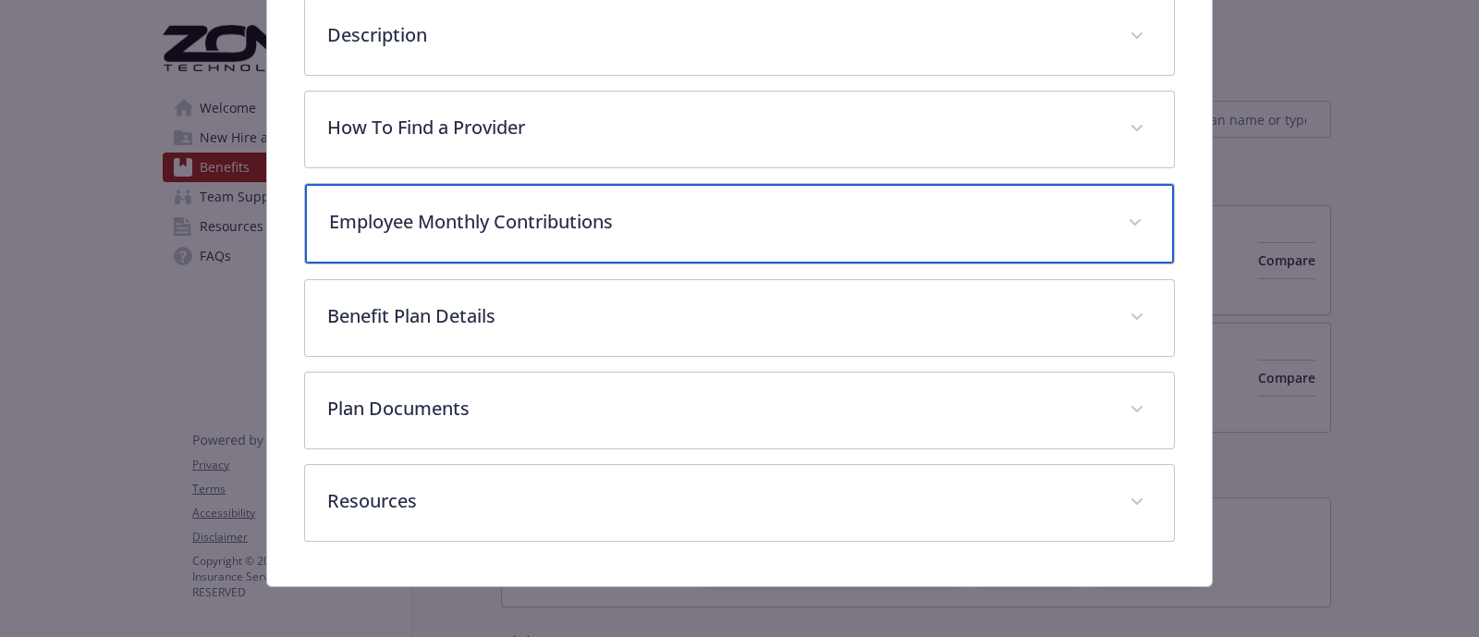
click at [416, 208] on p "Employee Monthly Contributions" at bounding box center [717, 222] width 776 height 28
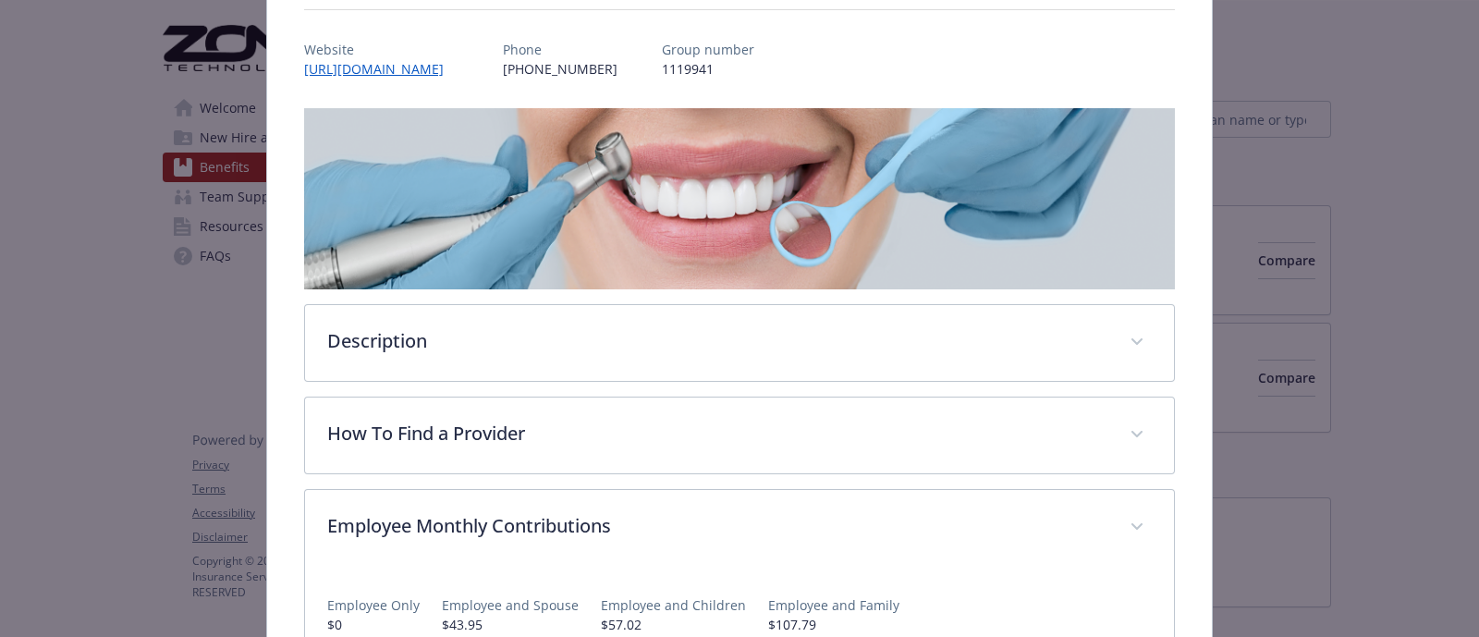
scroll to position [0, 0]
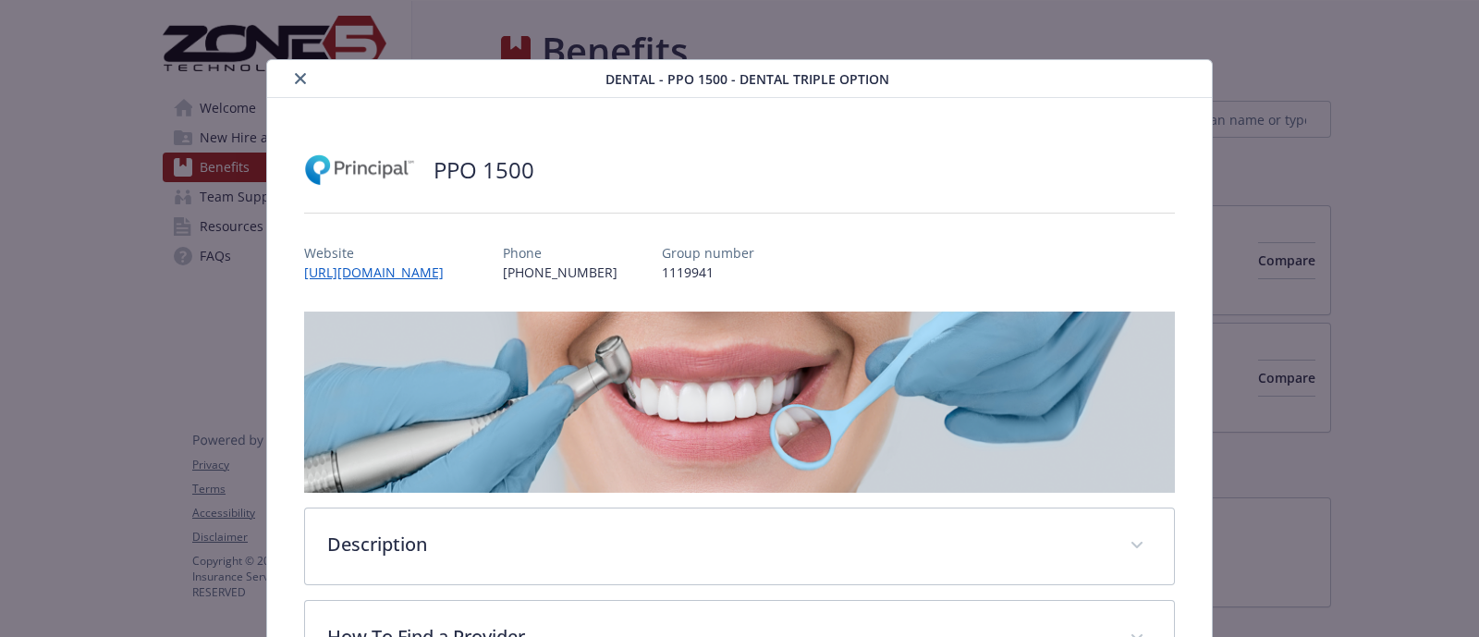
drag, startPoint x: 296, startPoint y: 76, endPoint x: 299, endPoint y: 94, distance: 18.7
click at [296, 76] on icon "close" at bounding box center [300, 78] width 11 height 11
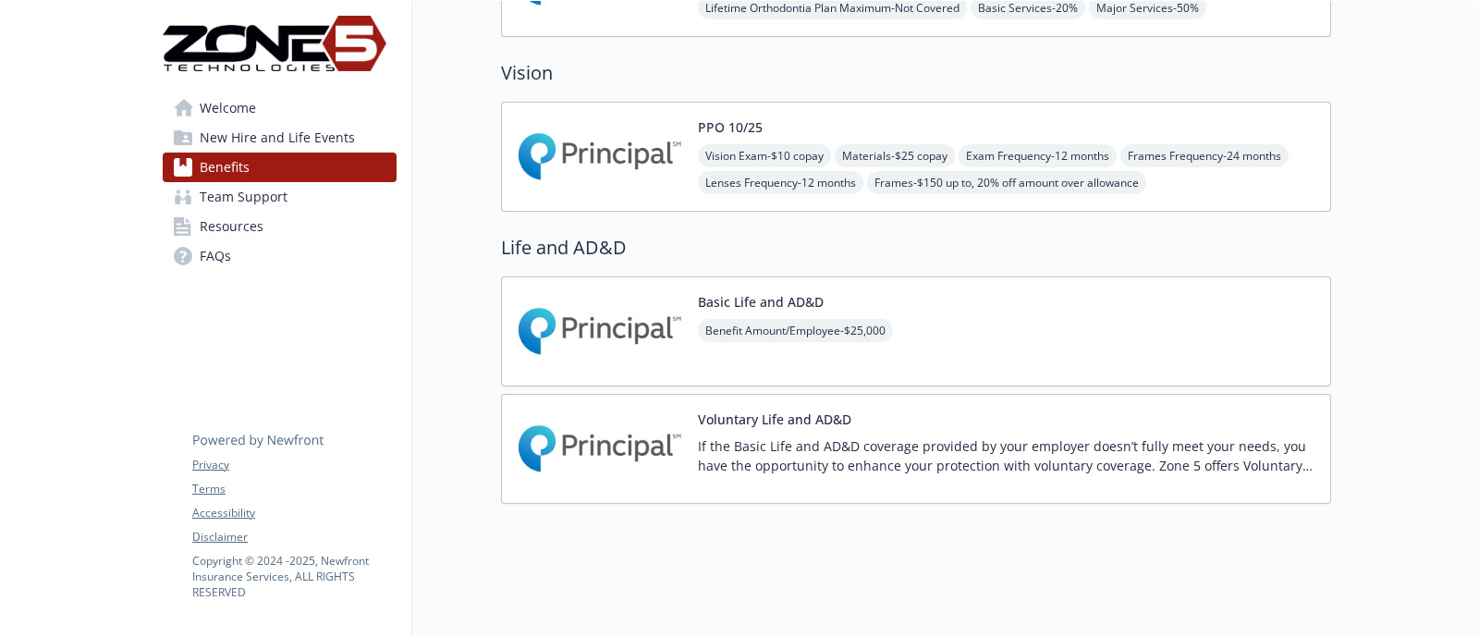
click at [567, 170] on img at bounding box center [600, 156] width 166 height 79
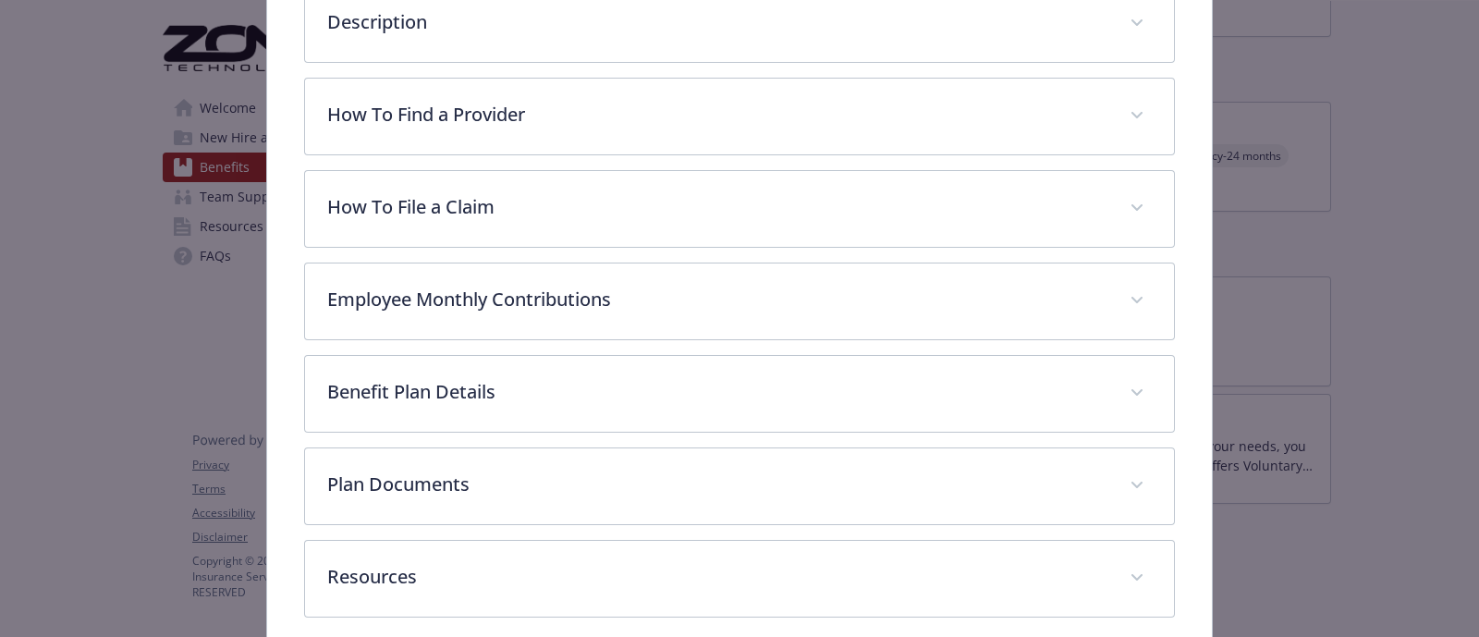
scroll to position [602, 0]
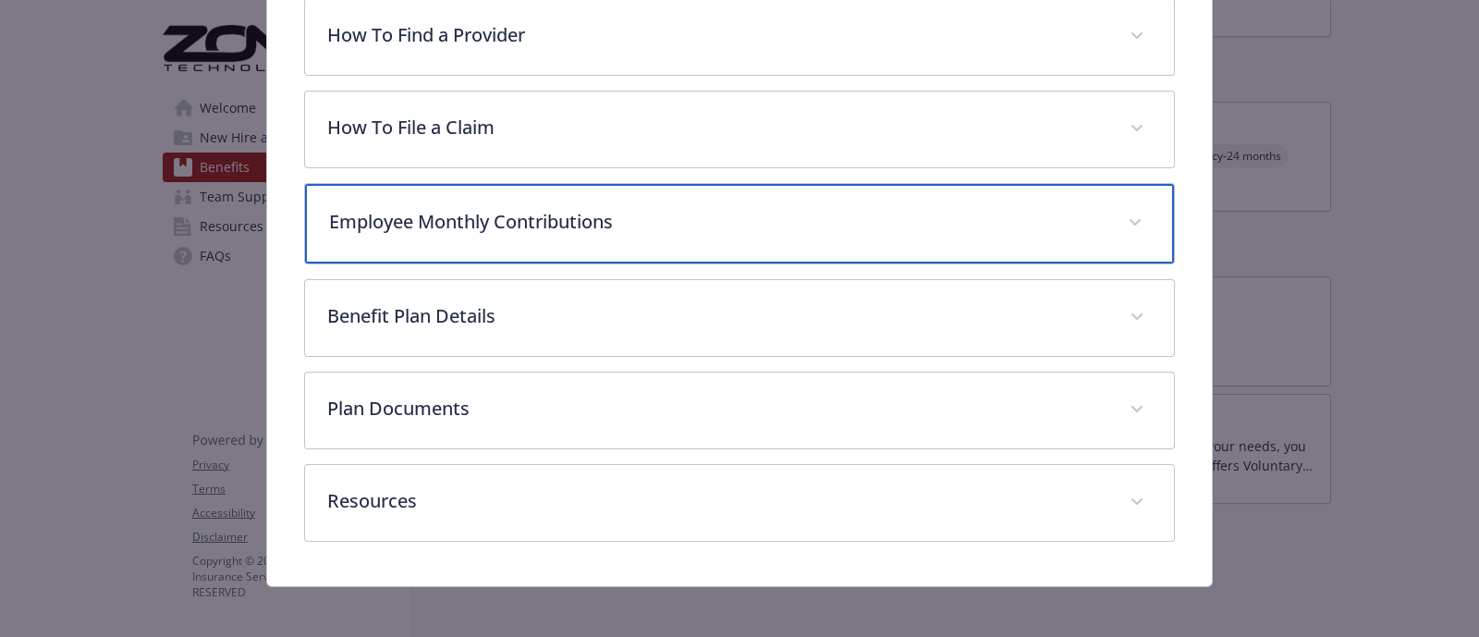
click at [482, 214] on p "Employee Monthly Contributions" at bounding box center [717, 222] width 776 height 28
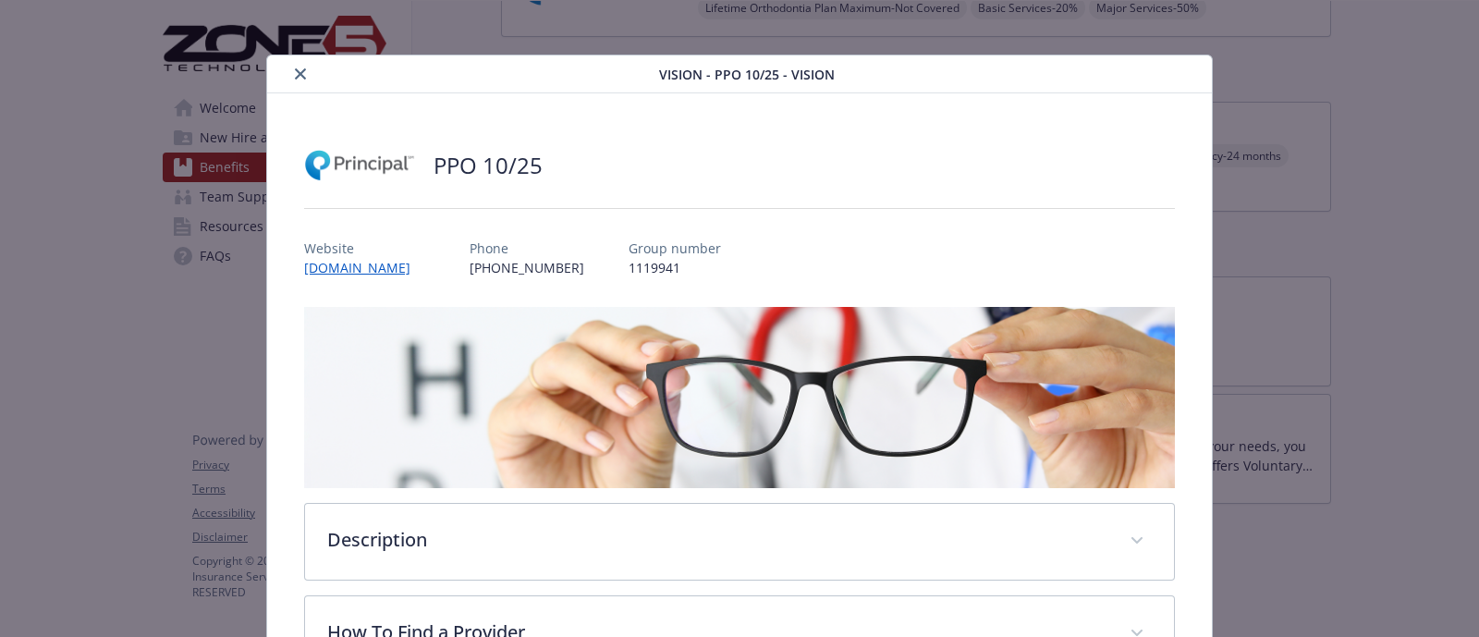
scroll to position [0, 0]
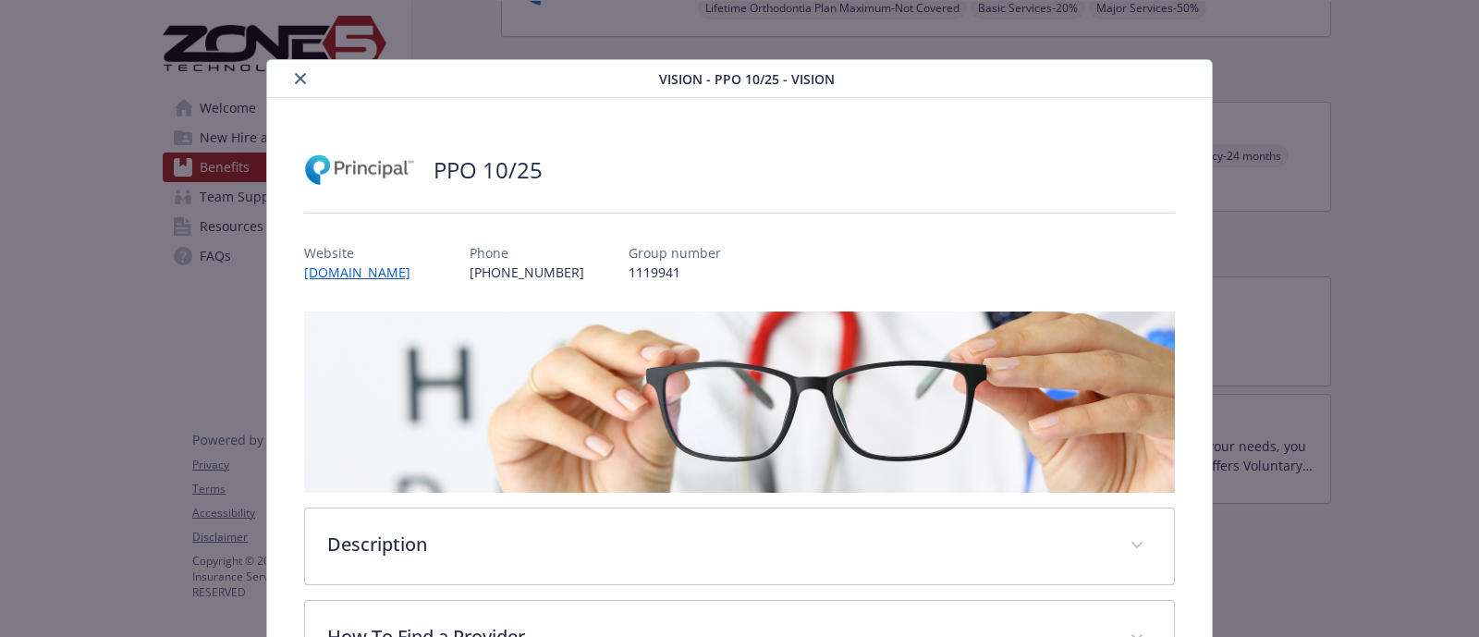
drag, startPoint x: 293, startPoint y: 80, endPoint x: 254, endPoint y: 2, distance: 87.6
click at [295, 80] on icon "close" at bounding box center [300, 78] width 11 height 11
